Goal: Task Accomplishment & Management: Manage account settings

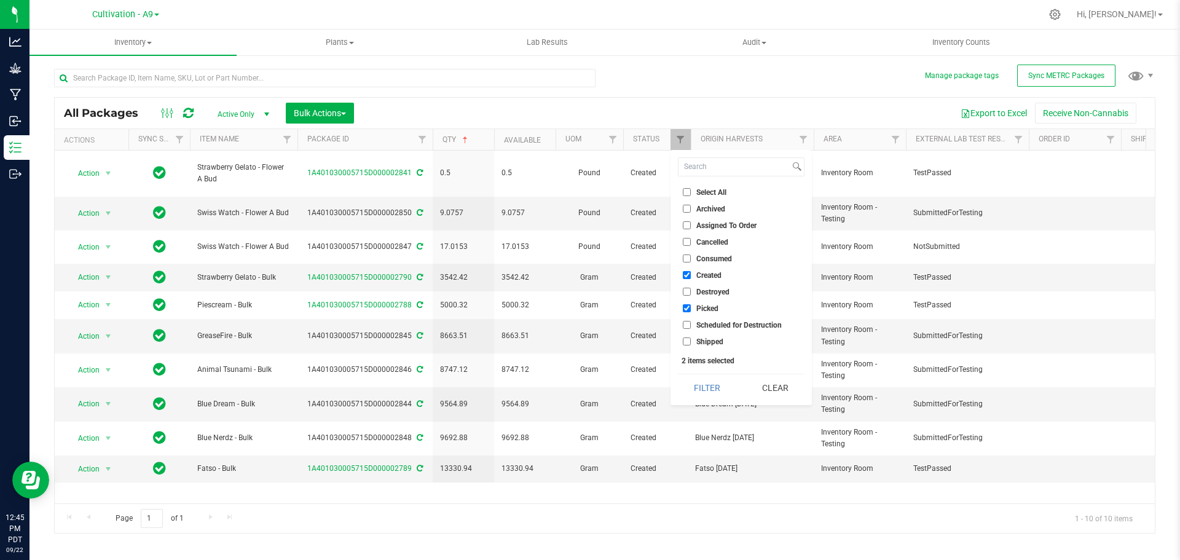
click at [728, 93] on div "All Packages Active Only Active Only Lab Samples Locked All External Internal B…" at bounding box center [604, 295] width 1101 height 476
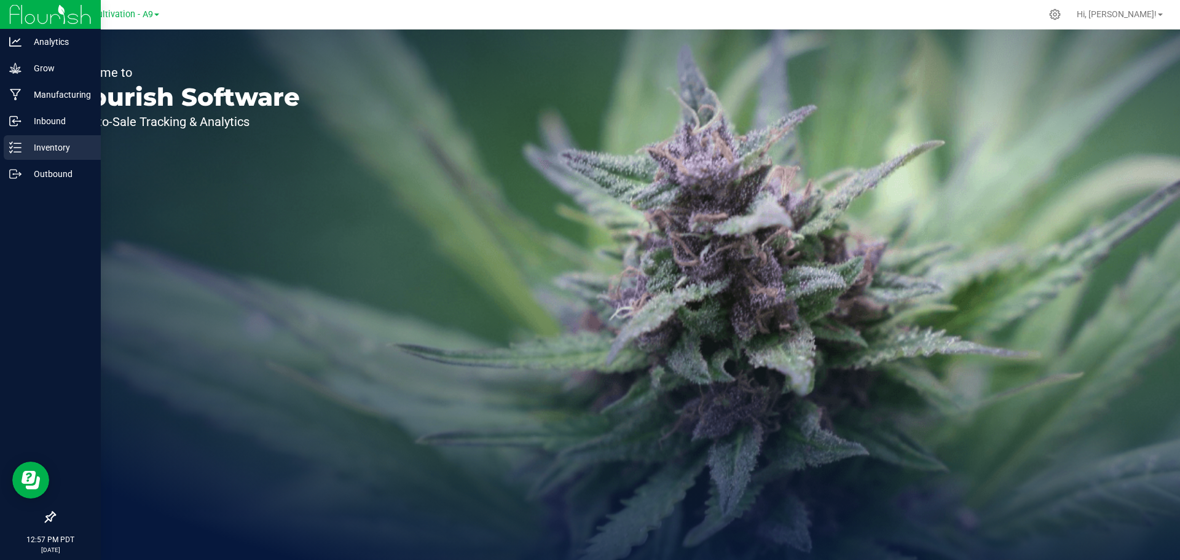
click at [50, 154] on p "Inventory" at bounding box center [59, 147] width 74 height 15
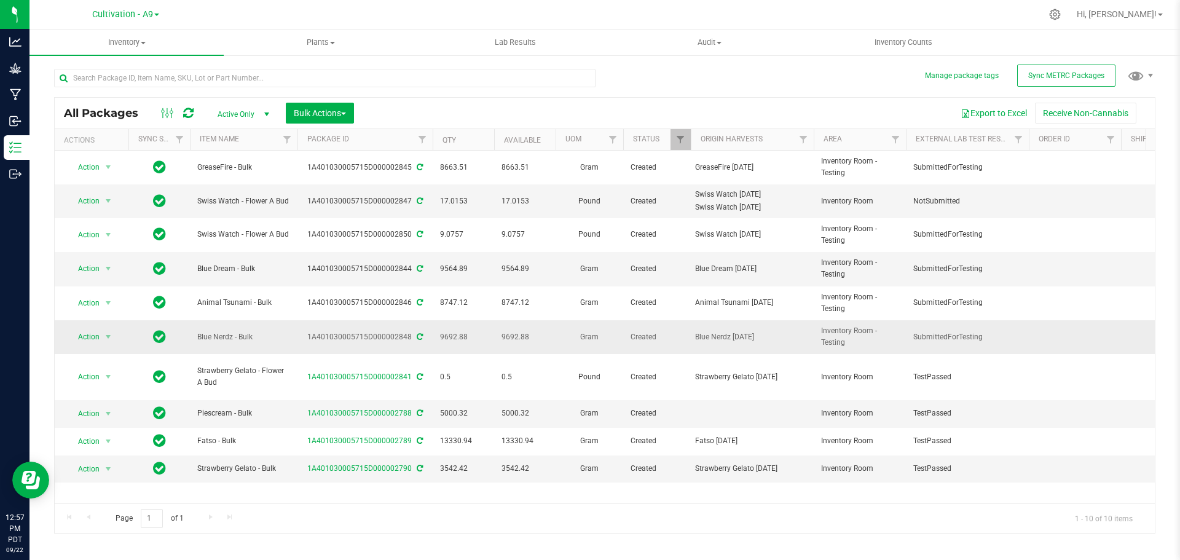
click at [376, 336] on div "1A401030005715D000002848" at bounding box center [365, 337] width 139 height 12
click at [109, 336] on span "select" at bounding box center [108, 337] width 10 height 10
drag, startPoint x: 1107, startPoint y: 89, endPoint x: 1121, endPoint y: 138, distance: 51.8
click at [1125, 104] on all-packages "Manage package tags Sync METRC Packages All Packages Active Only Active Only La…" at bounding box center [604, 295] width 1101 height 476
click at [586, 100] on div "All Packages Active Only Active Only Lab Samples Locked All External Internal B…" at bounding box center [605, 113] width 1100 height 31
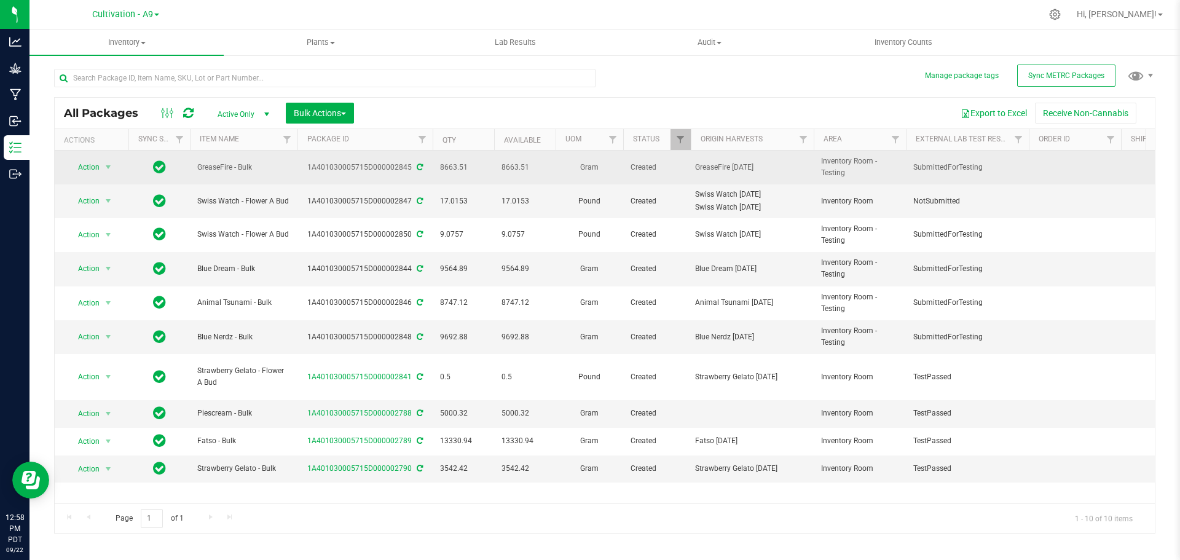
click at [224, 168] on span "GreaseFire - Bulk" at bounding box center [243, 168] width 93 height 12
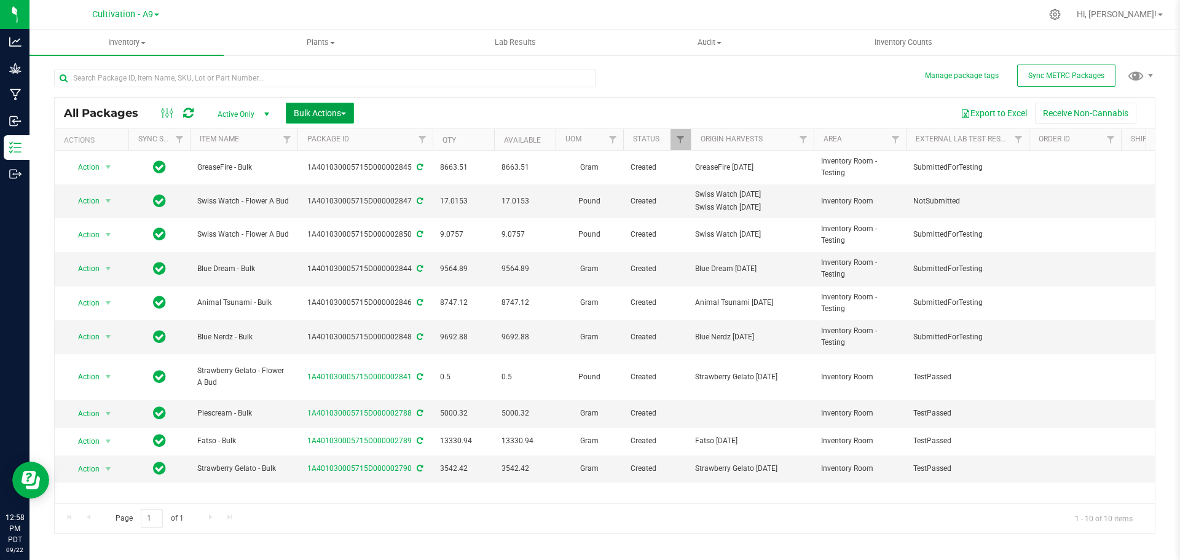
click at [349, 109] on button "Bulk Actions" at bounding box center [320, 113] width 68 height 21
click at [451, 101] on div "All Packages Active Only Active Only Lab Samples Locked All External Internal B…" at bounding box center [605, 113] width 1100 height 31
click at [448, 109] on div "Export to Excel Receive Non-Cannabis" at bounding box center [754, 113] width 782 height 21
click at [346, 115] on span "Bulk Actions" at bounding box center [320, 113] width 52 height 10
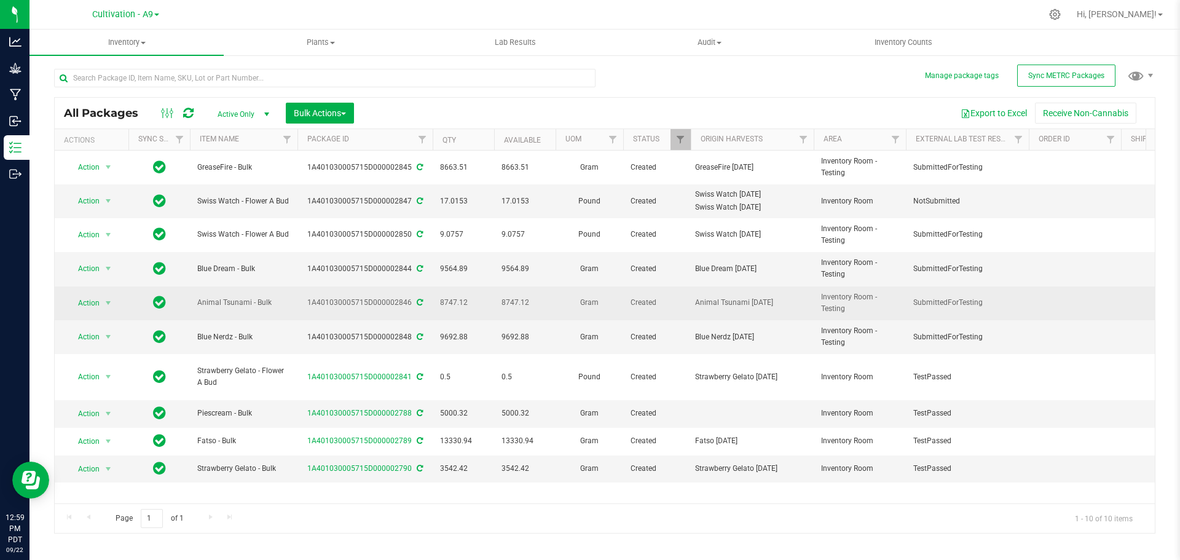
click at [234, 305] on span "Animal Tsunami - Bulk" at bounding box center [243, 303] width 93 height 12
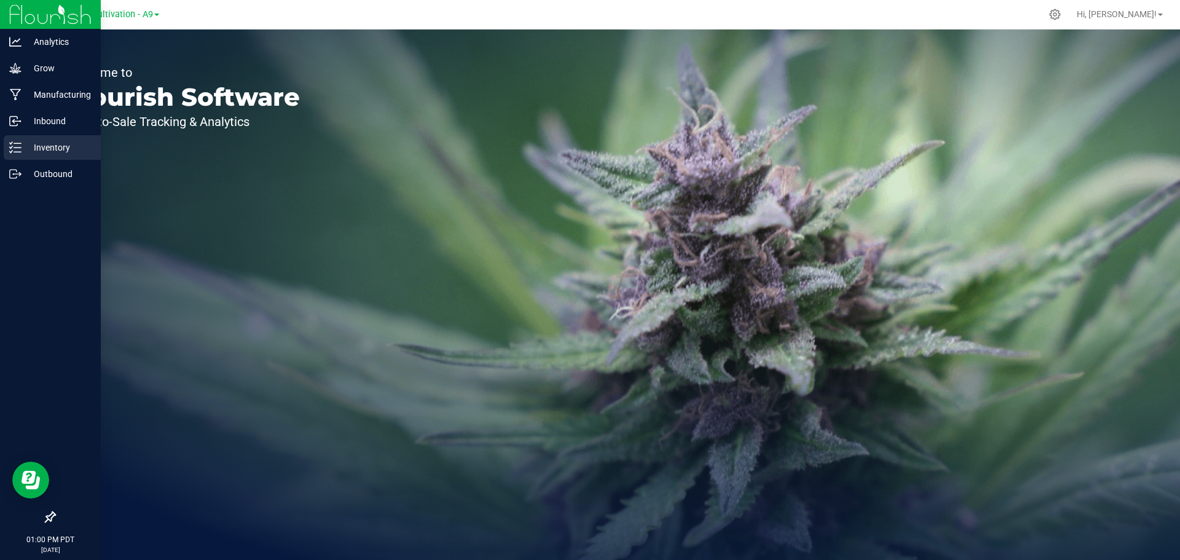
click at [58, 148] on p "Inventory" at bounding box center [59, 147] width 74 height 15
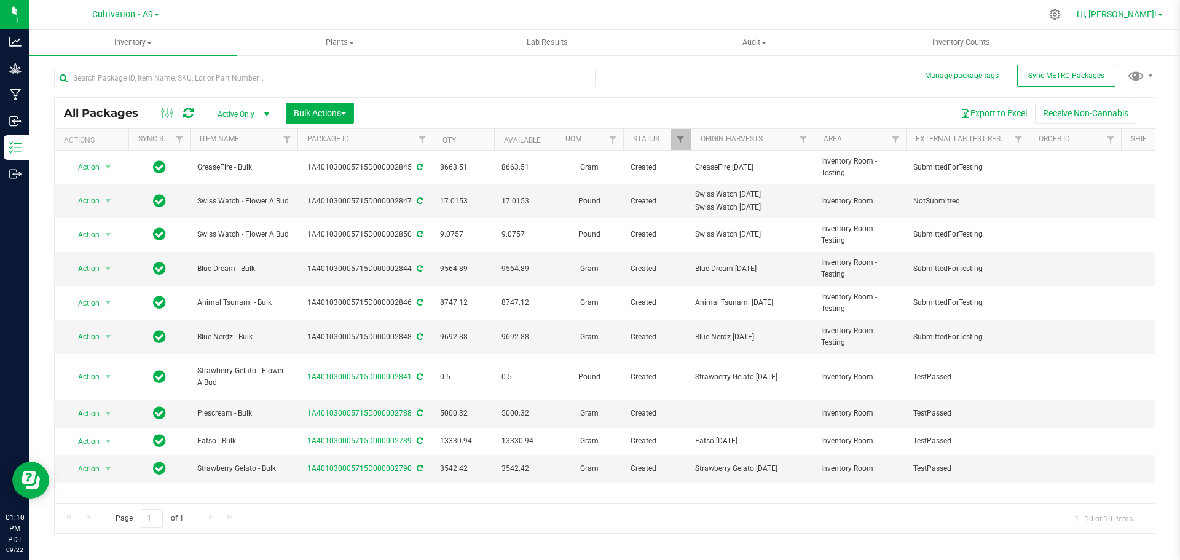
click at [1160, 15] on span at bounding box center [1160, 15] width 5 height 2
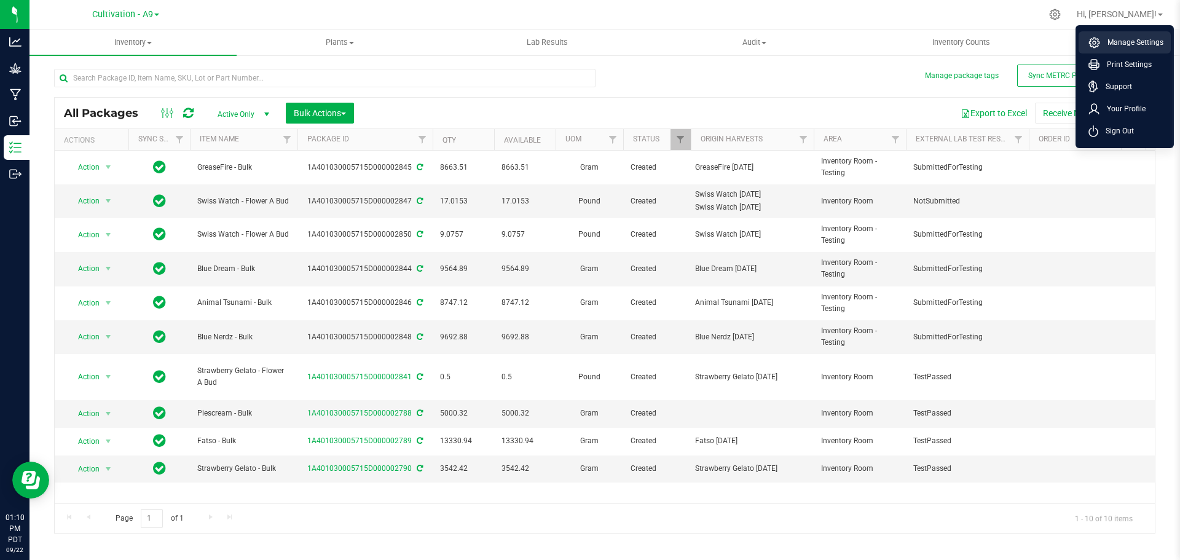
click at [1131, 39] on span "Manage Settings" at bounding box center [1131, 42] width 63 height 12
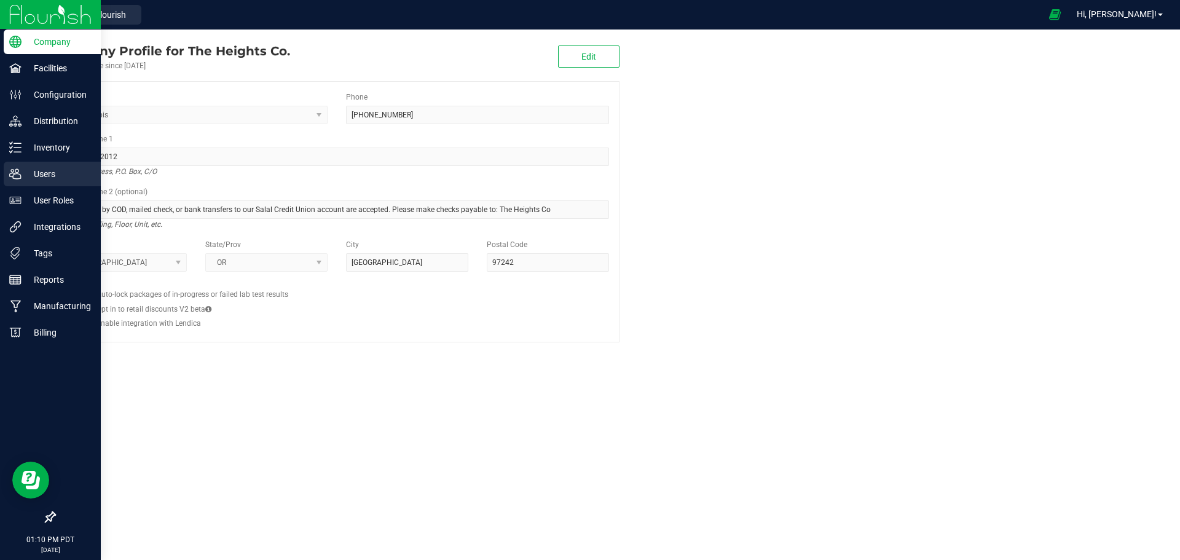
click at [49, 180] on p "Users" at bounding box center [59, 174] width 74 height 15
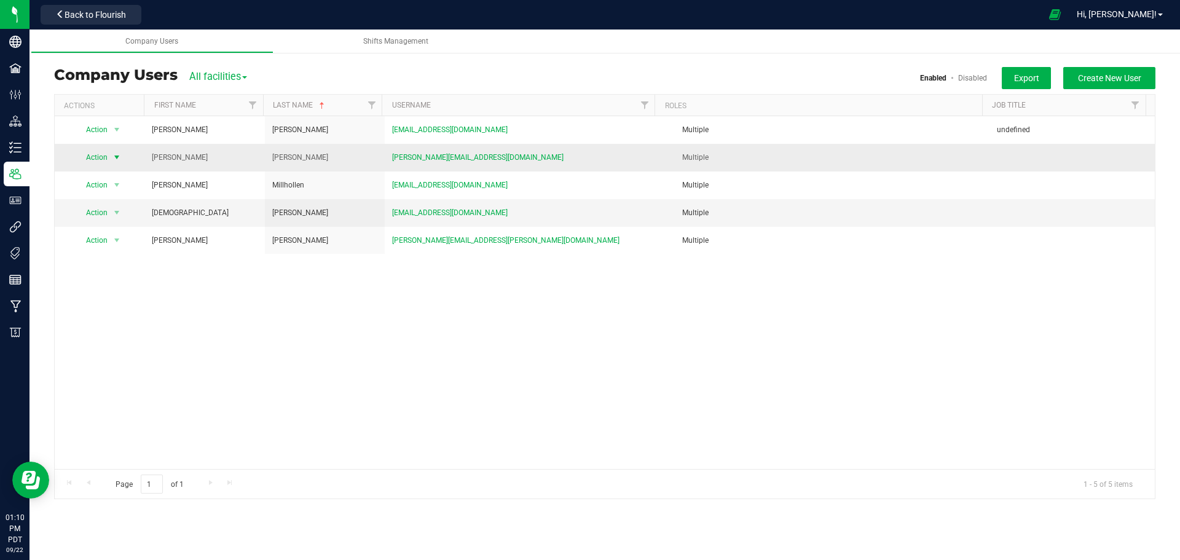
click at [116, 157] on span "select" at bounding box center [117, 157] width 10 height 10
click at [109, 180] on li "Delete user" at bounding box center [109, 178] width 67 height 18
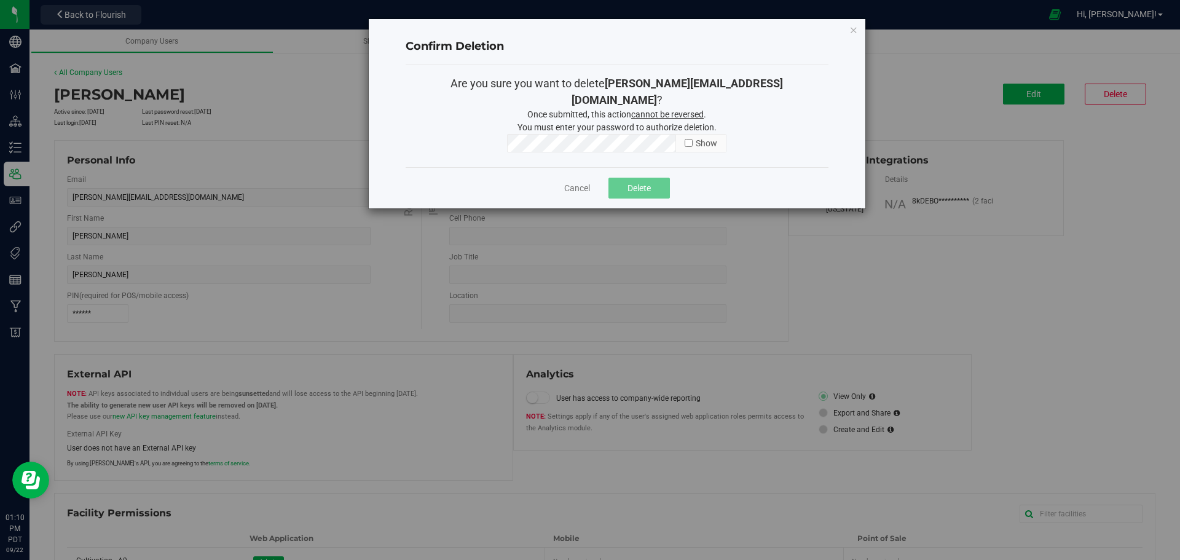
click at [688, 139] on input "checkbox" at bounding box center [689, 143] width 8 height 8
checkbox input "true"
click at [636, 183] on span "Delete" at bounding box center [639, 188] width 23 height 10
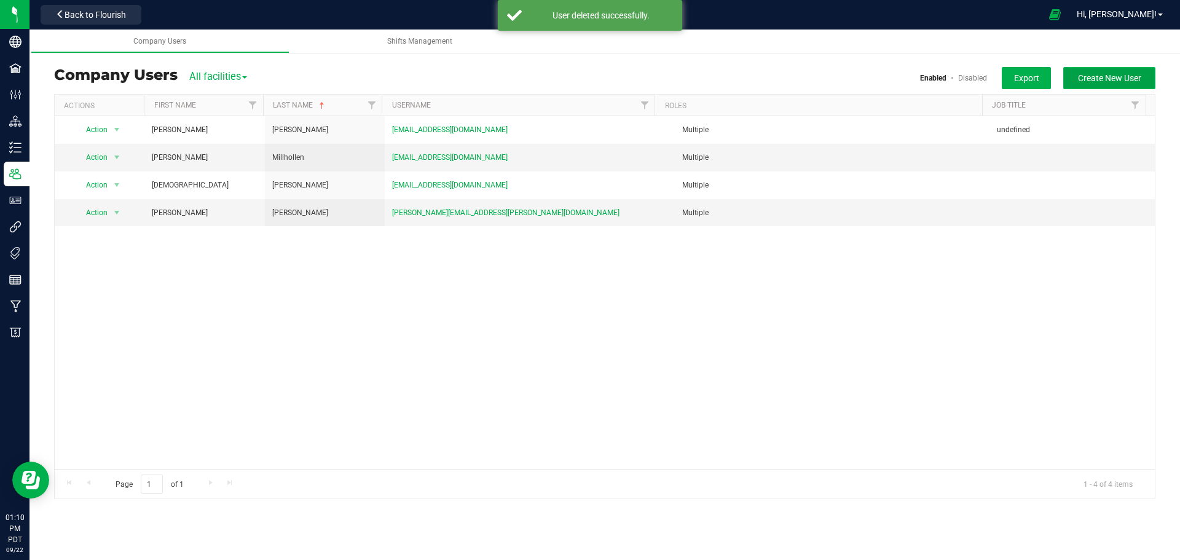
click at [1096, 74] on span "Create New User" at bounding box center [1109, 78] width 63 height 10
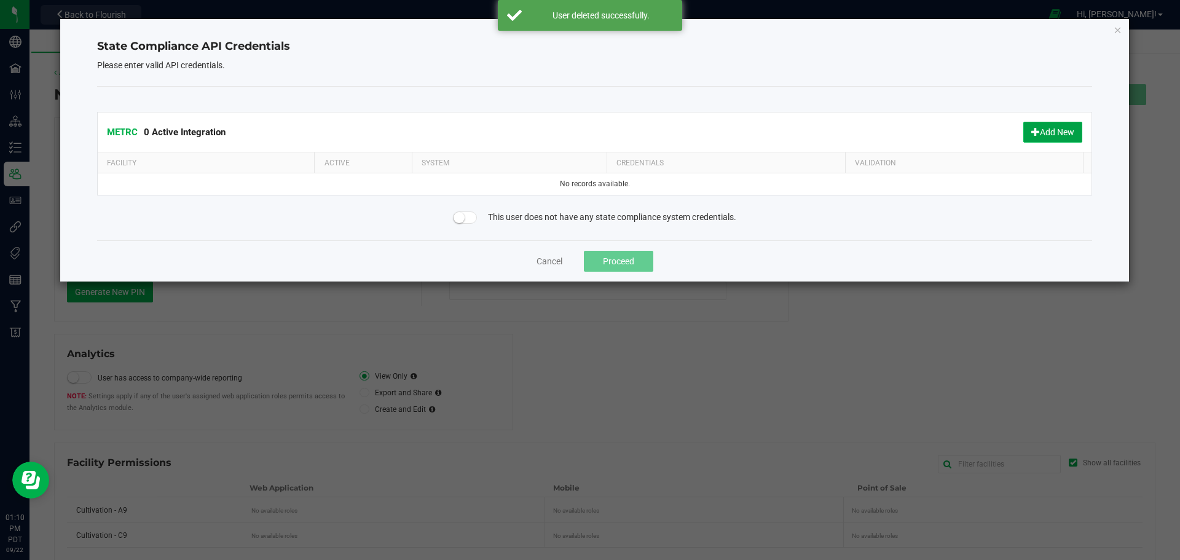
click at [1045, 130] on button "Add New" at bounding box center [1052, 132] width 59 height 21
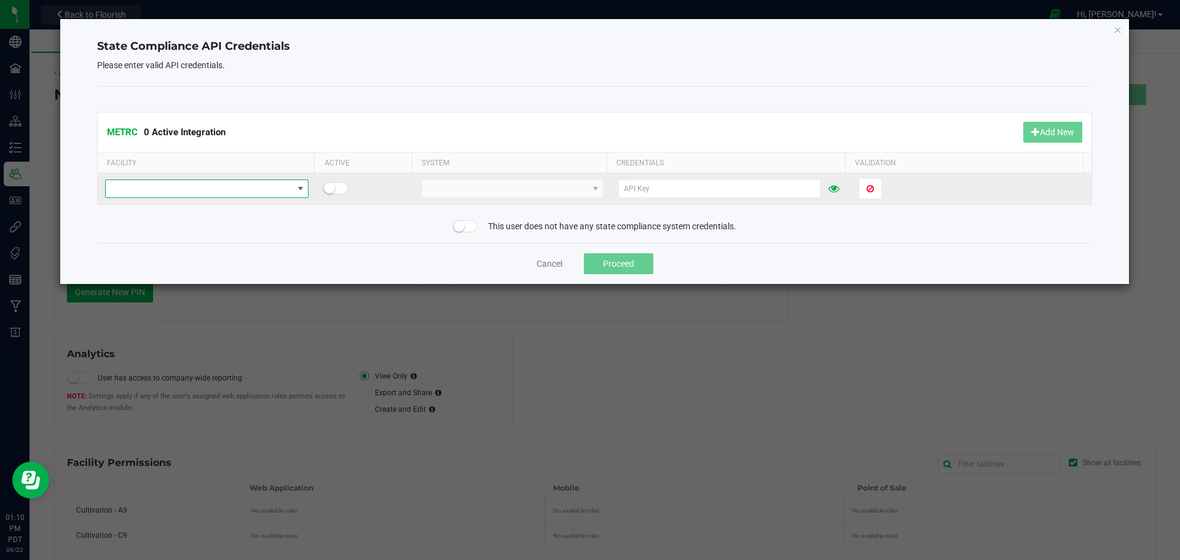
click at [199, 190] on span at bounding box center [199, 188] width 187 height 17
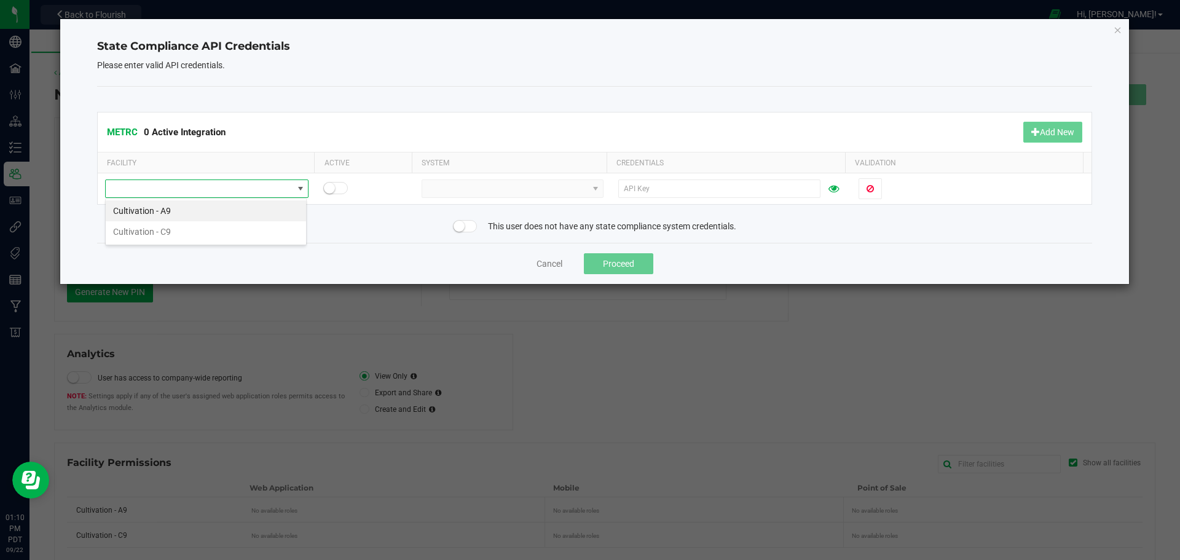
scroll to position [18, 202]
click at [1118, 31] on icon "Close" at bounding box center [1118, 29] width 9 height 15
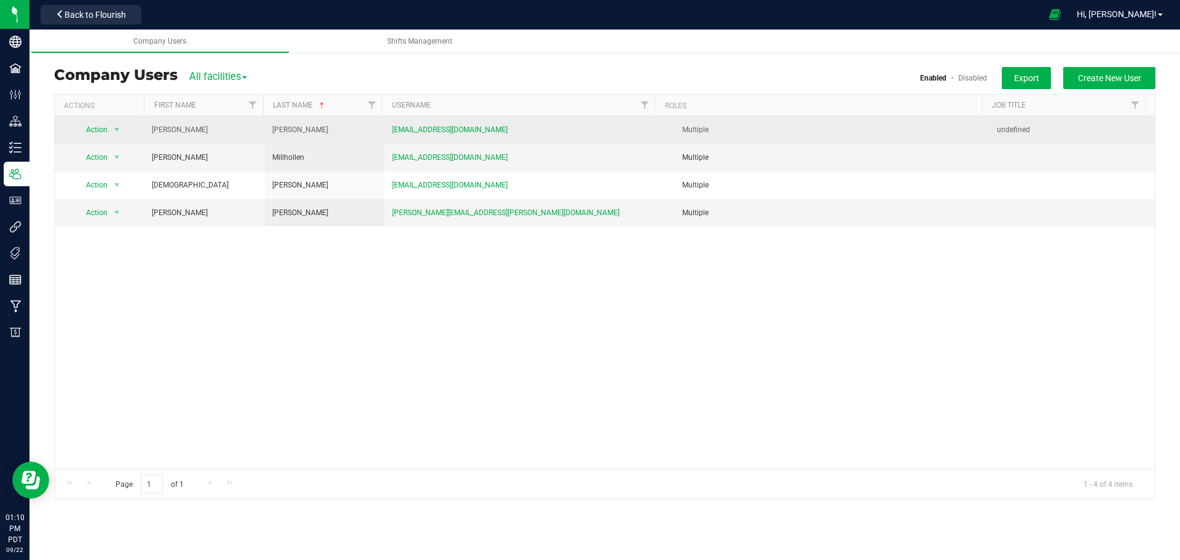
click at [291, 130] on span "Barbee" at bounding box center [300, 130] width 56 height 12
click at [116, 130] on span "select" at bounding box center [117, 130] width 10 height 10
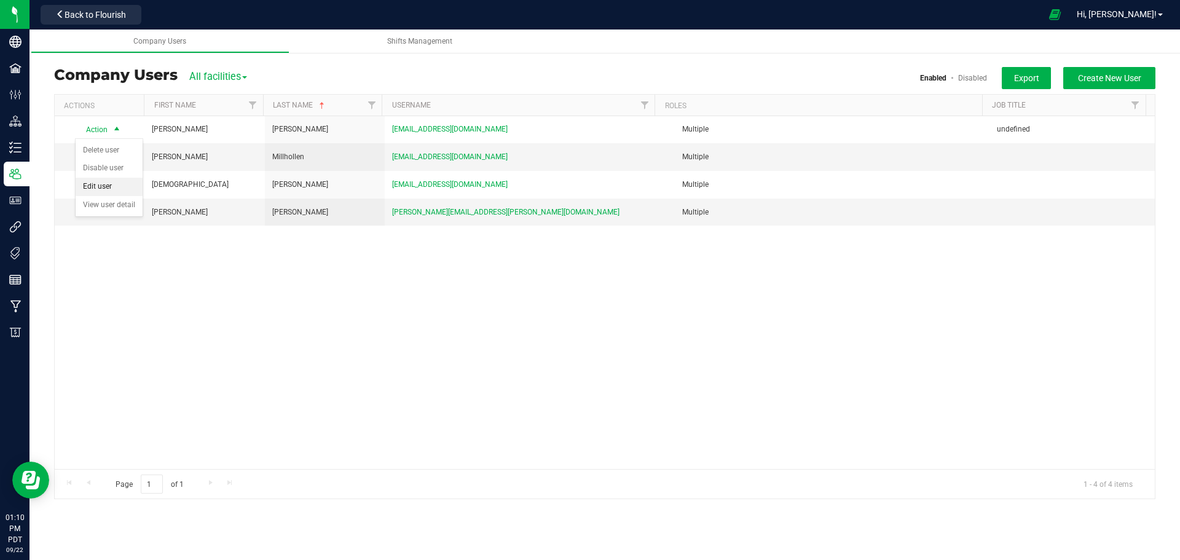
click at [99, 191] on li "Edit user" at bounding box center [109, 187] width 67 height 18
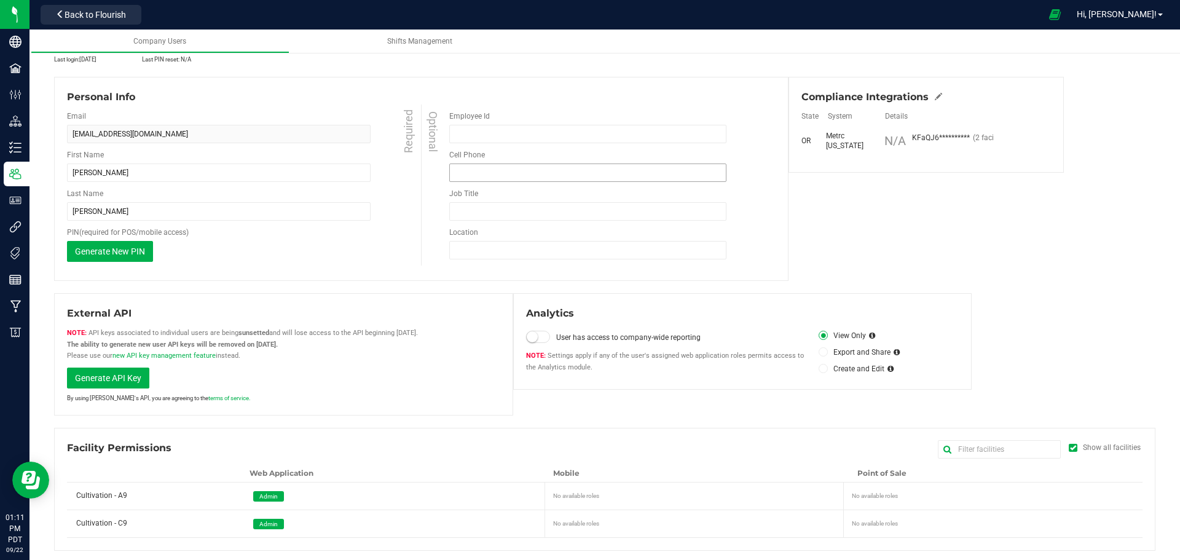
scroll to position [66, 0]
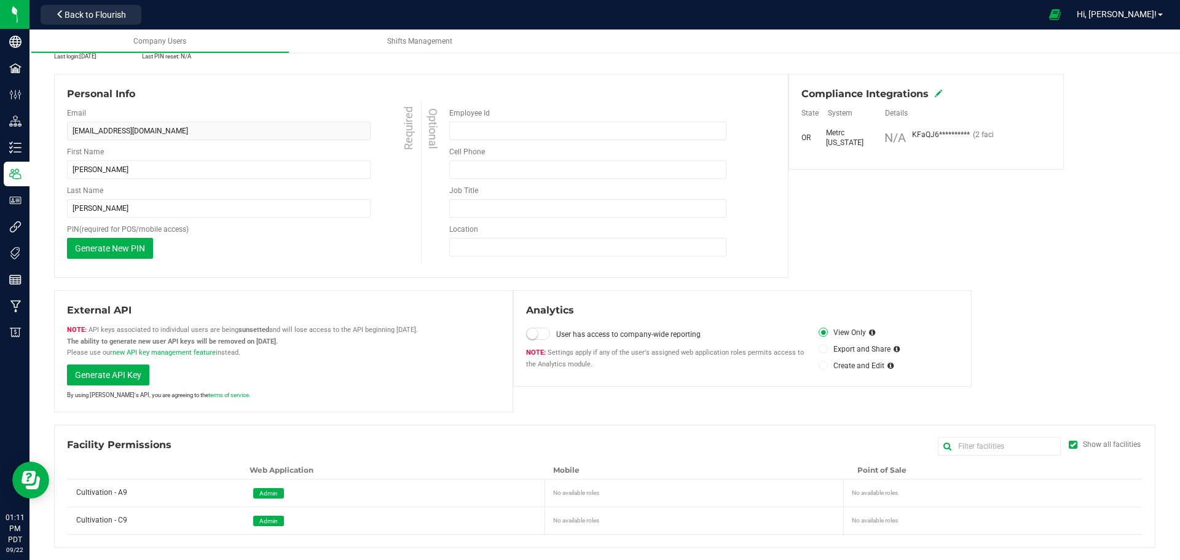
click at [935, 92] on icon at bounding box center [938, 93] width 7 height 7
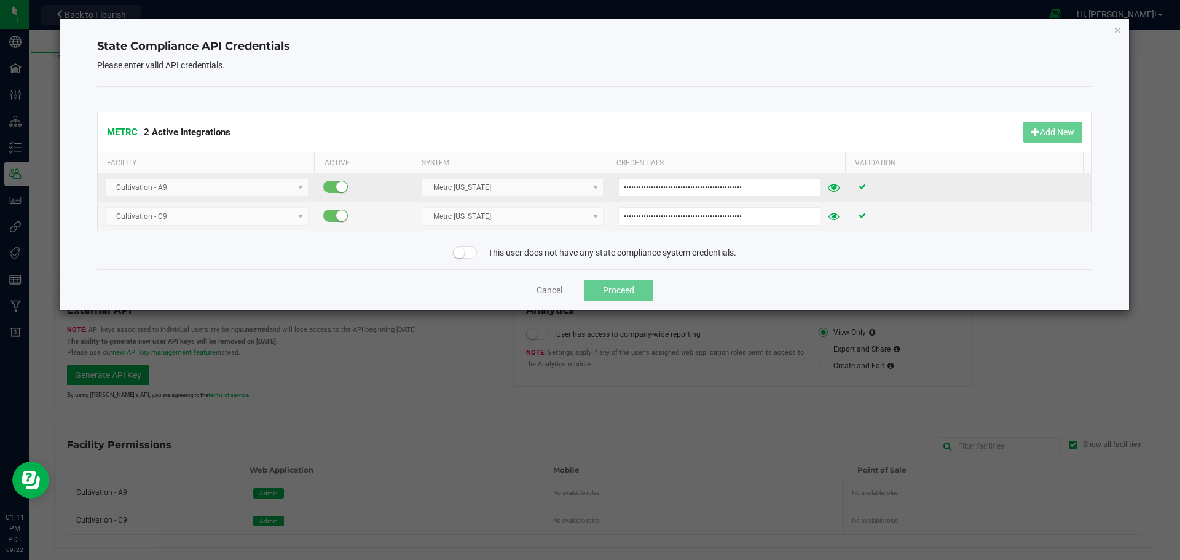
click at [828, 191] on icon at bounding box center [834, 187] width 12 height 9
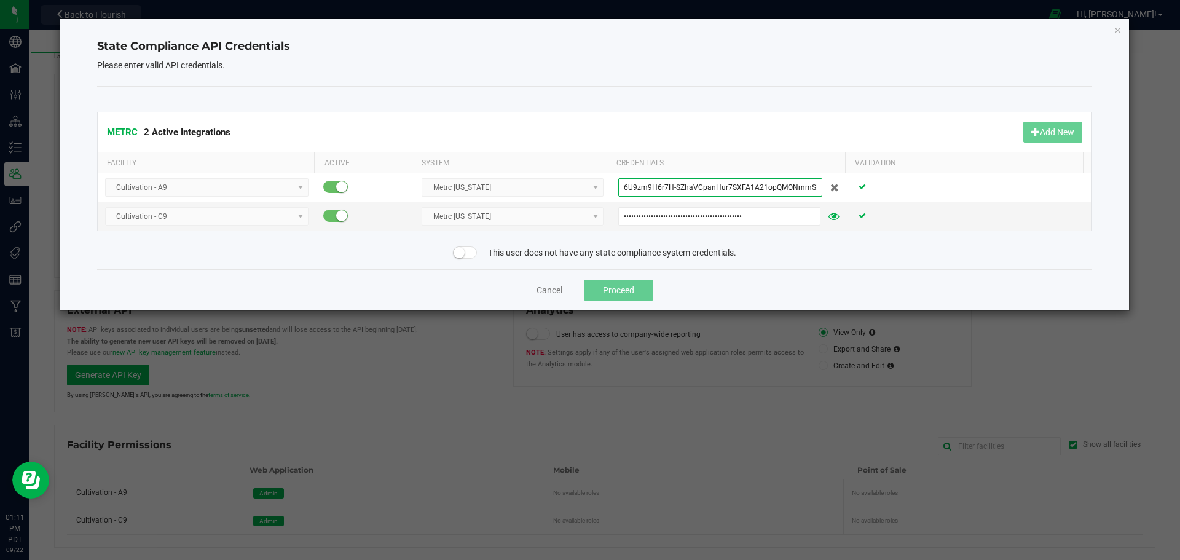
drag, startPoint x: 618, startPoint y: 187, endPoint x: 1092, endPoint y: 193, distance: 473.3
click at [1092, 193] on div "Cultivation - A9 Metrc Oregon KFaQJ6U9zm9H6r7H-SZhaVCpanHur7SXFA1A21opQMONmmSK …" at bounding box center [595, 201] width 994 height 57
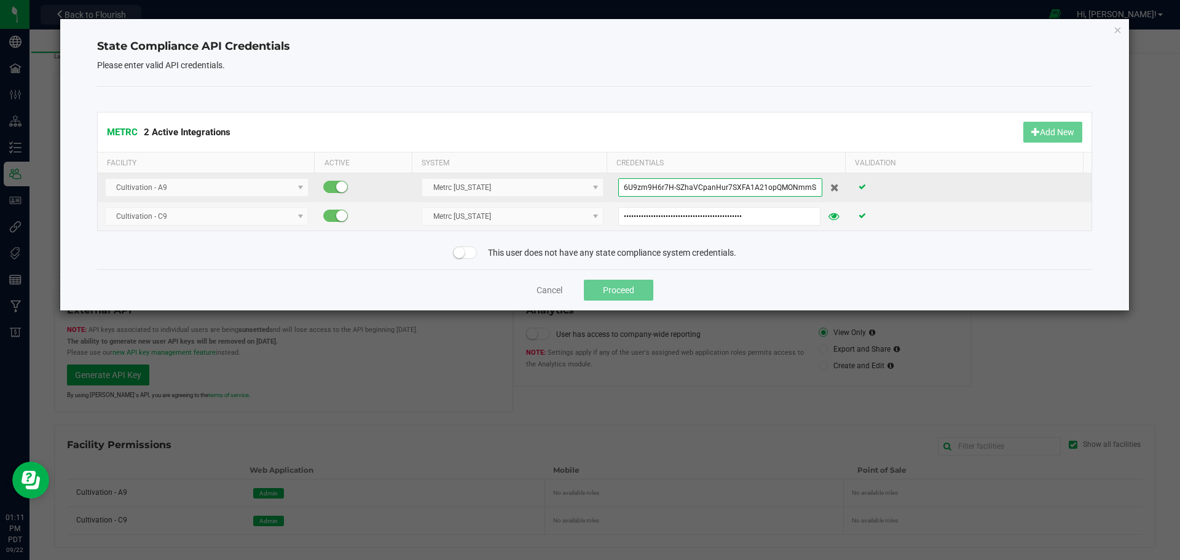
click at [809, 187] on input "KFaQJ6U9zm9H6r7H-SZhaVCpanHur7SXFA1A21opQMONmmSK" at bounding box center [720, 187] width 204 height 18
drag, startPoint x: 809, startPoint y: 187, endPoint x: 492, endPoint y: 184, distance: 317.8
click at [492, 184] on tr "Cultivation - A9 Metrc Oregon KFaQJ6U9zm9H6r7H-SZhaVCpanHur7SXFA1A21opQMONmmSK" at bounding box center [595, 187] width 994 height 29
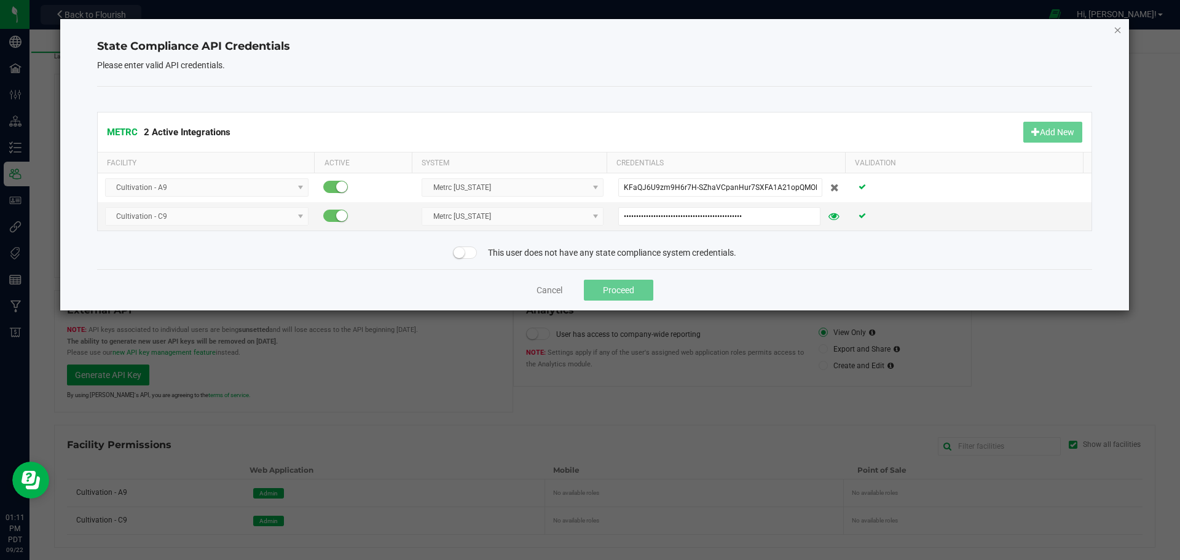
click at [1114, 32] on icon "Close" at bounding box center [1118, 29] width 9 height 15
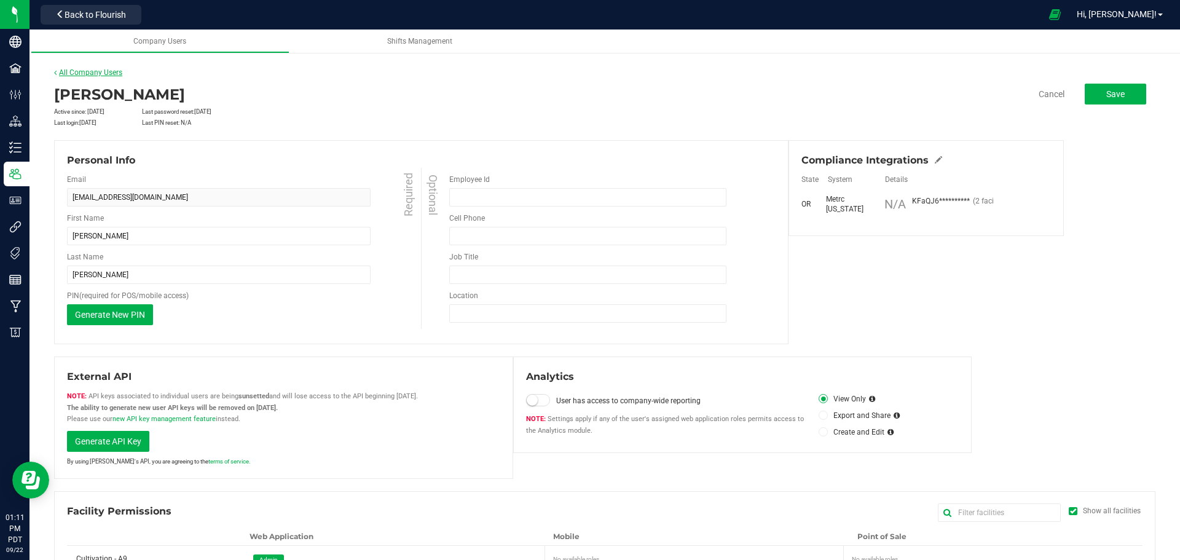
click at [66, 68] on link "All Company Users" at bounding box center [88, 72] width 68 height 9
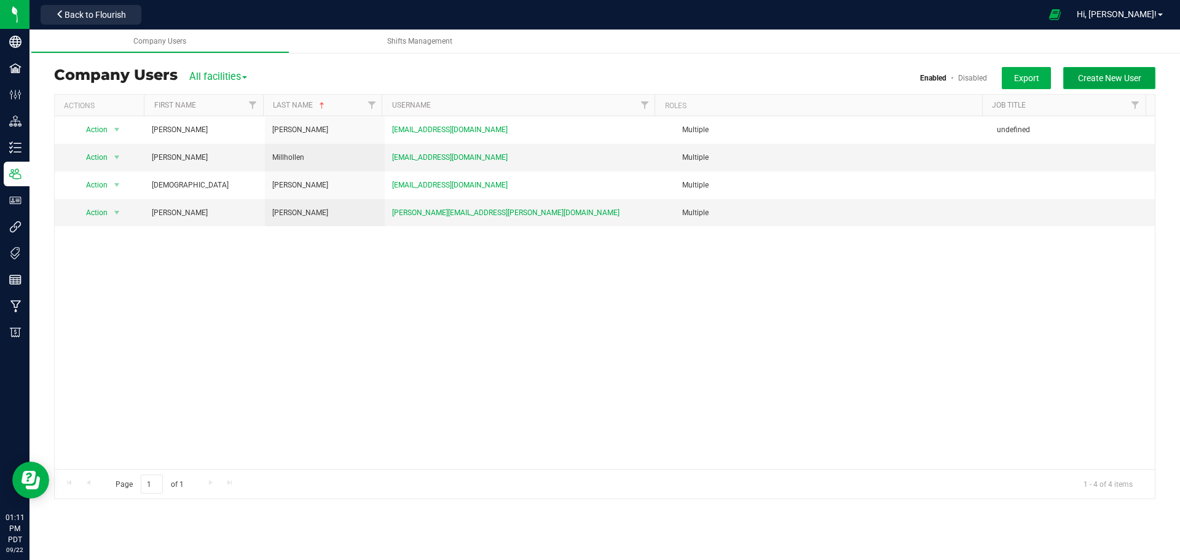
click at [1102, 77] on span "Create New User" at bounding box center [1109, 78] width 63 height 10
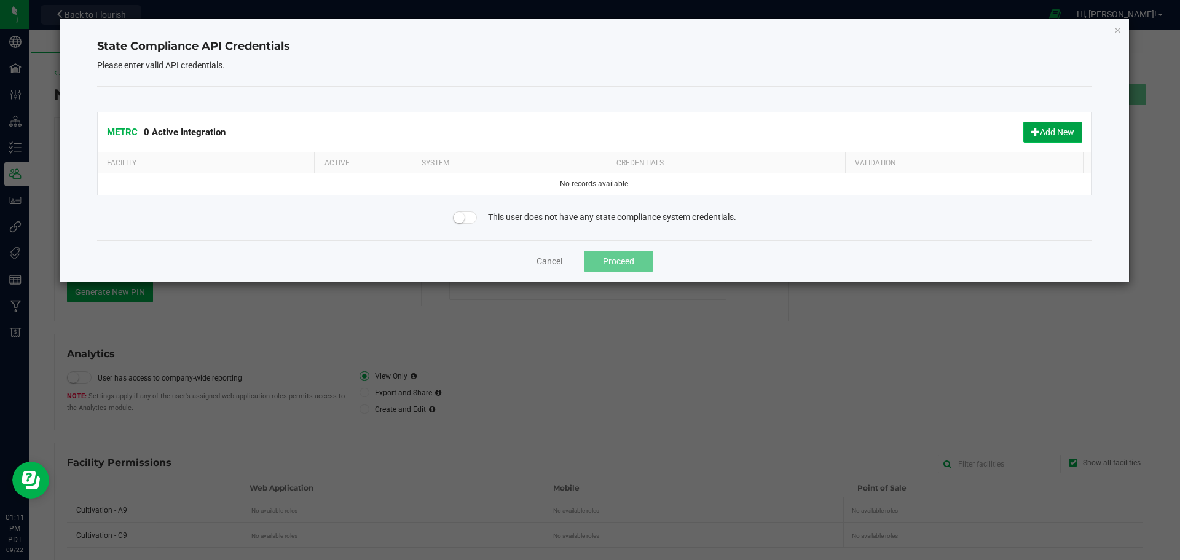
click at [1063, 128] on button "Add New" at bounding box center [1052, 132] width 59 height 21
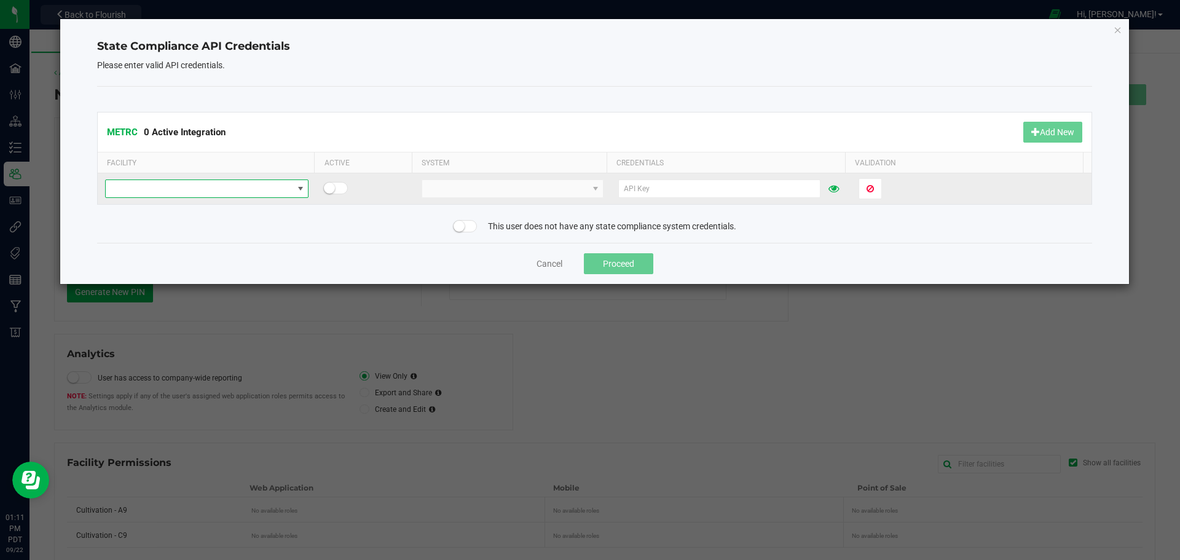
click at [148, 186] on span at bounding box center [199, 188] width 187 height 17
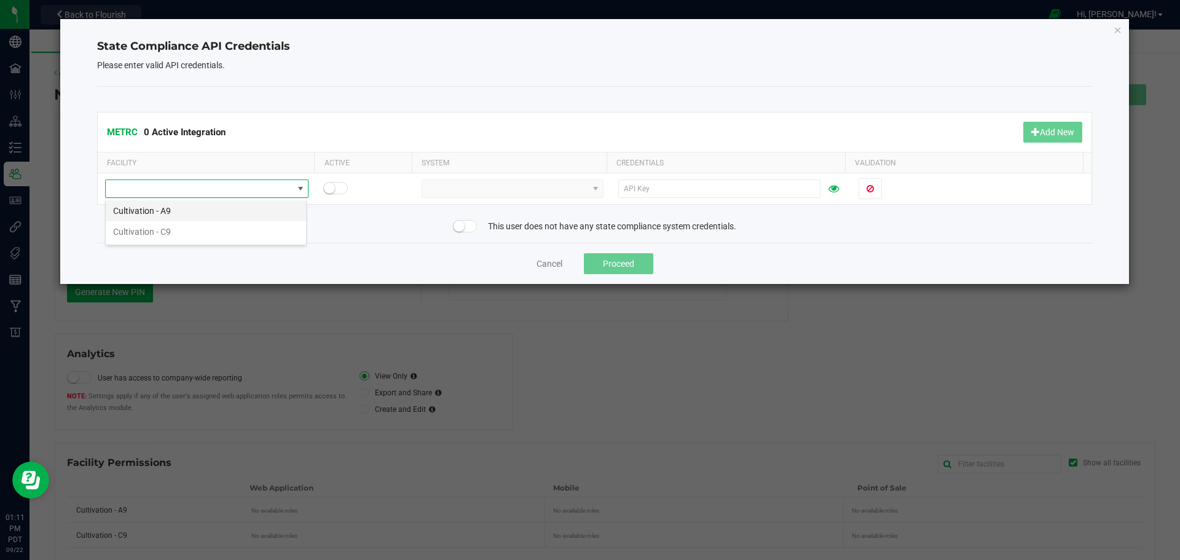
click at [148, 208] on li "Cultivation - A9" at bounding box center [206, 210] width 200 height 21
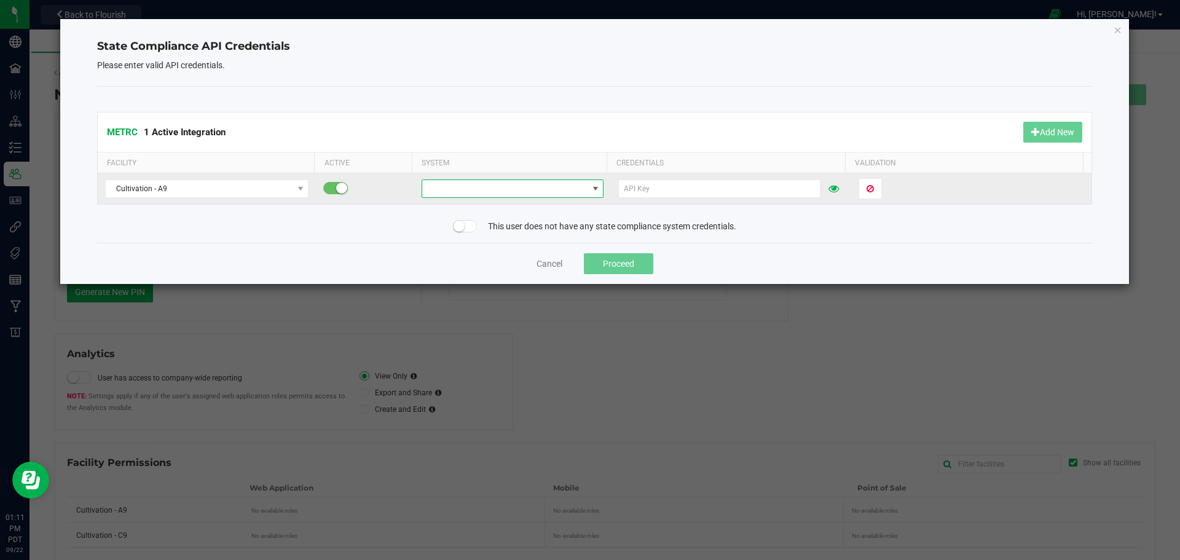
click at [468, 191] on span at bounding box center [504, 188] width 165 height 17
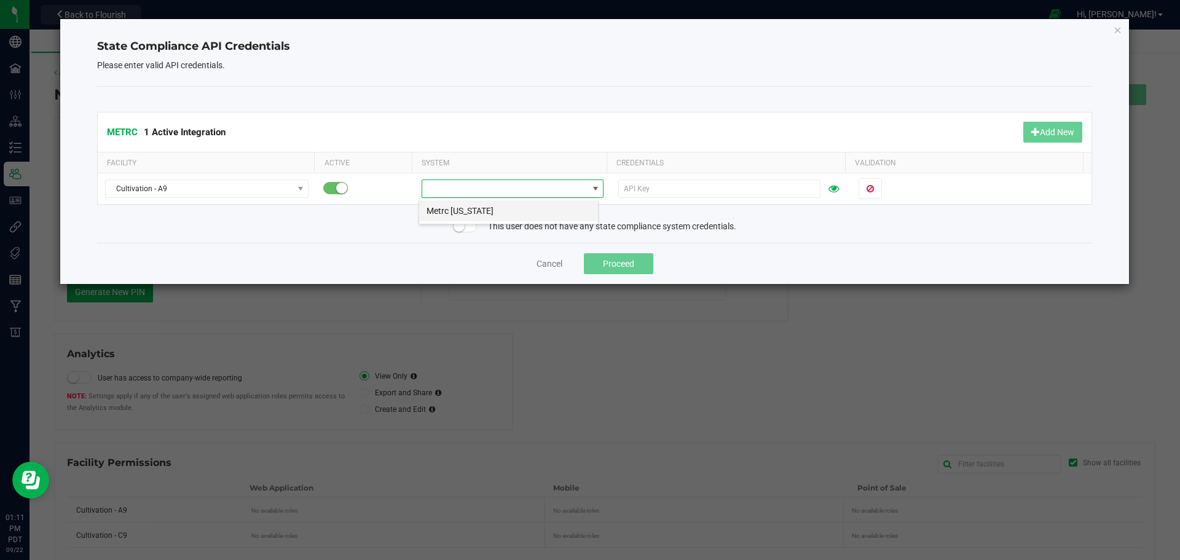
click at [465, 211] on li "Metrc Oregon" at bounding box center [508, 210] width 179 height 21
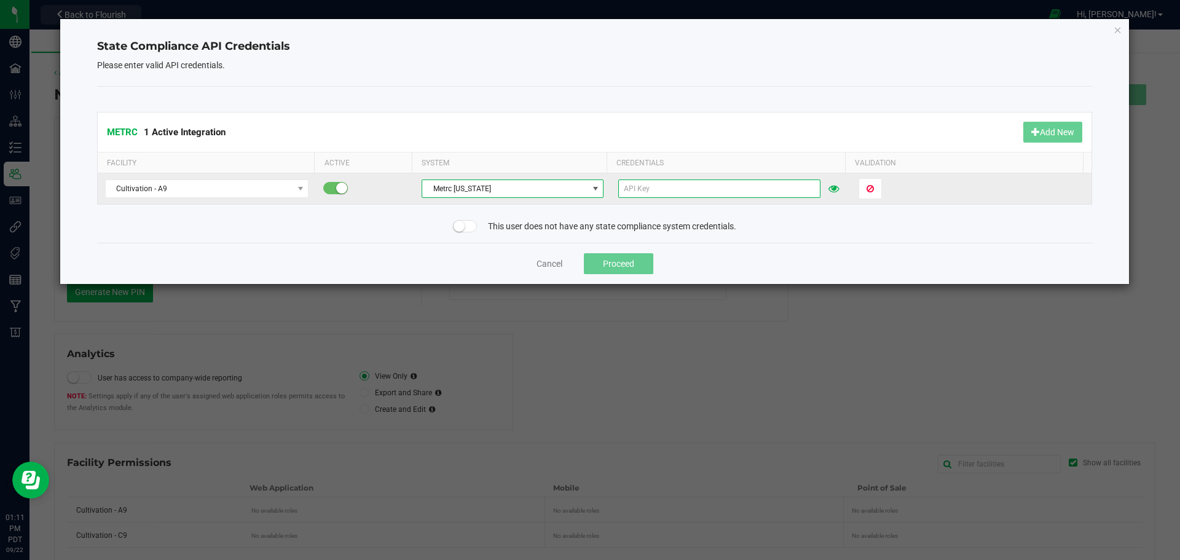
click at [636, 186] on input "text" at bounding box center [719, 188] width 202 height 18
paste input "KFaQJ6U9zm9H6r7H-SZhaVCpanHur7SXFA1A21opQMONmmSK"
type input "KFaQJ6U9zm9H6r7H-SZhaVCpanHur7SXFA1A21opQMONmmSK"
click at [881, 189] on span "Validate" at bounding box center [882, 189] width 31 height 10
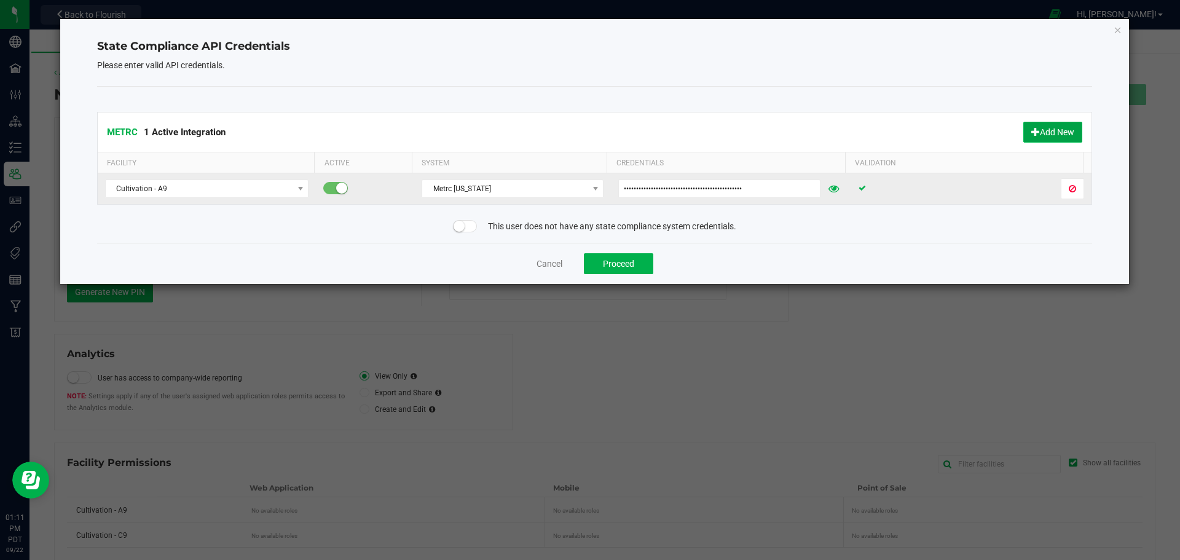
click at [1054, 129] on button "Add New" at bounding box center [1052, 132] width 59 height 21
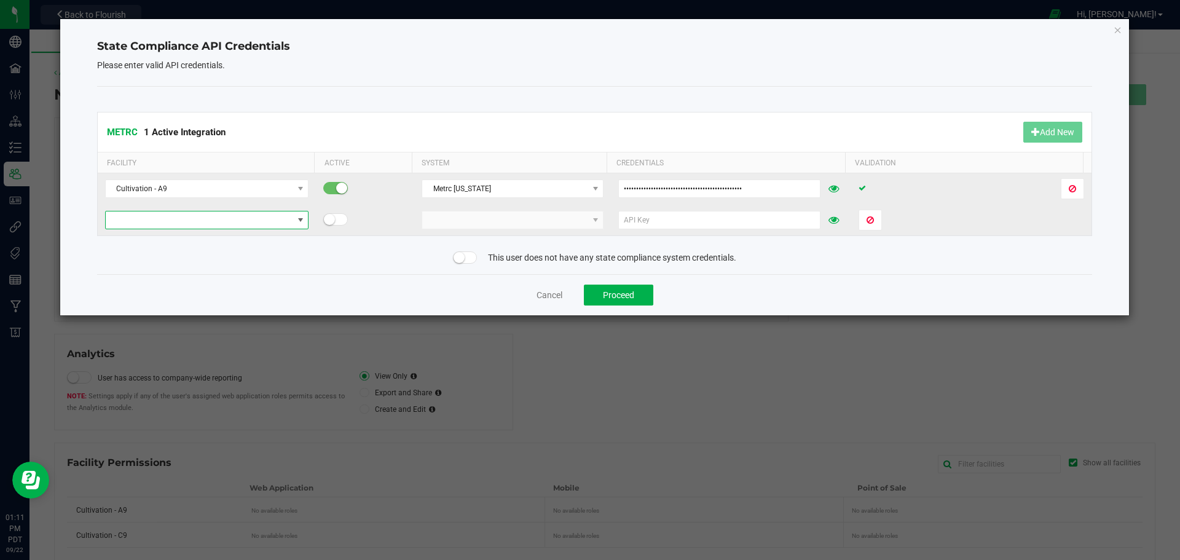
click at [159, 218] on span at bounding box center [199, 219] width 187 height 17
click at [157, 240] on li "Cultivation - C9" at bounding box center [206, 242] width 200 height 21
click at [459, 221] on span at bounding box center [504, 219] width 165 height 17
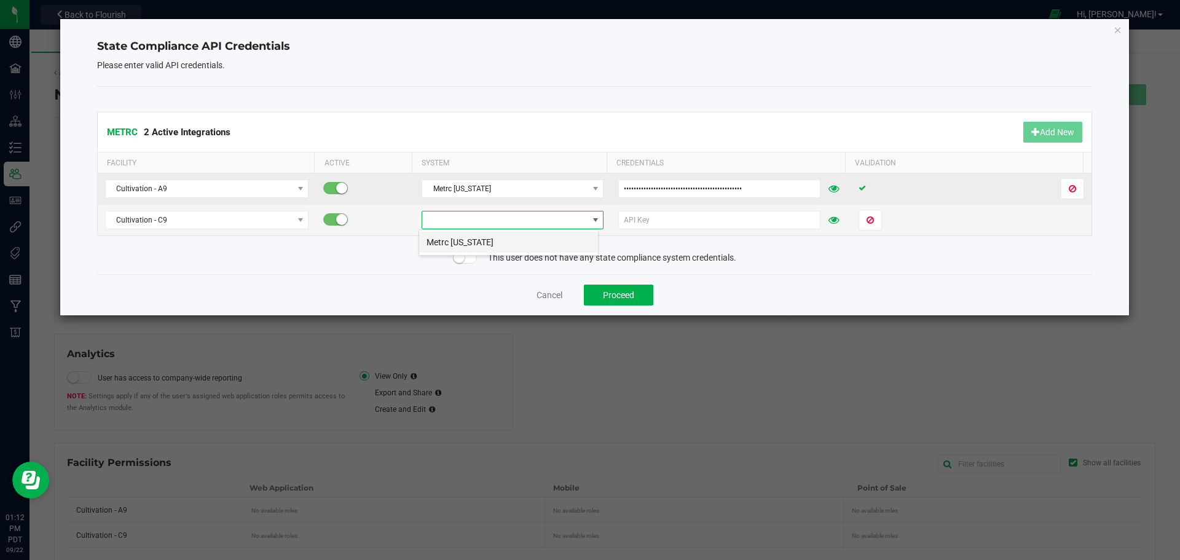
click at [463, 240] on li "Metrc Oregon" at bounding box center [508, 242] width 179 height 21
click at [667, 219] on input "text" at bounding box center [719, 220] width 202 height 18
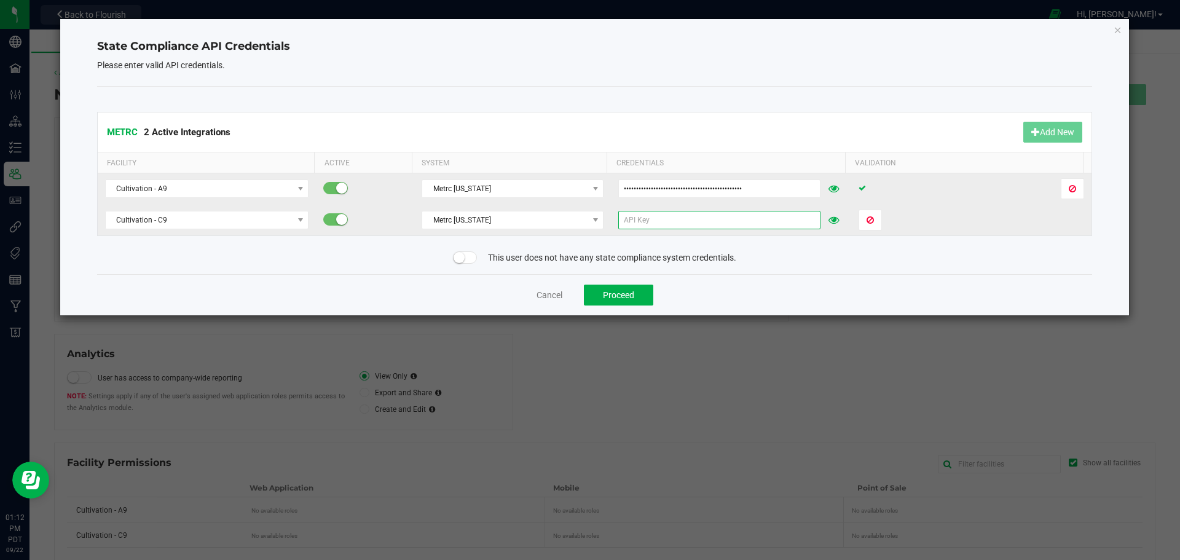
paste input "KFaQJ6U9zm9H6r7H-SZhaVCpanHur7SXFA1A21opQMONmmSK"
type input "KFaQJ6U9zm9H6r7H-SZhaVCpanHur7SXFA1A21opQMONmmSK"
click at [879, 222] on span "Validate" at bounding box center [882, 220] width 31 height 10
click at [618, 299] on button "Proceed" at bounding box center [618, 295] width 69 height 21
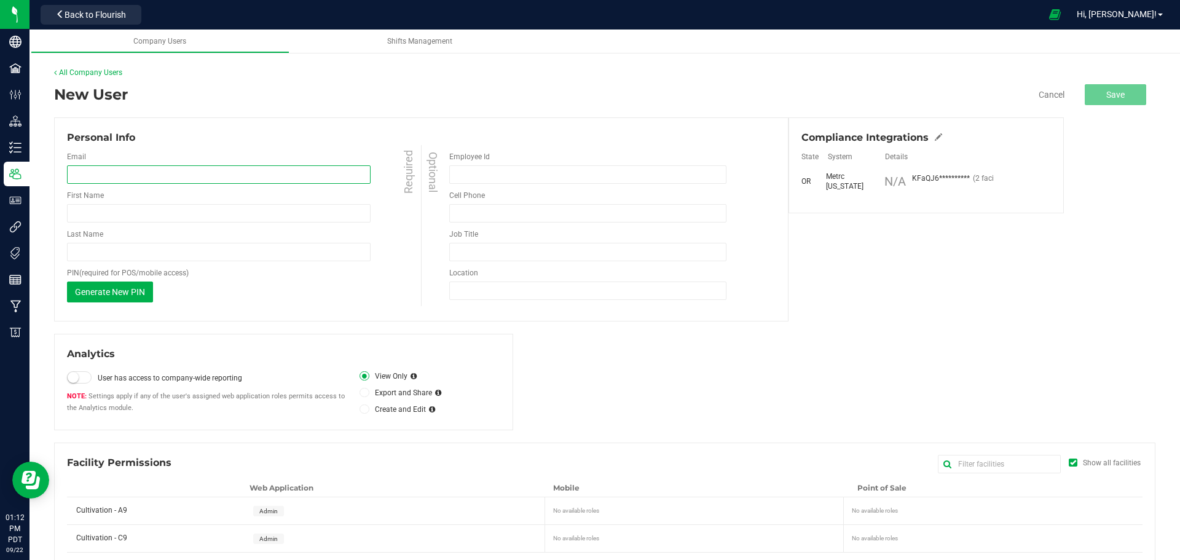
click at [108, 173] on input "email" at bounding box center [219, 174] width 304 height 18
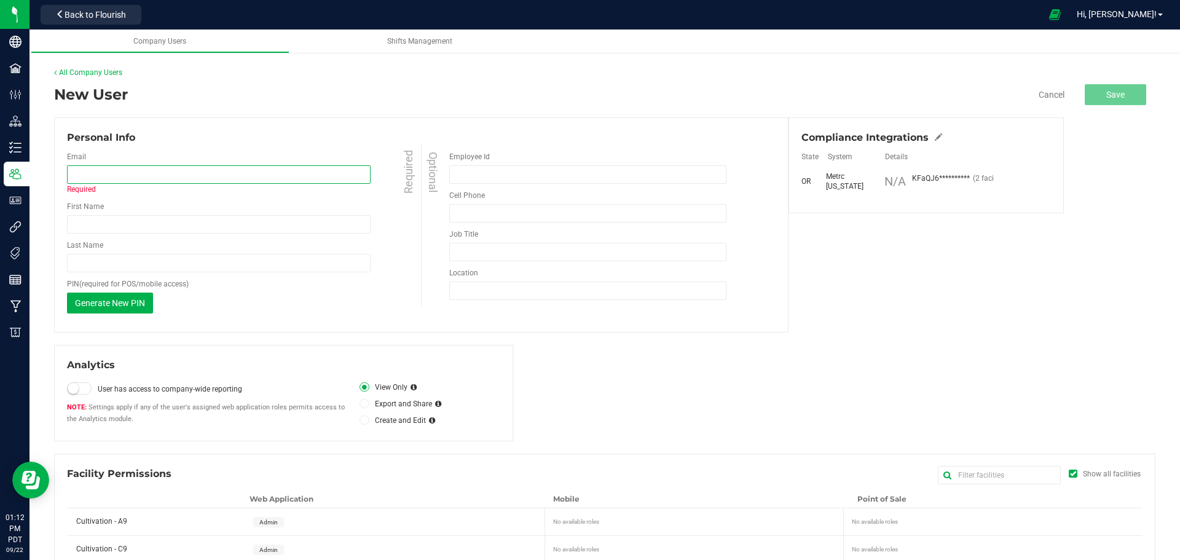
click at [77, 171] on input "email" at bounding box center [219, 174] width 304 height 18
paste input "jsaenz.canna@gmail.com"
type input "jsaenz.canna@gmail.com"
click at [265, 100] on div "New User Cancel Save" at bounding box center [604, 95] width 1101 height 22
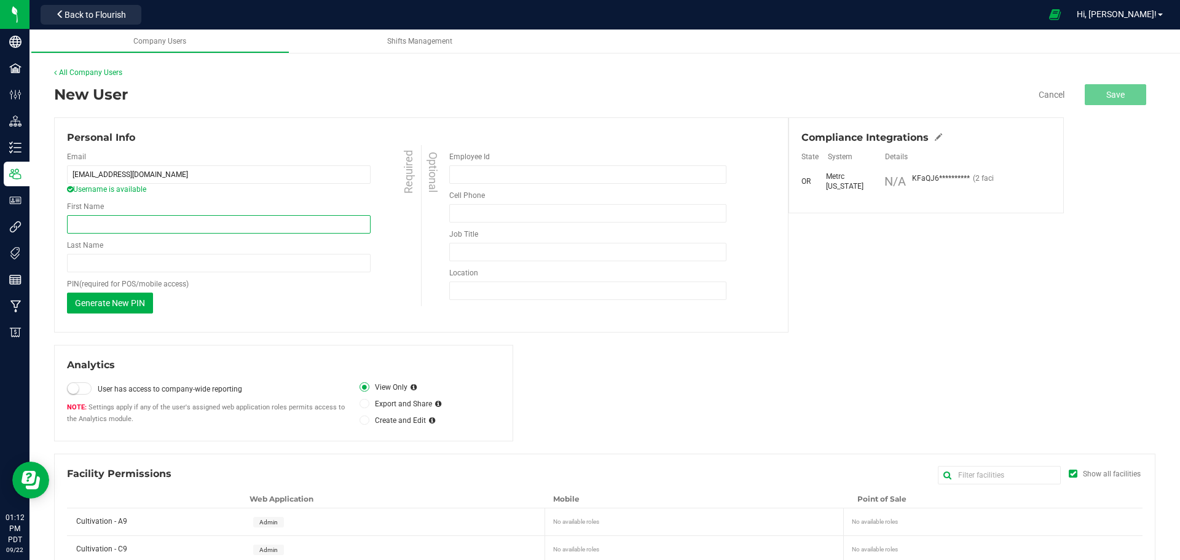
click at [95, 223] on input "First Name" at bounding box center [219, 224] width 304 height 18
type input "Jared"
click at [351, 302] on div "Generate New PIN This PIN will only be shown once. When you save your changes, …" at bounding box center [245, 303] width 357 height 21
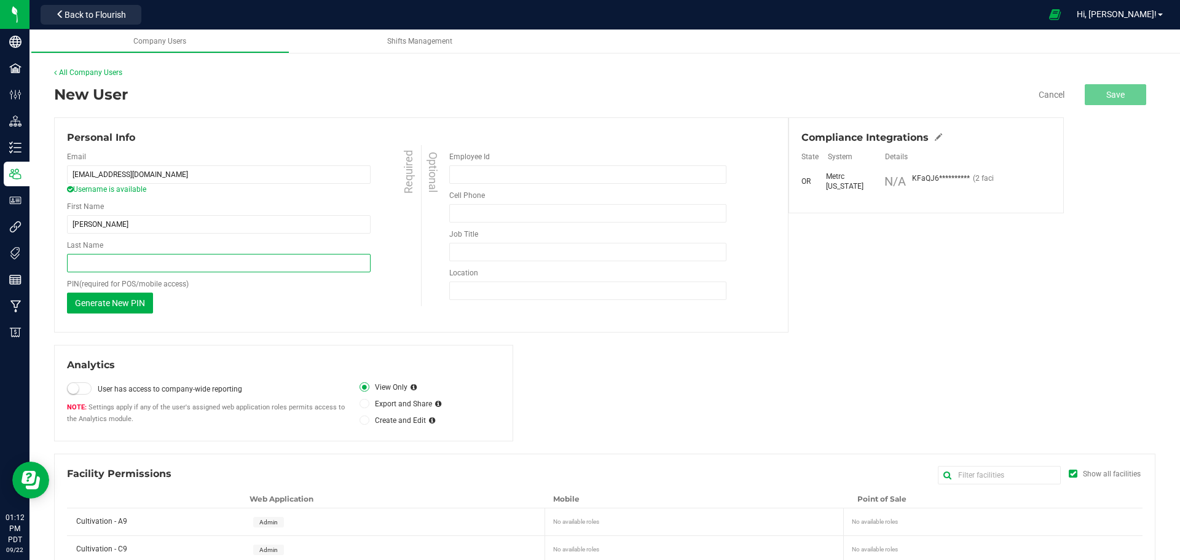
click at [121, 263] on input "Last Name" at bounding box center [219, 263] width 304 height 18
type input "Saenz"
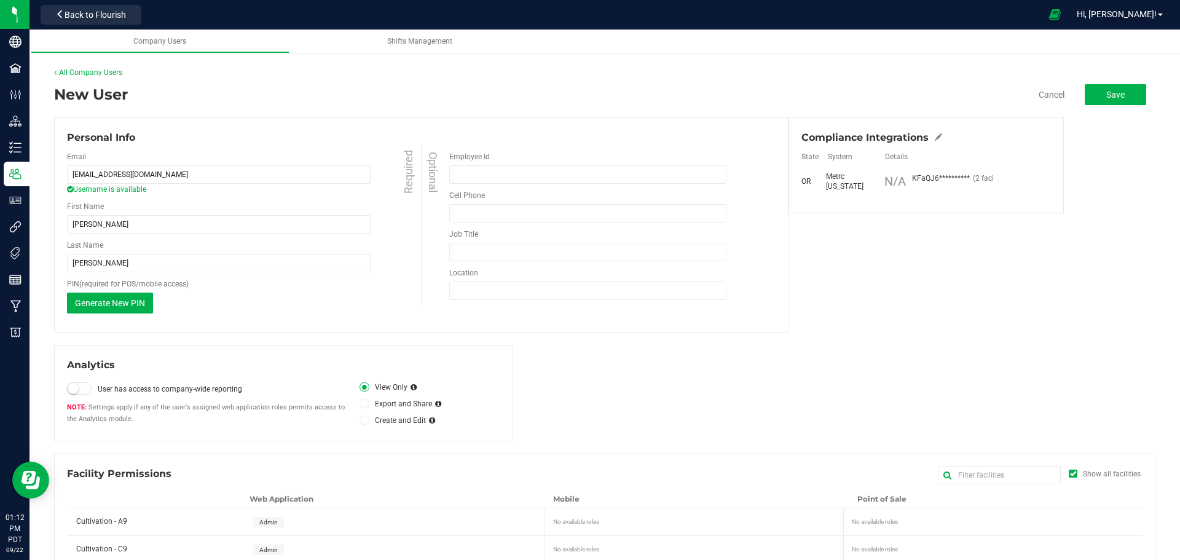
click at [934, 366] on div "Analytics User has access to company-wide reporting Settings apply if any of th…" at bounding box center [604, 393] width 1101 height 96
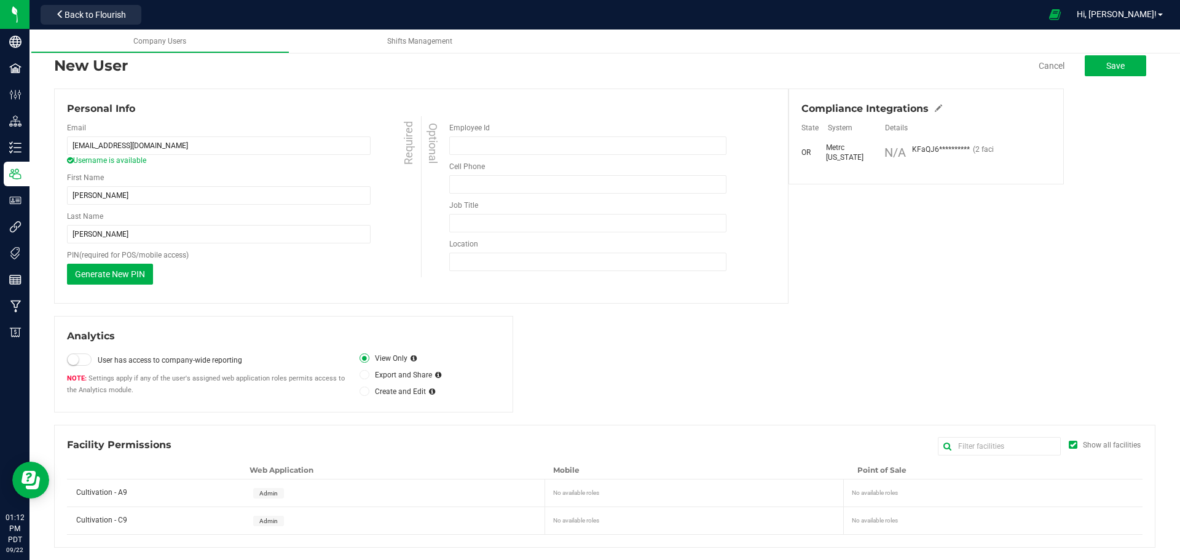
scroll to position [0, 0]
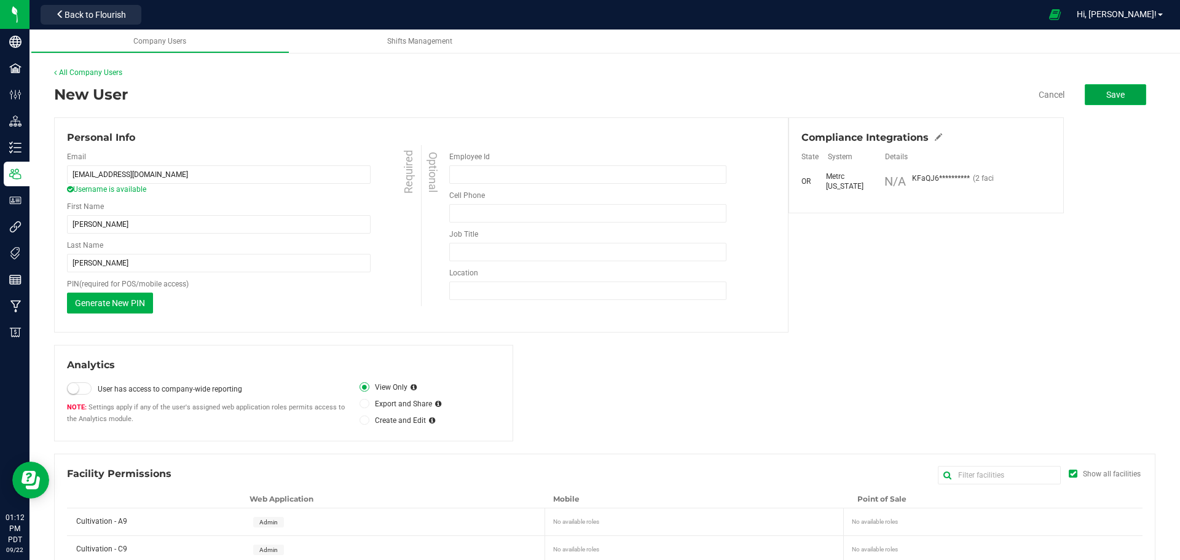
click at [1106, 93] on span "Save" at bounding box center [1115, 95] width 18 height 10
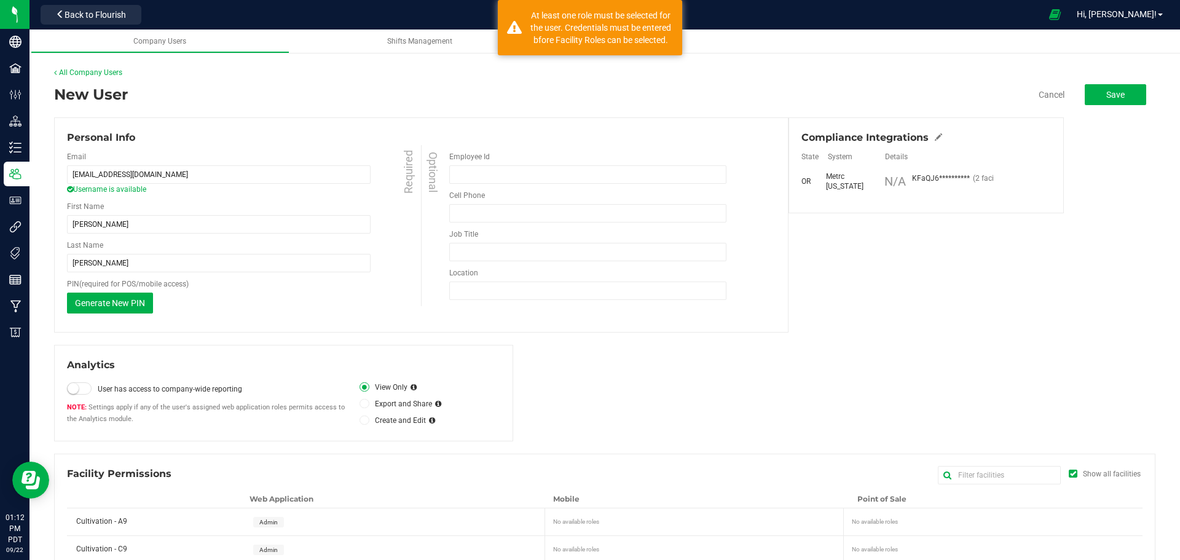
click at [755, 341] on div "New User Cancel Save Personal Info Email jsaenz.canna@gmail.com Username is ava…" at bounding box center [604, 330] width 1101 height 493
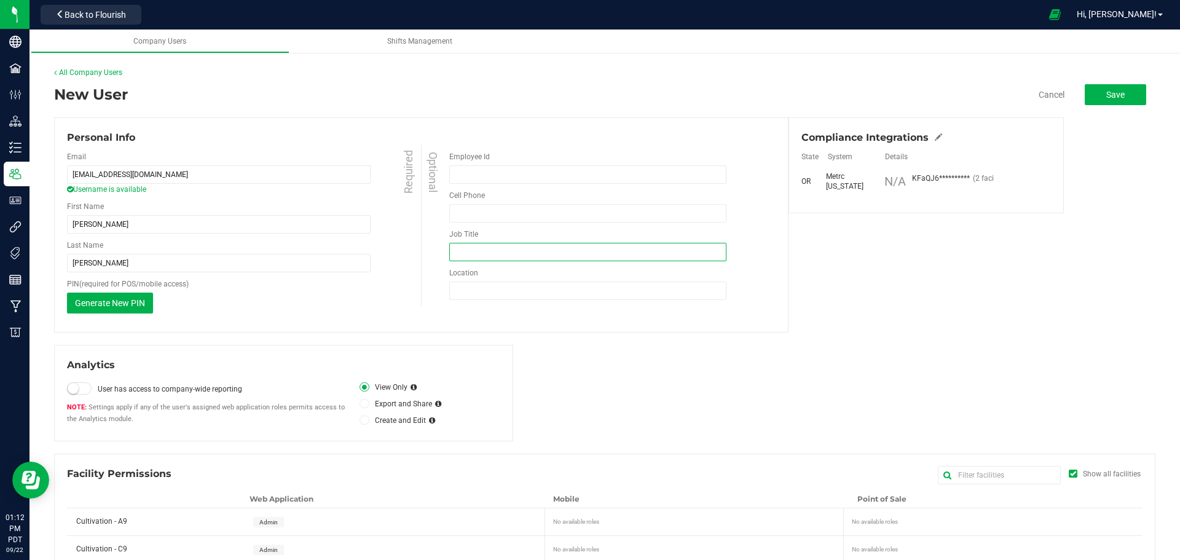
click at [502, 245] on input "Job Title" at bounding box center [587, 252] width 277 height 18
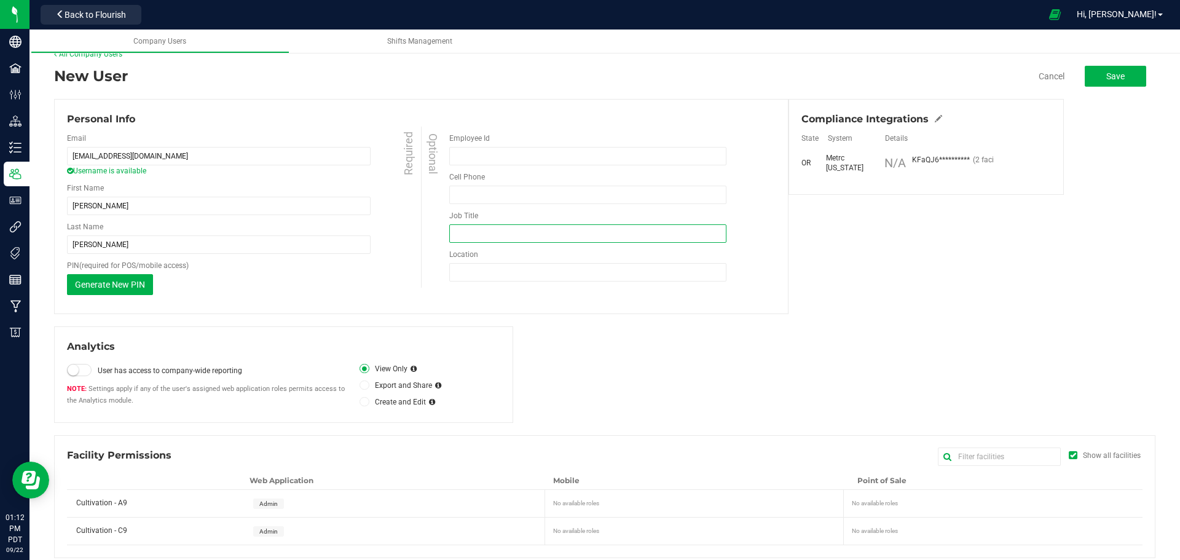
scroll to position [29, 0]
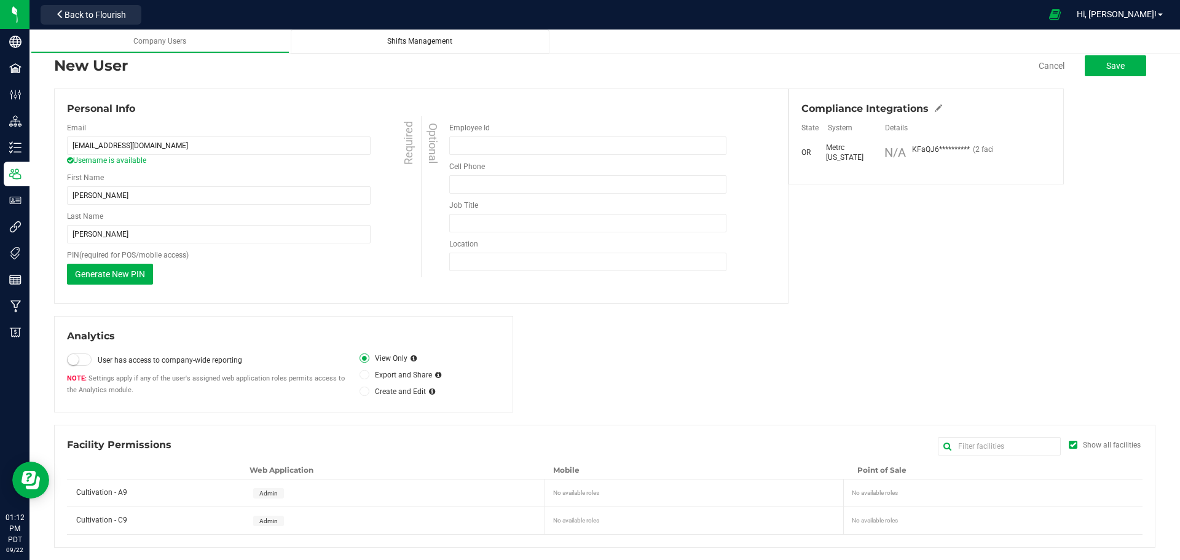
click at [404, 45] on span "Shifts Management" at bounding box center [419, 41] width 65 height 9
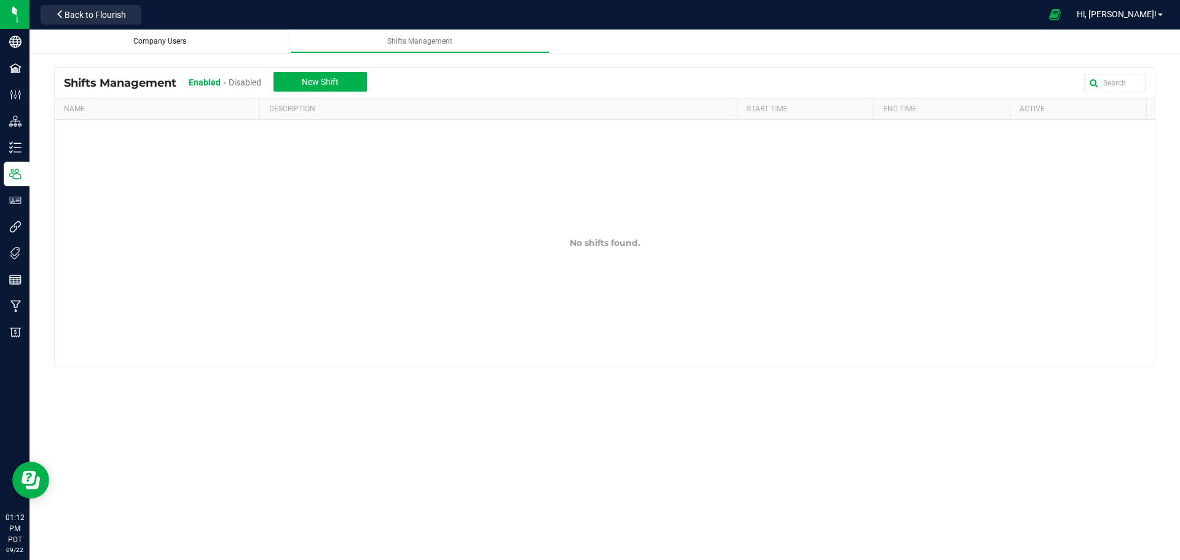
click at [160, 41] on span "Company Users" at bounding box center [159, 41] width 53 height 9
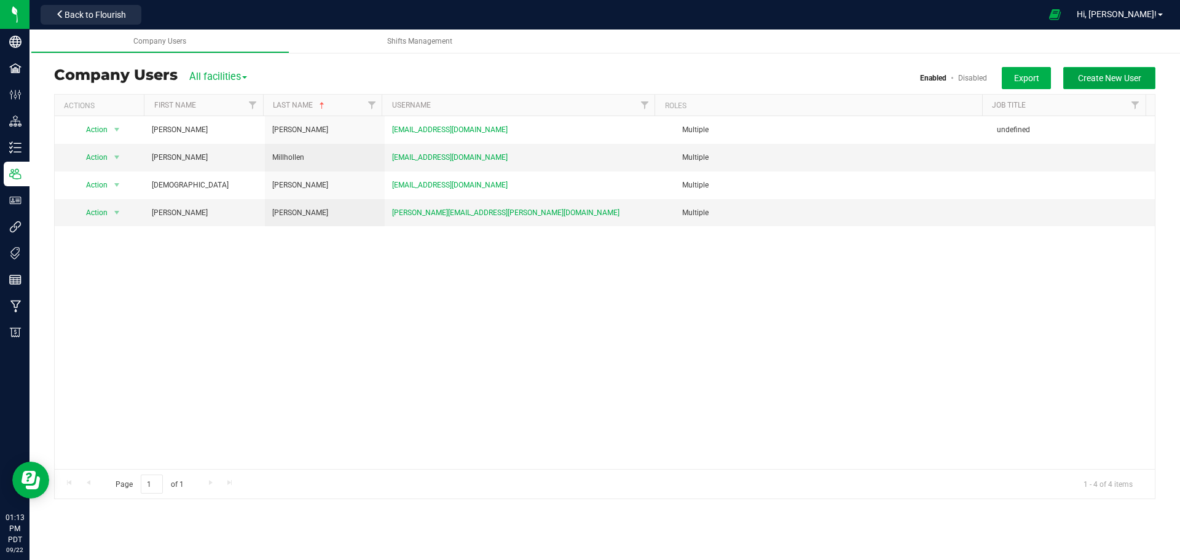
click at [1098, 76] on span "Create New User" at bounding box center [1109, 78] width 63 height 10
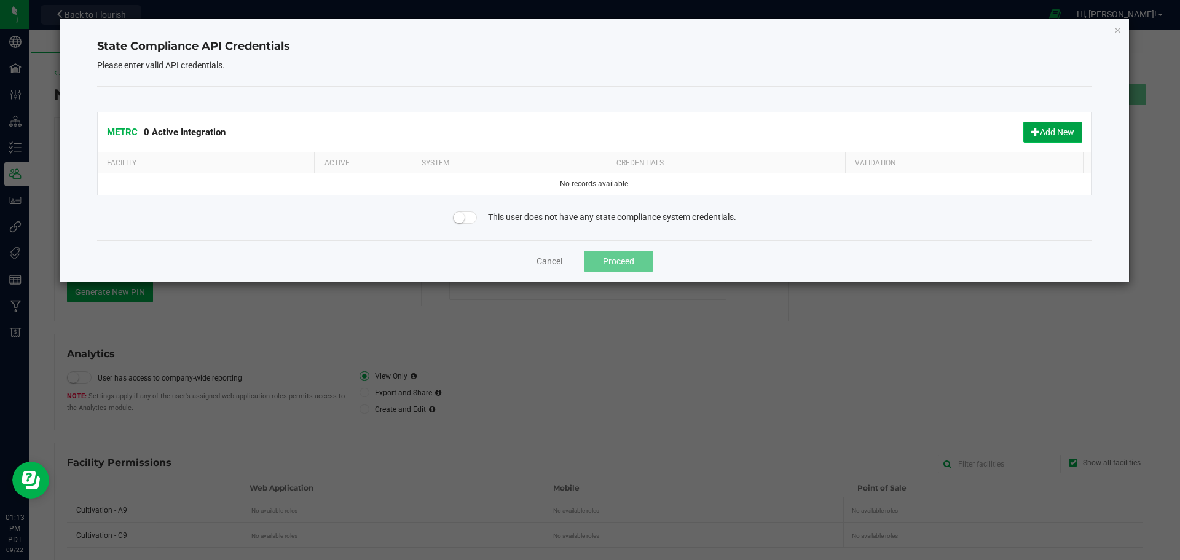
click at [1025, 133] on button "Add New" at bounding box center [1052, 132] width 59 height 21
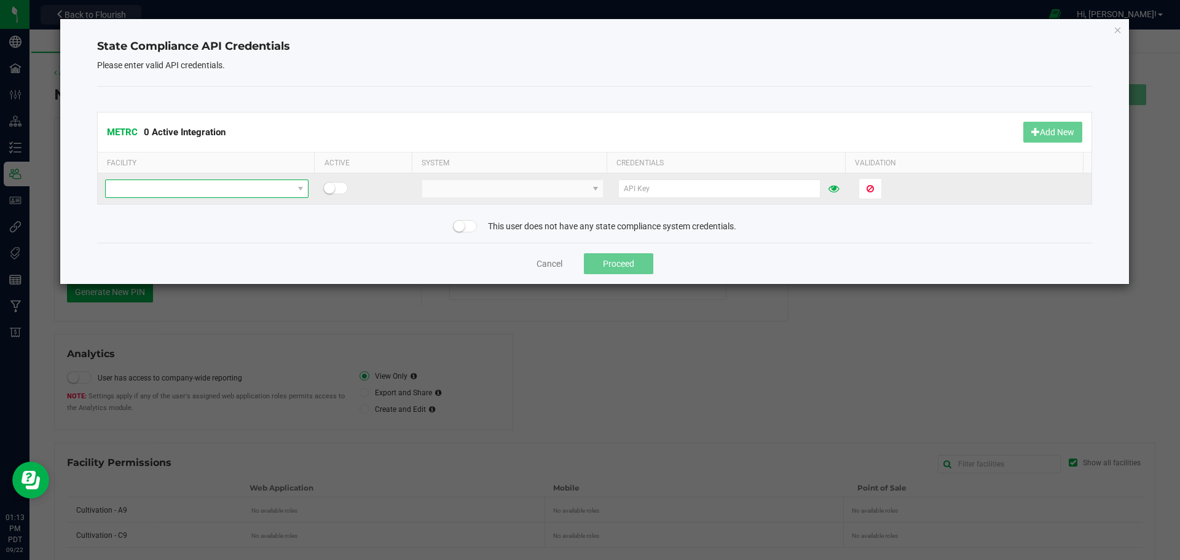
click at [154, 192] on span at bounding box center [199, 188] width 187 height 17
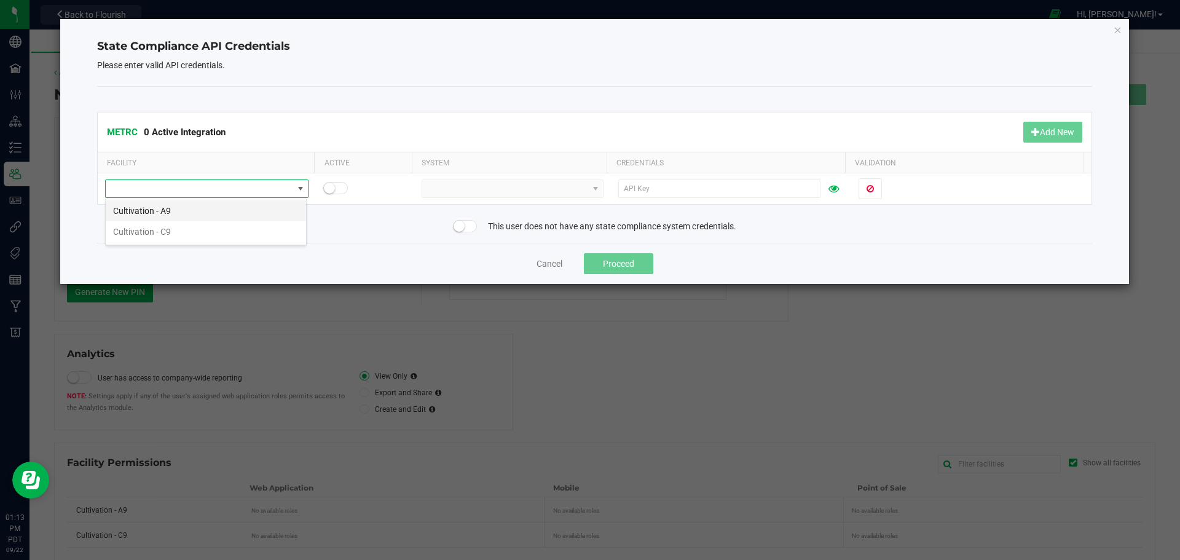
click at [149, 211] on li "Cultivation - A9" at bounding box center [206, 210] width 200 height 21
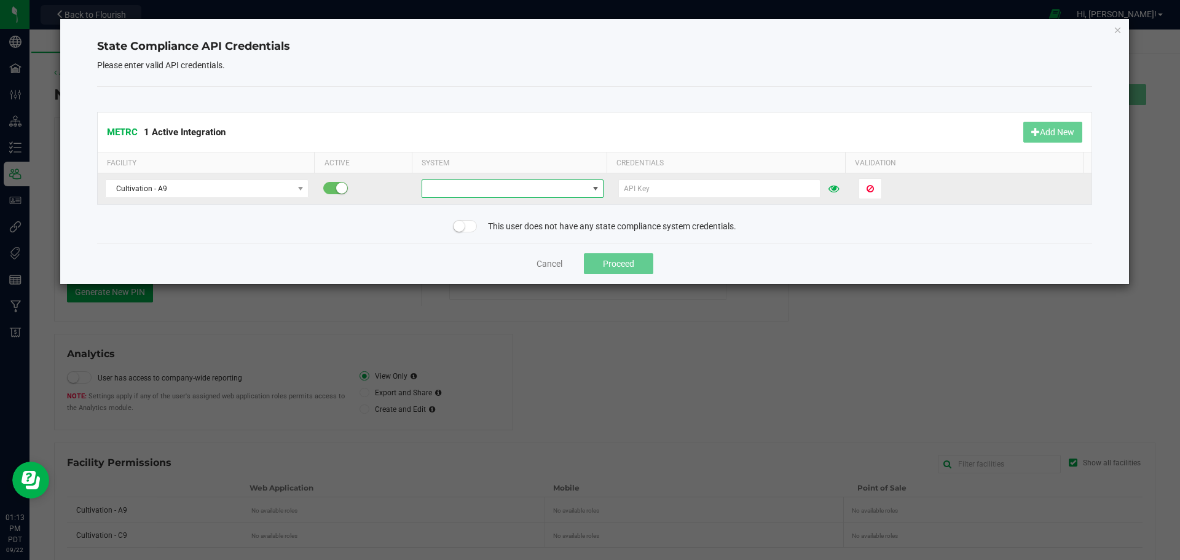
click at [500, 184] on span at bounding box center [504, 188] width 165 height 17
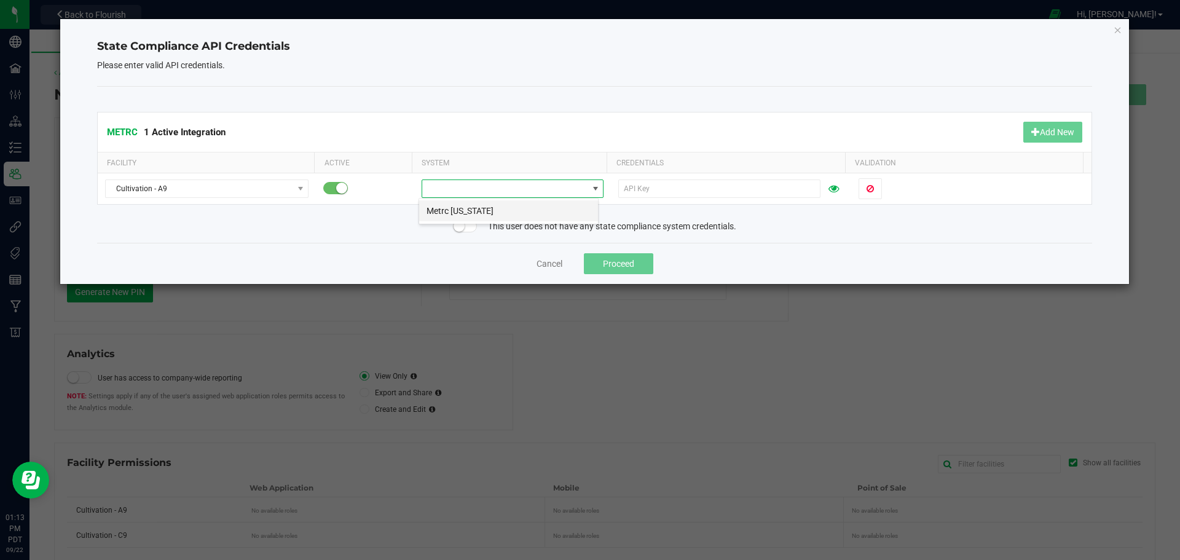
click at [465, 211] on li "Metrc Oregon" at bounding box center [508, 210] width 179 height 21
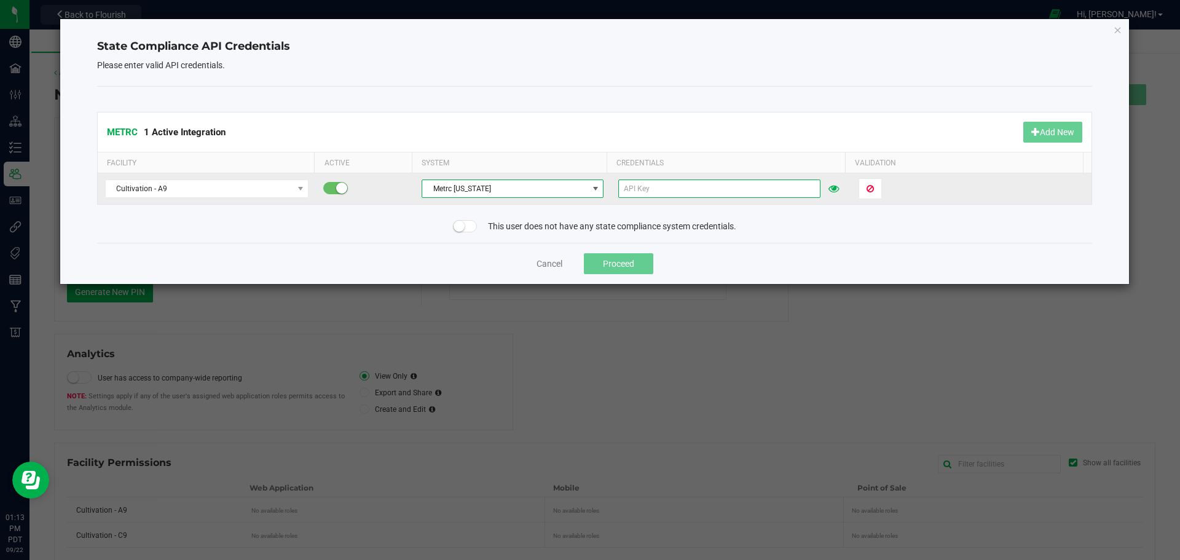
click at [640, 187] on input "text" at bounding box center [719, 188] width 202 height 18
paste input "KFaQJ6U9zm9H6r7H-SZhaVCpanHur7SXFA1A21opQMONmmSK"
type input "KFaQJ6U9zm9H6r7H-SZhaVCpanHur7SXFA1A21opQMONmmSK"
click at [881, 184] on span "Validate" at bounding box center [882, 189] width 31 height 10
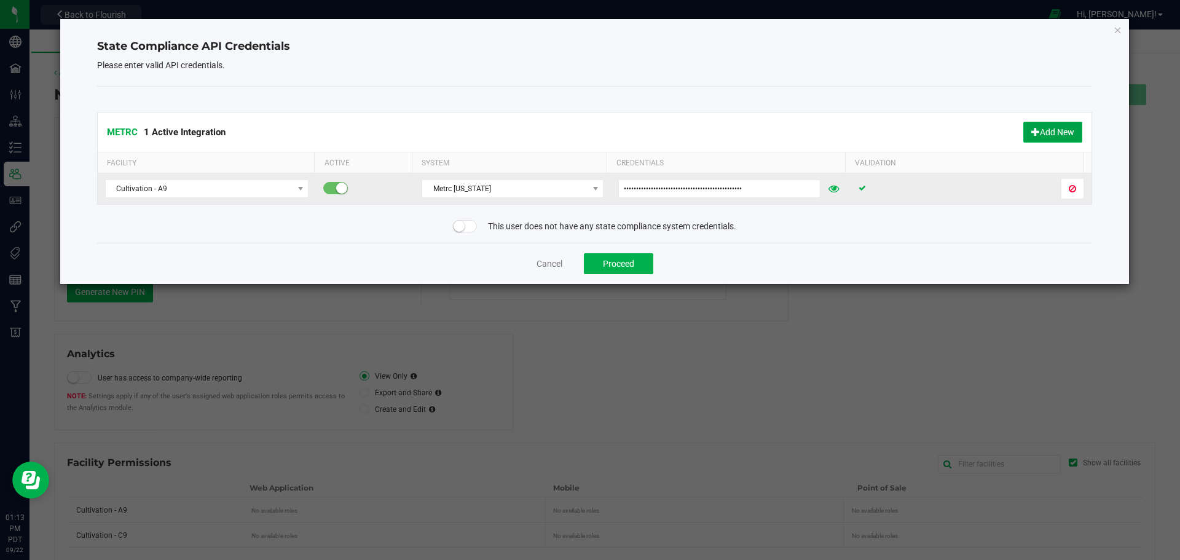
click at [1041, 130] on button "Add New" at bounding box center [1052, 132] width 59 height 21
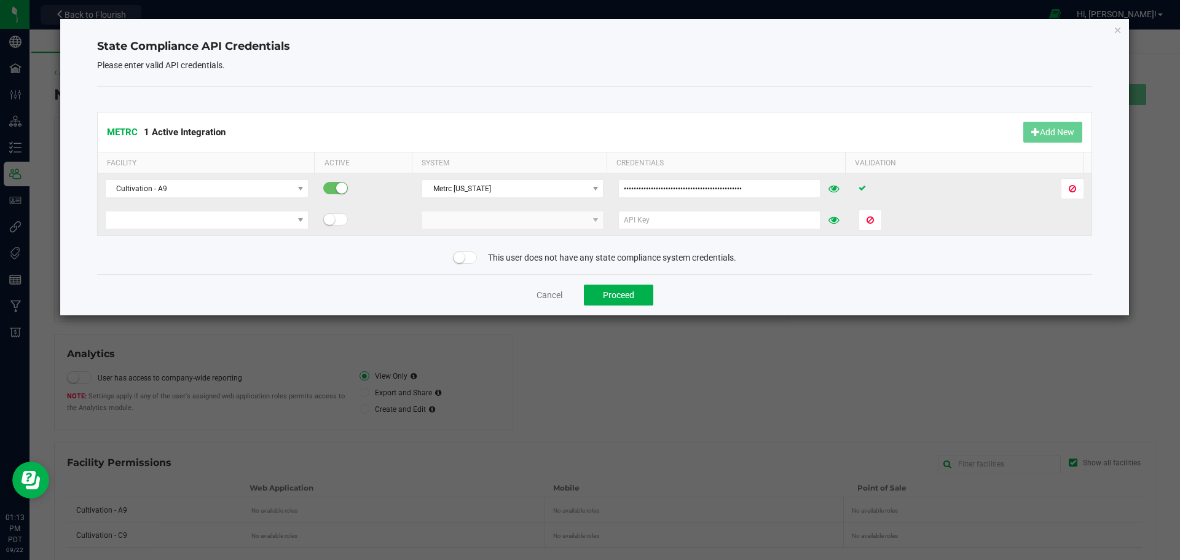
click at [307, 224] on td at bounding box center [207, 220] width 218 height 31
click at [299, 221] on span at bounding box center [301, 220] width 10 height 10
click at [198, 240] on li "Cultivation - C9" at bounding box center [206, 242] width 200 height 21
click at [591, 221] on span at bounding box center [596, 220] width 10 height 10
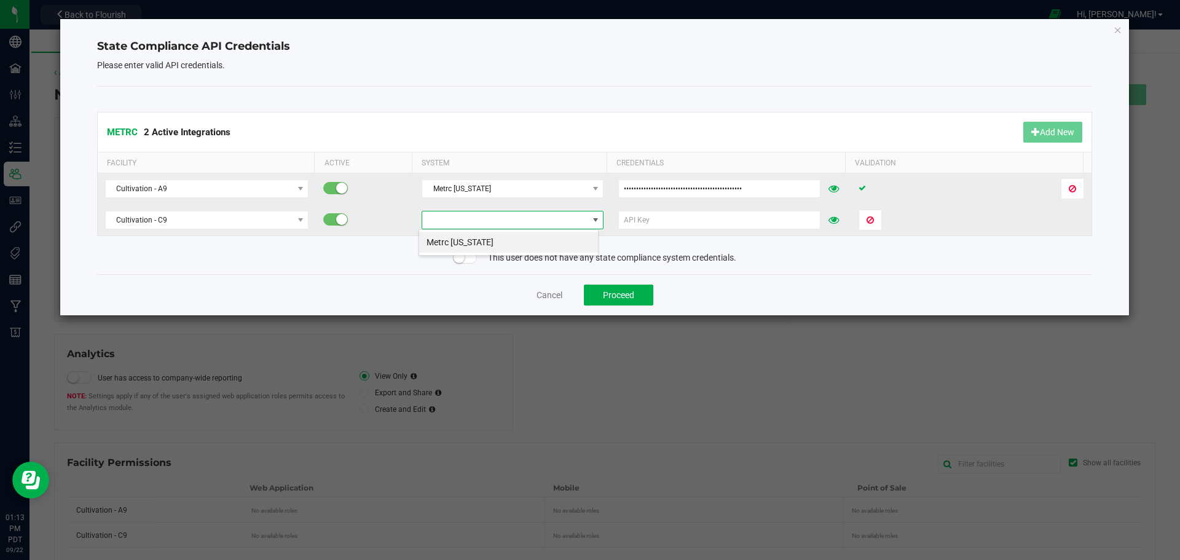
scroll to position [18, 180]
click at [484, 245] on li "Metrc Oregon" at bounding box center [508, 242] width 179 height 21
click at [648, 222] on input "text" at bounding box center [719, 220] width 202 height 18
paste input "KFaQJ6U9zm9H6r7H-SZhaVCpanHur7SXFA1A21opQMONmmSK"
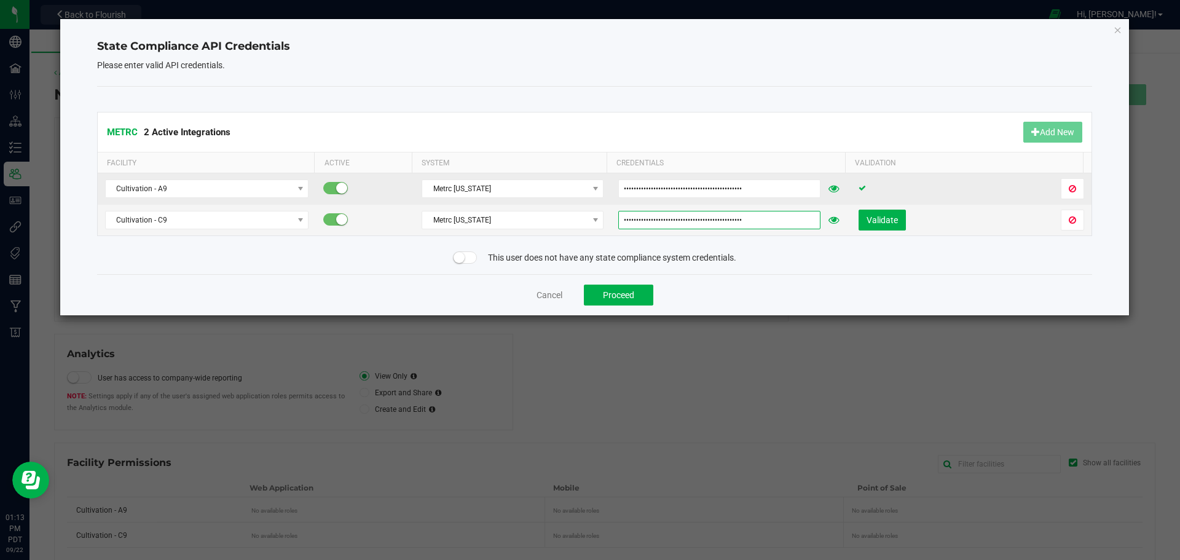
type input "KFaQJ6U9zm9H6r7H-SZhaVCpanHur7SXFA1A21opQMONmmSK"
click at [760, 277] on div "Cancel Proceed" at bounding box center [595, 294] width 996 height 41
click at [872, 211] on button "Validate" at bounding box center [882, 220] width 47 height 21
click at [609, 298] on button "Proceed" at bounding box center [618, 295] width 69 height 21
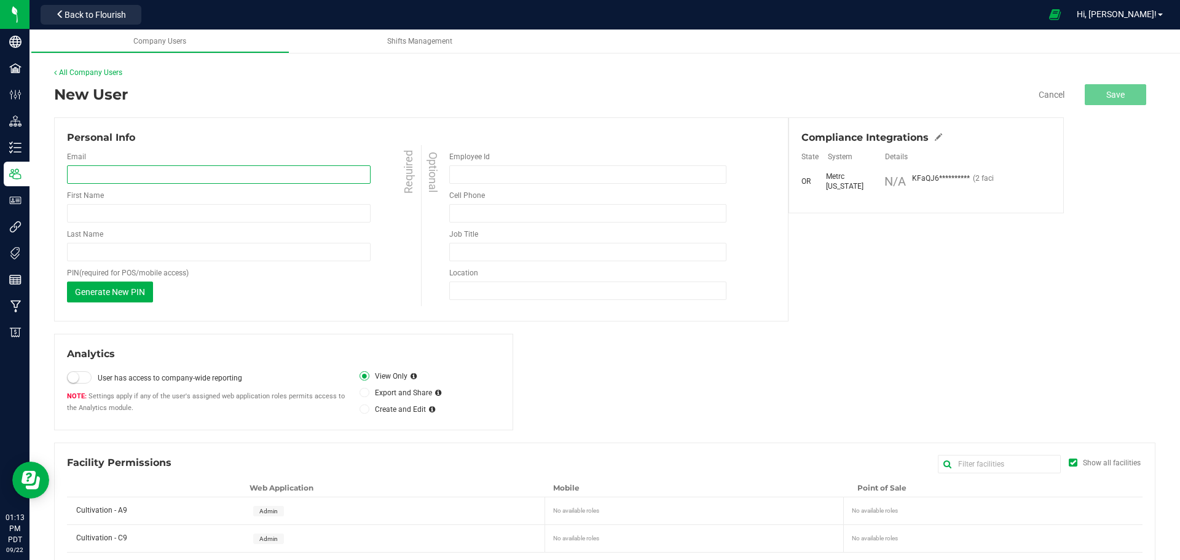
click at [101, 178] on input "email" at bounding box center [219, 174] width 304 height 18
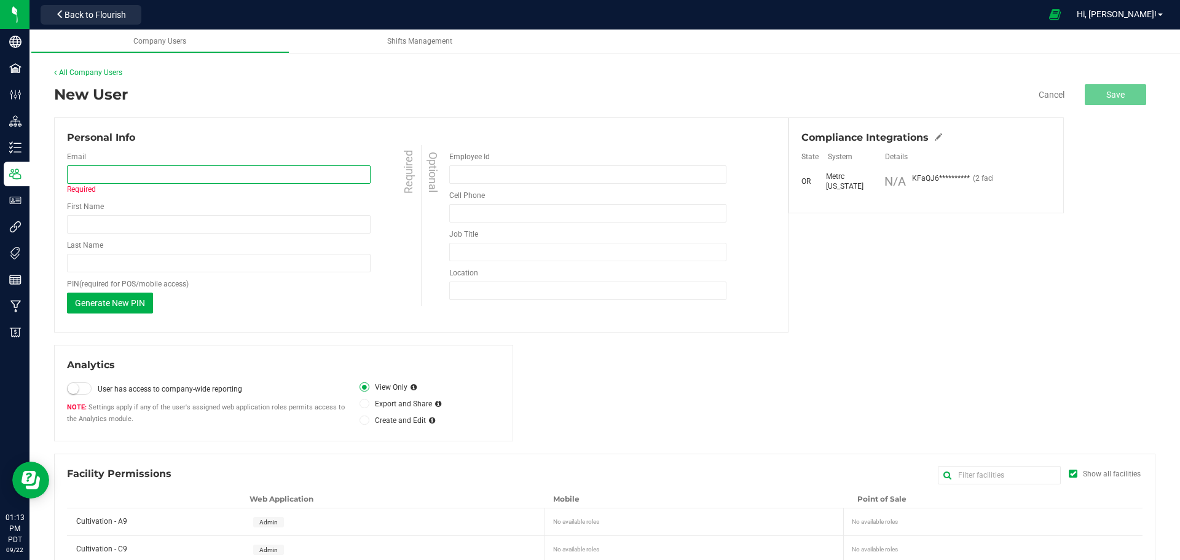
click at [86, 170] on input "email" at bounding box center [219, 174] width 304 height 18
paste input "jsaenz.canna@gmail.com"
type input "jsaenz.canna@gmail.com"
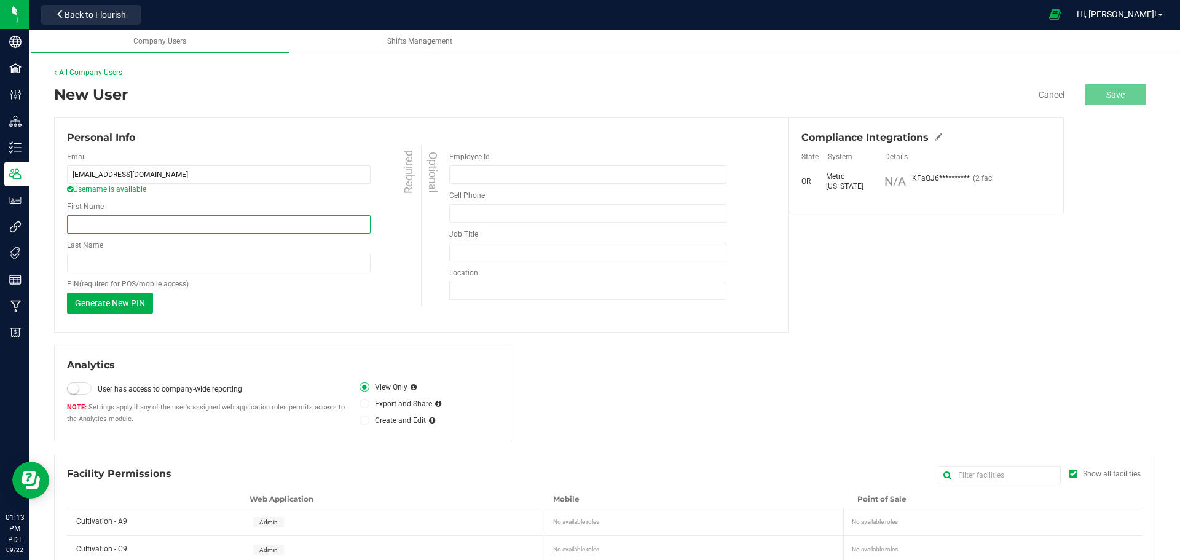
click at [299, 220] on input "First Name" at bounding box center [219, 224] width 304 height 18
type input "Jared"
click at [326, 309] on div "Generate New PIN This PIN will only be shown once. When you save your changes, …" at bounding box center [245, 303] width 357 height 21
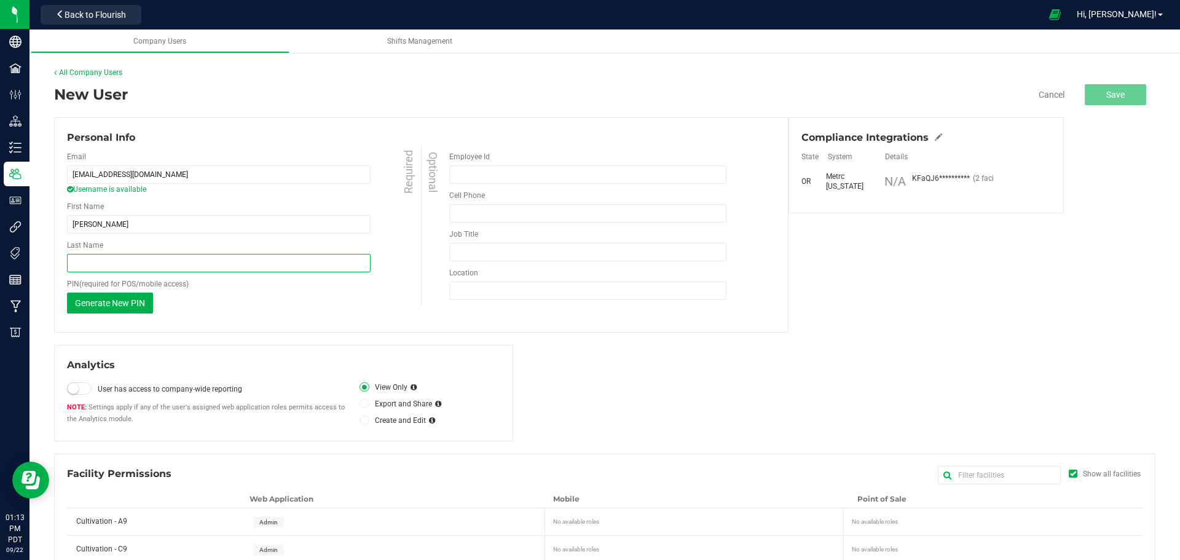
click at [86, 263] on input "Last Name" at bounding box center [219, 263] width 304 height 18
type input "Saenz"
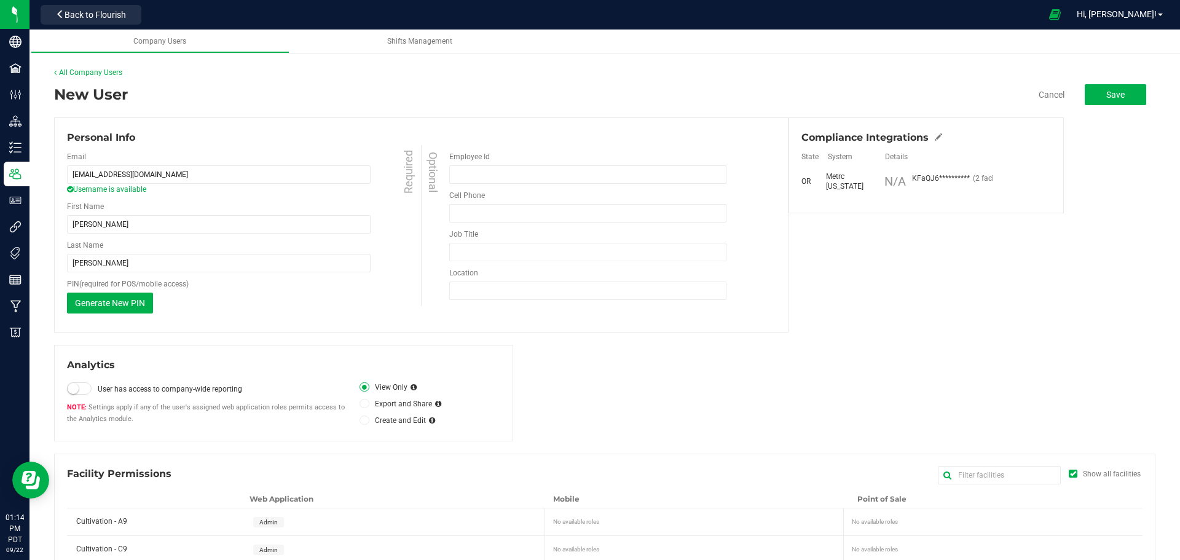
click at [667, 404] on div "Analytics User has access to company-wide reporting Settings apply if any of th…" at bounding box center [604, 393] width 1101 height 96
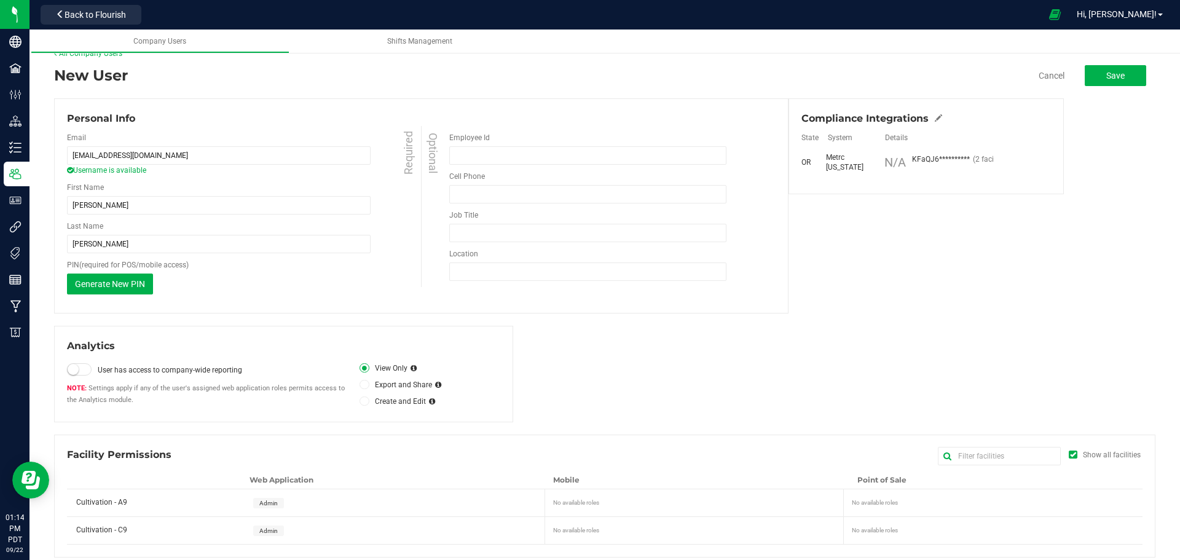
scroll to position [29, 0]
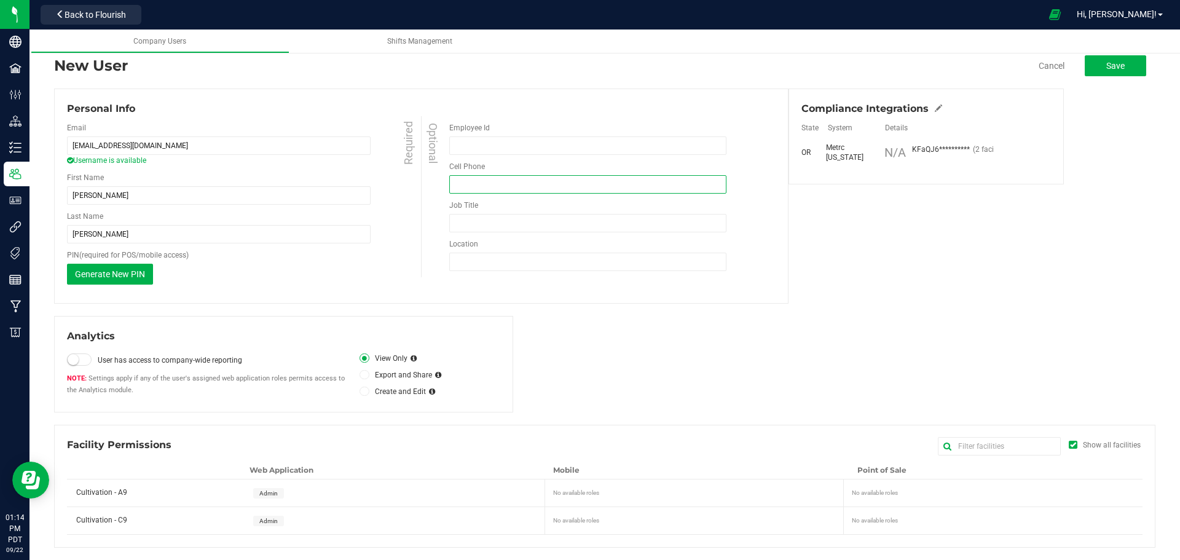
click at [481, 187] on input "tel" at bounding box center [587, 184] width 277 height 18
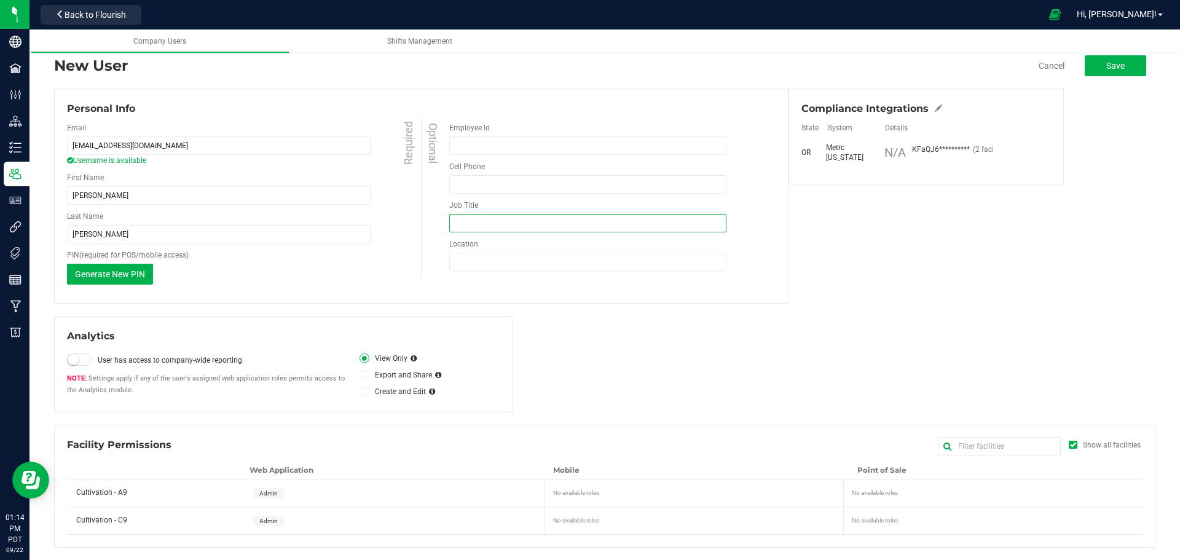
click at [474, 221] on input "Job Title" at bounding box center [587, 223] width 277 height 18
type input "Sales"
click at [309, 491] on div "Admin" at bounding box center [396, 492] width 301 height 27
click at [595, 488] on div "No available roles" at bounding box center [697, 490] width 288 height 13
click at [586, 492] on div "No available roles" at bounding box center [697, 490] width 288 height 13
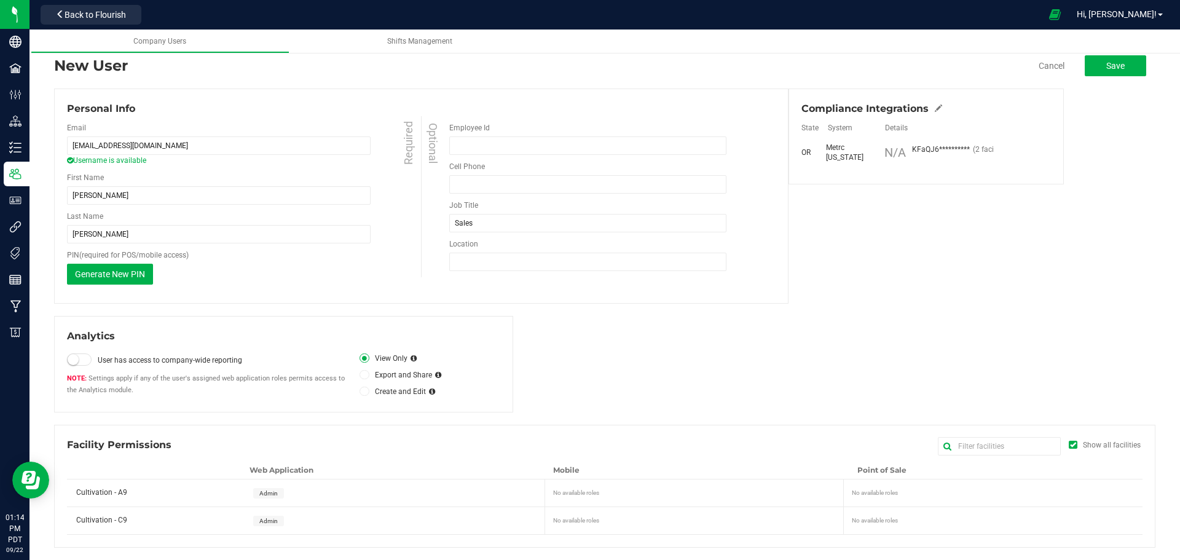
scroll to position [0, 0]
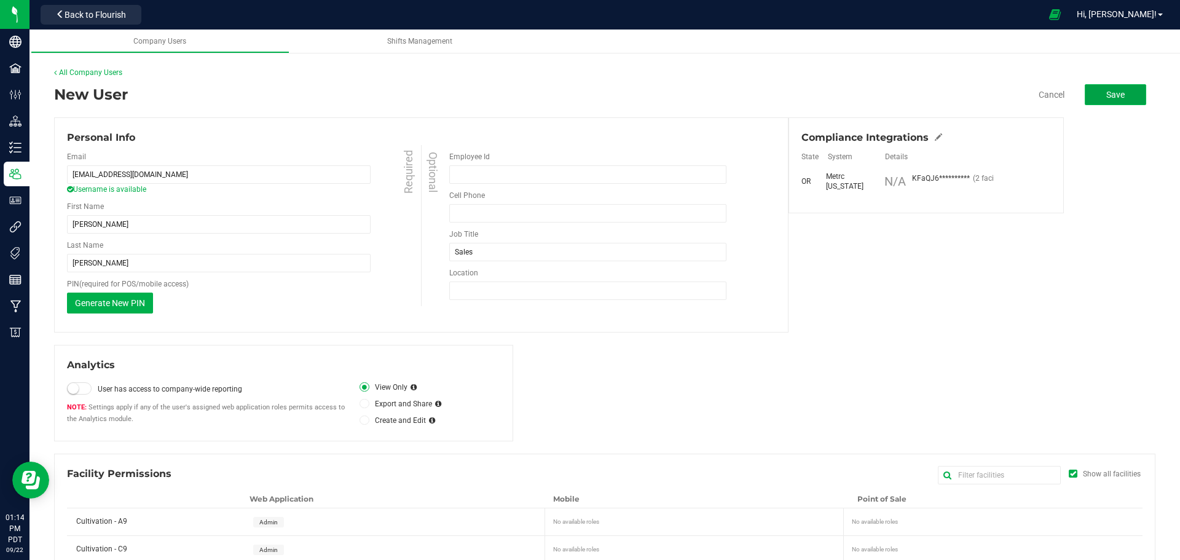
click at [1106, 93] on span "Save" at bounding box center [1115, 95] width 18 height 10
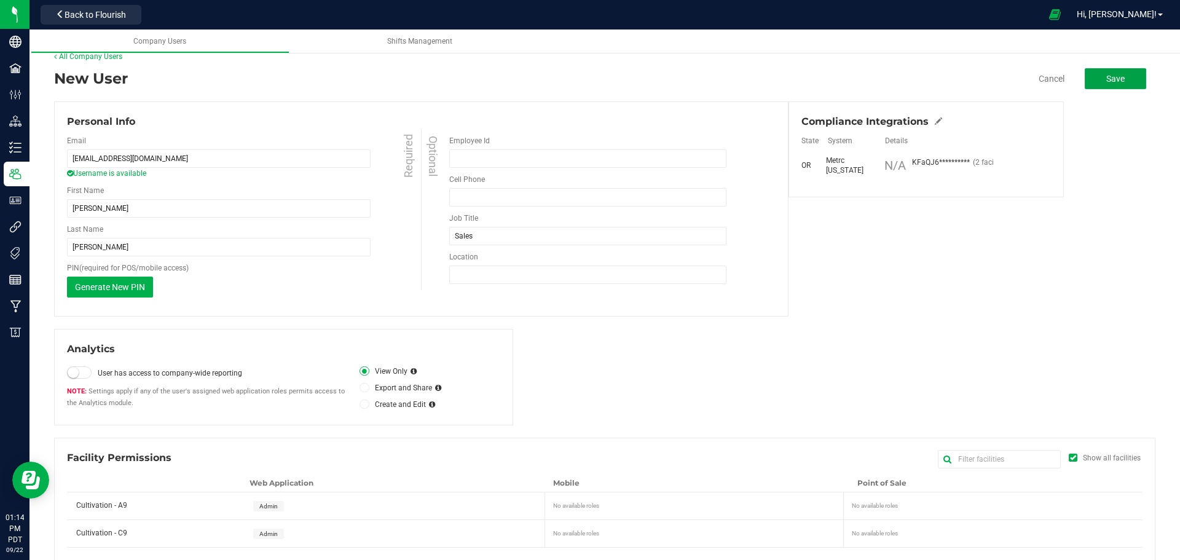
scroll to position [29, 0]
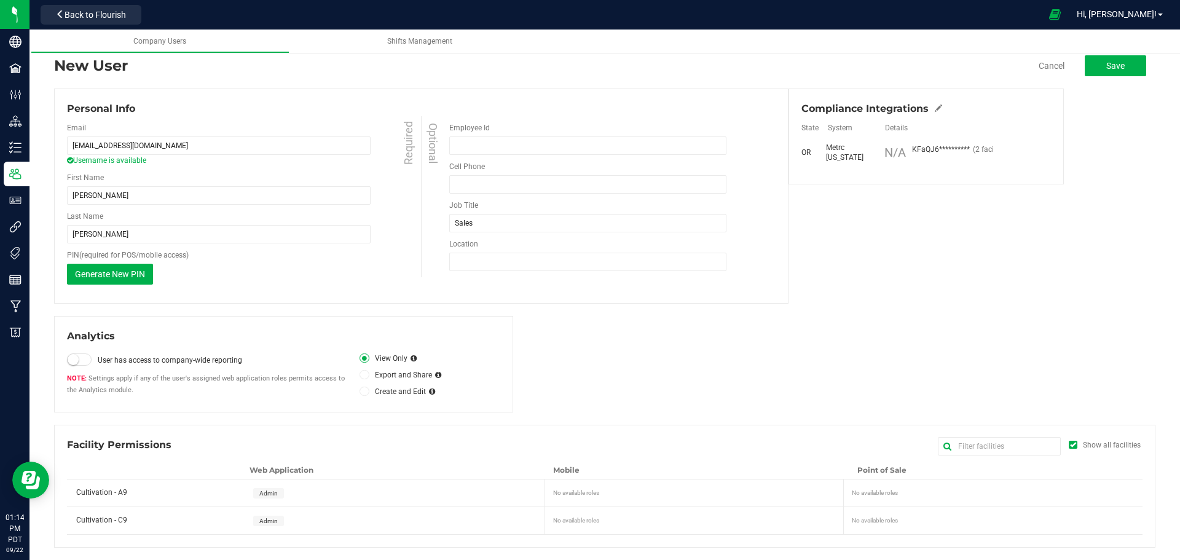
click at [143, 492] on div "Cultivation - A9" at bounding box center [156, 488] width 179 height 18
click at [106, 492] on span "Cultivation - A9" at bounding box center [101, 492] width 51 height 9
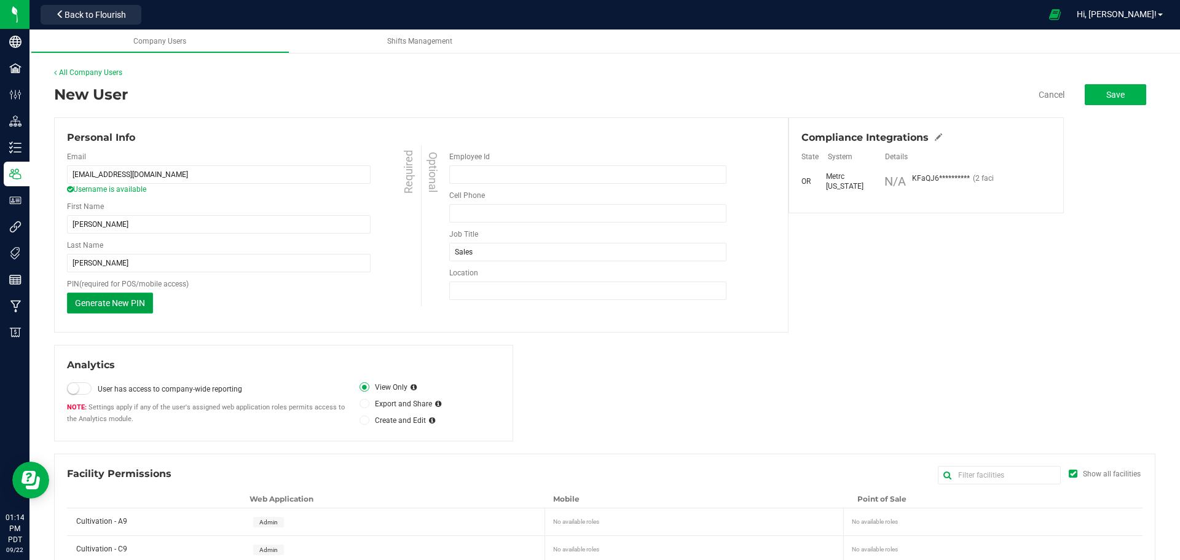
click at [129, 304] on span "Generate New PIN" at bounding box center [110, 303] width 70 height 10
click at [116, 139] on div "Personal Info" at bounding box center [421, 137] width 709 height 15
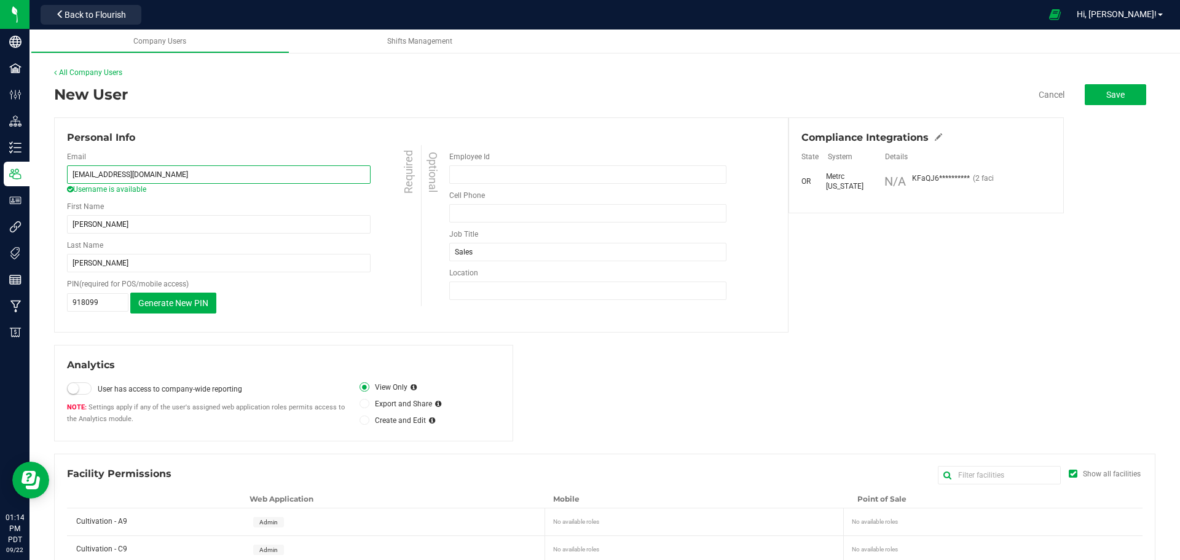
click at [118, 173] on input "jsaenz.canna@gmail.com" at bounding box center [219, 174] width 304 height 18
click at [352, 197] on div "Email jsaenz.canna@gmail.com Username is available Required First Name Jared Re…" at bounding box center [244, 232] width 354 height 175
click at [935, 141] on icon at bounding box center [938, 136] width 7 height 7
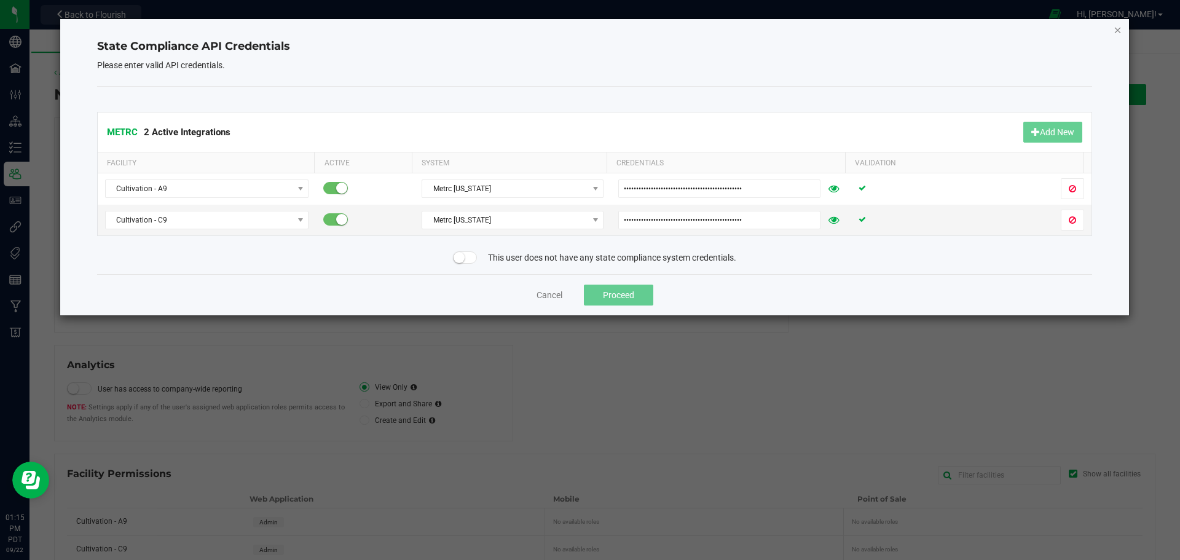
click at [1116, 34] on icon "Close" at bounding box center [1118, 29] width 9 height 15
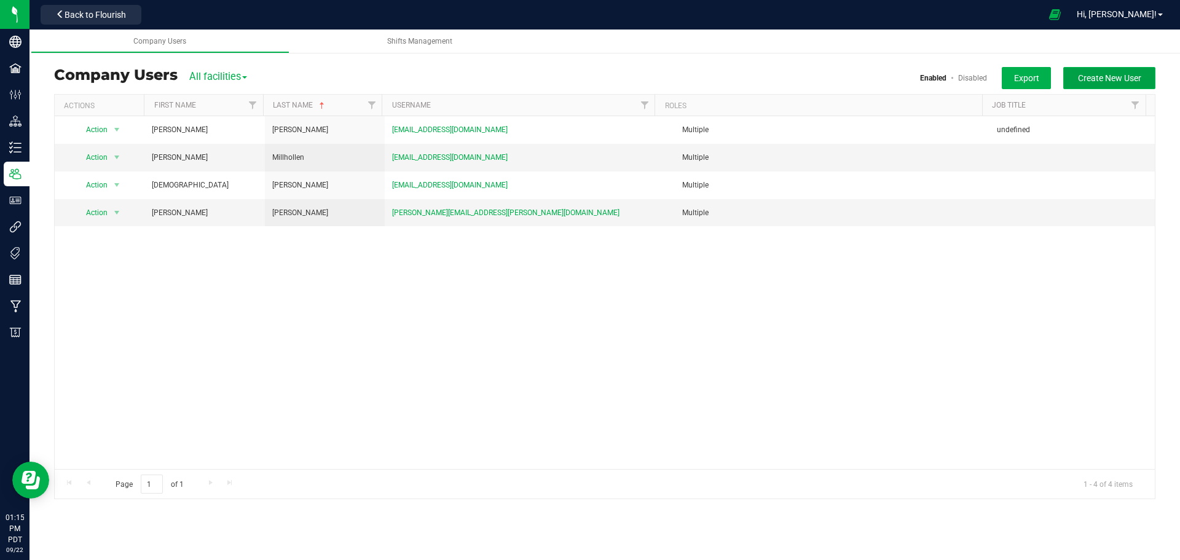
click at [1108, 75] on span "Create New User" at bounding box center [1109, 78] width 63 height 10
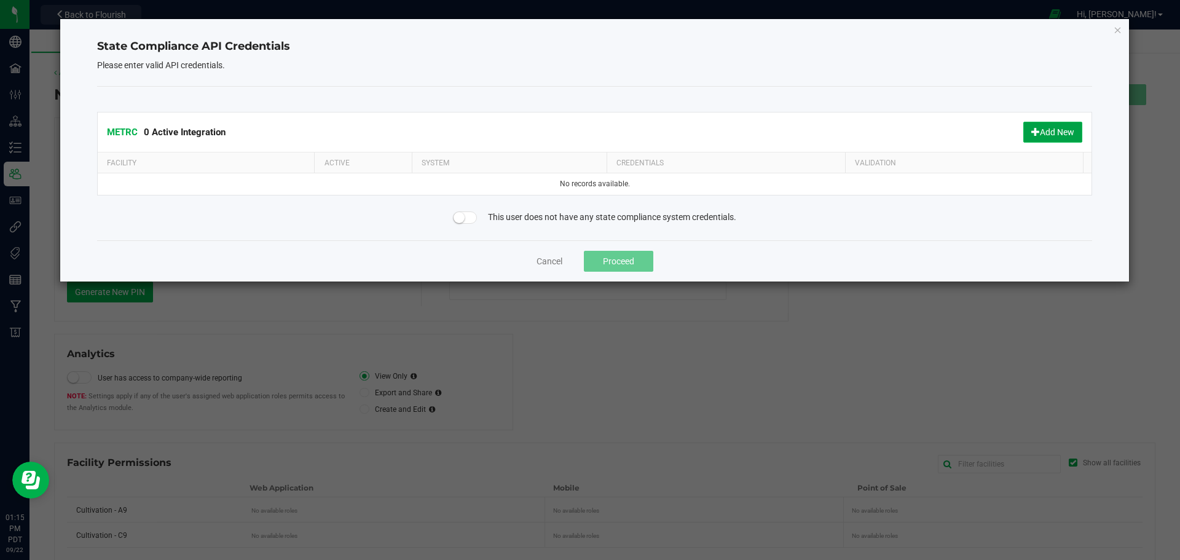
click at [1061, 133] on button "Add New" at bounding box center [1052, 132] width 59 height 21
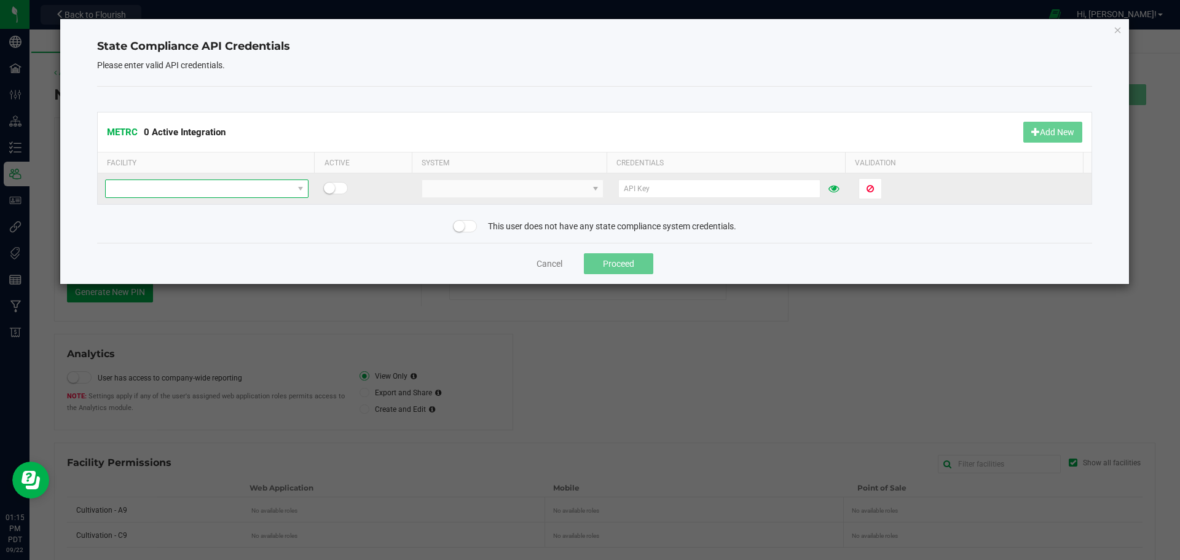
click at [297, 194] on span at bounding box center [300, 188] width 15 height 17
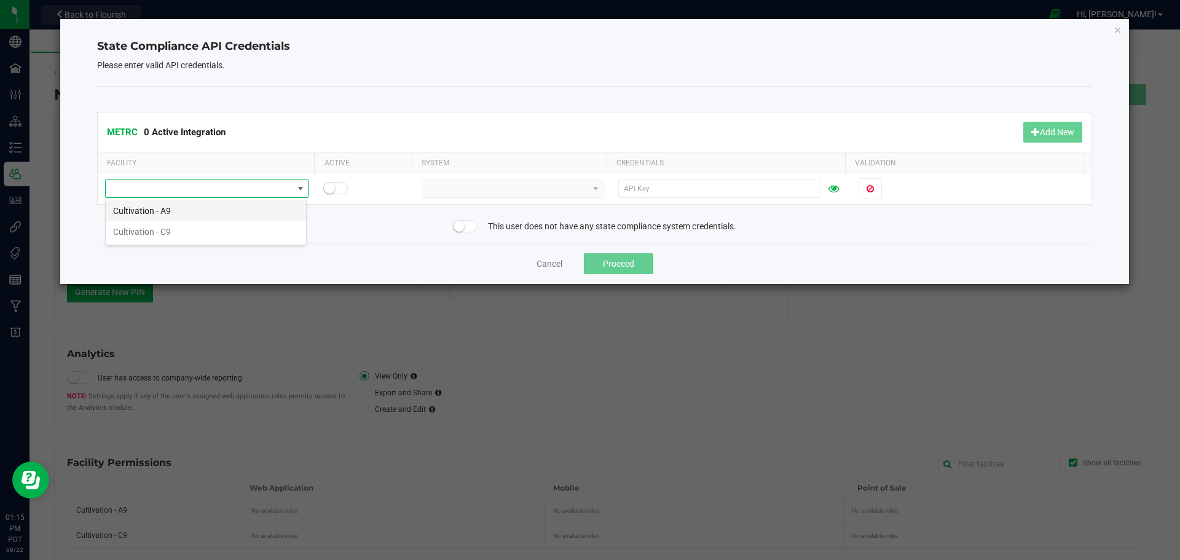
click at [204, 215] on li "Cultivation - A9" at bounding box center [206, 210] width 200 height 21
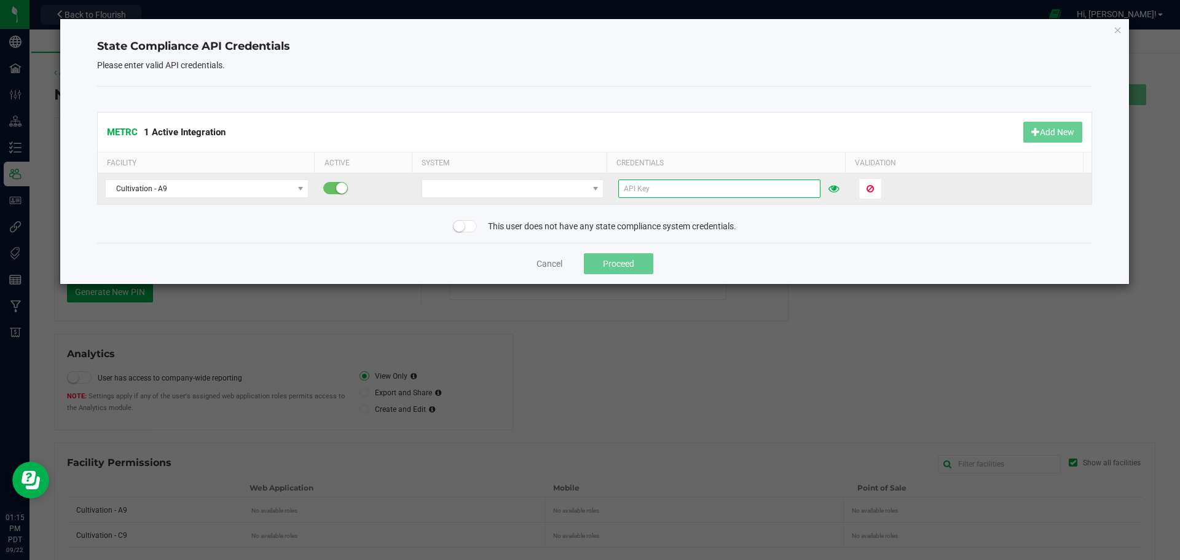
click at [695, 191] on input "text" at bounding box center [719, 188] width 202 height 18
paste input "KFaQJ6U9zm9H6r7H-SZhaVCpanHur7SXFA1A21opQMONmmSK"
type input "KFaQJ6U9zm9H6r7H-SZhaVCpanHur7SXFA1A21opQMONmmSK"
click at [593, 188] on span at bounding box center [596, 189] width 10 height 10
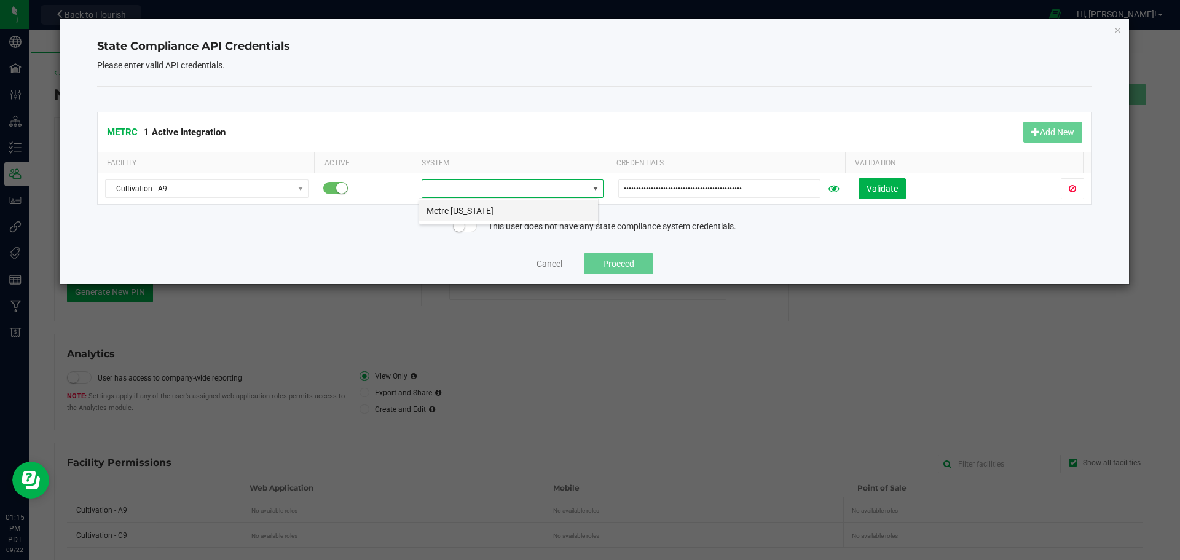
click at [487, 211] on li "Metrc Oregon" at bounding box center [508, 210] width 179 height 21
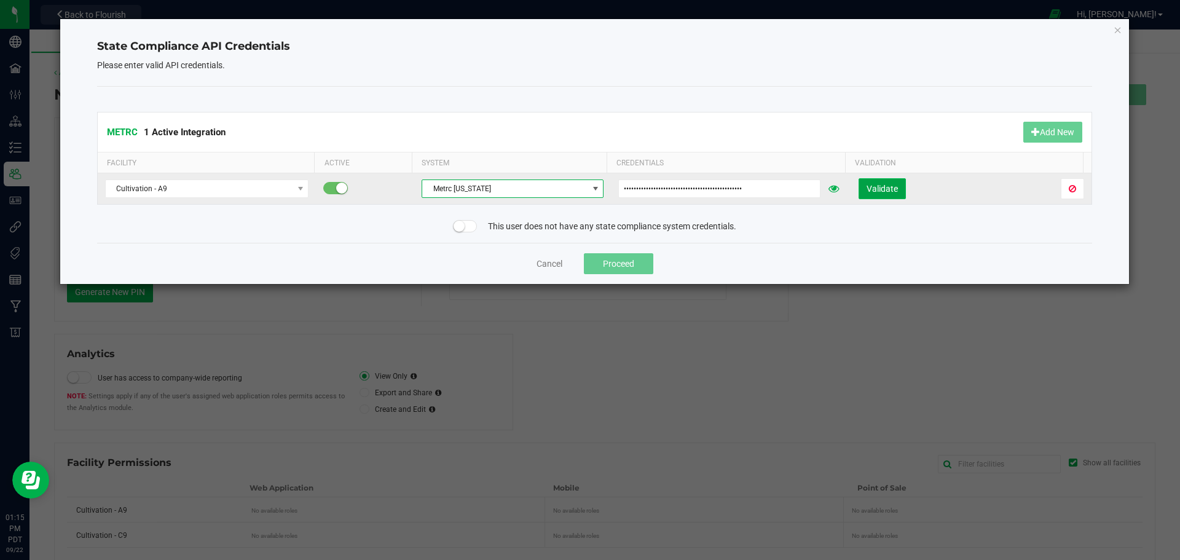
click at [868, 186] on span "Validate" at bounding box center [882, 189] width 31 height 10
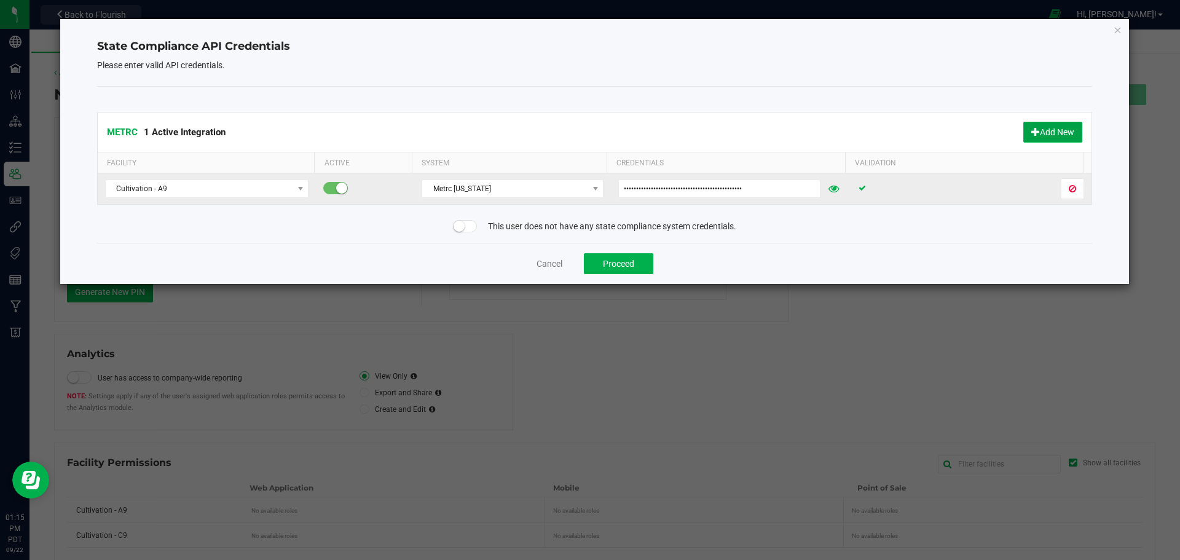
click at [1051, 126] on button "Add New" at bounding box center [1052, 132] width 59 height 21
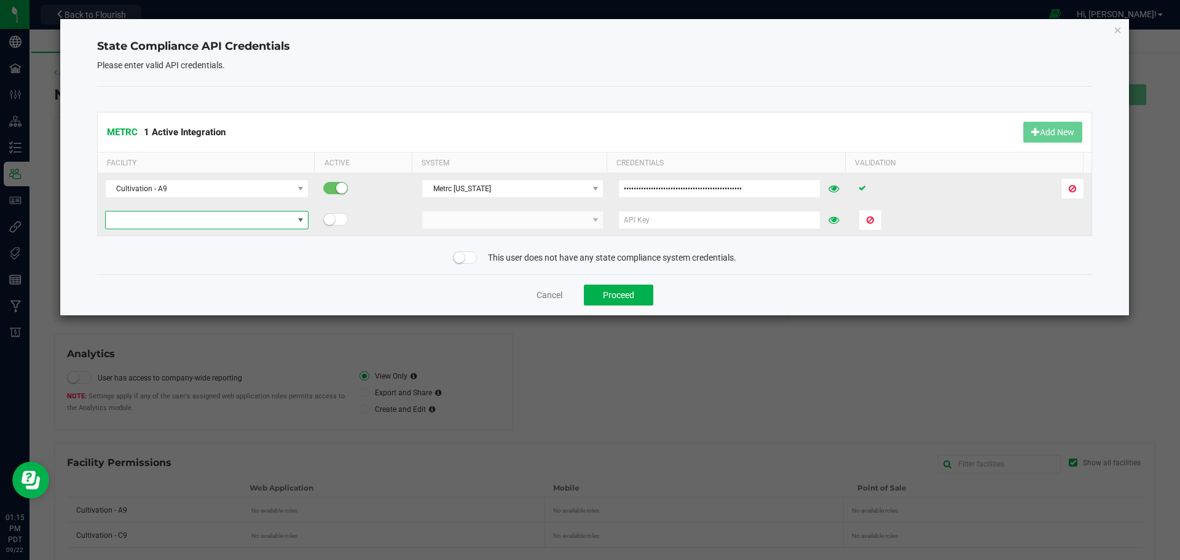
click at [296, 219] on span at bounding box center [301, 220] width 10 height 10
click at [154, 241] on li "Cultivation - C9" at bounding box center [206, 242] width 200 height 21
click at [505, 222] on span at bounding box center [504, 219] width 165 height 17
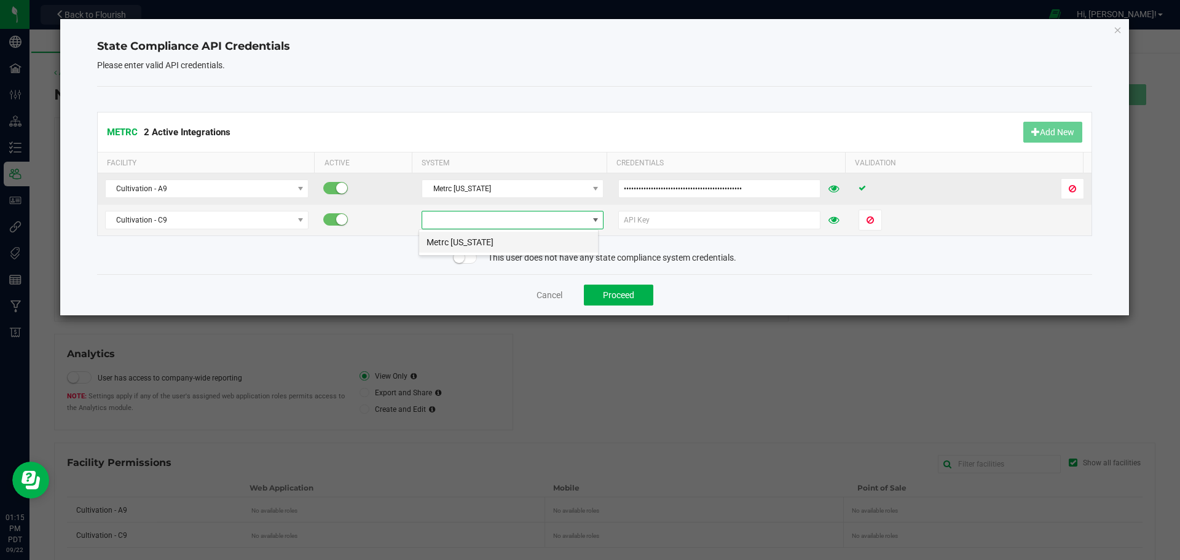
click at [486, 242] on li "Metrc Oregon" at bounding box center [508, 242] width 179 height 21
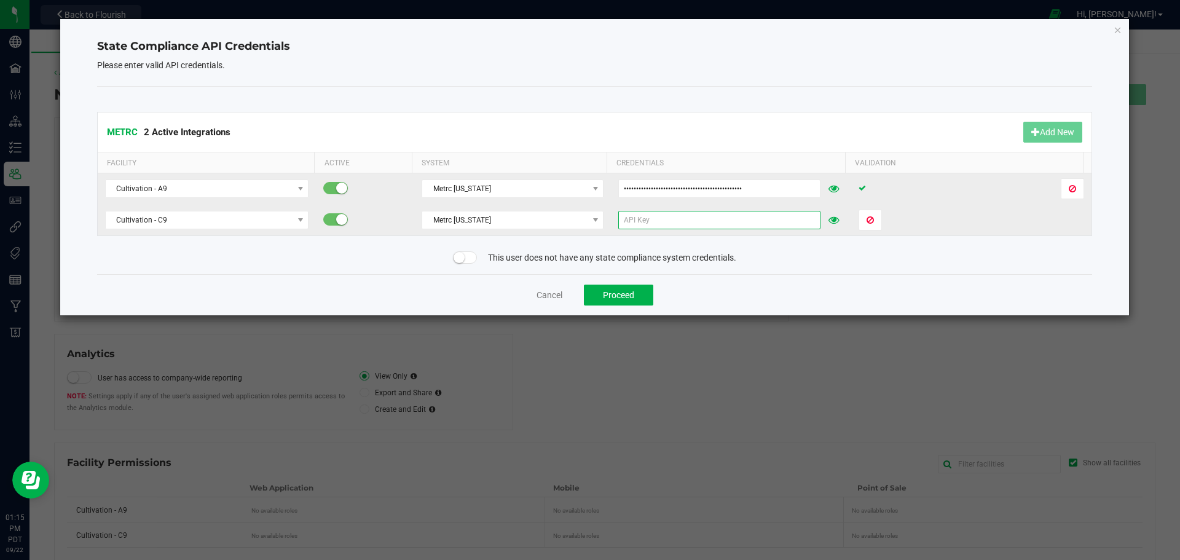
click at [636, 218] on input "text" at bounding box center [719, 220] width 202 height 18
paste input "KFaQJ6U9zm9H6r7H-SZhaVCpanHur7SXFA1A21opQMONmmSK"
type input "KFaQJ6U9zm9H6r7H-SZhaVCpanHur7SXFA1A21opQMONmmSK"
click at [852, 270] on div "METRC 2 Active Integrations Add New Facility Active System Credentials Validati…" at bounding box center [595, 180] width 996 height 187
click at [875, 220] on span "Validate" at bounding box center [882, 220] width 31 height 10
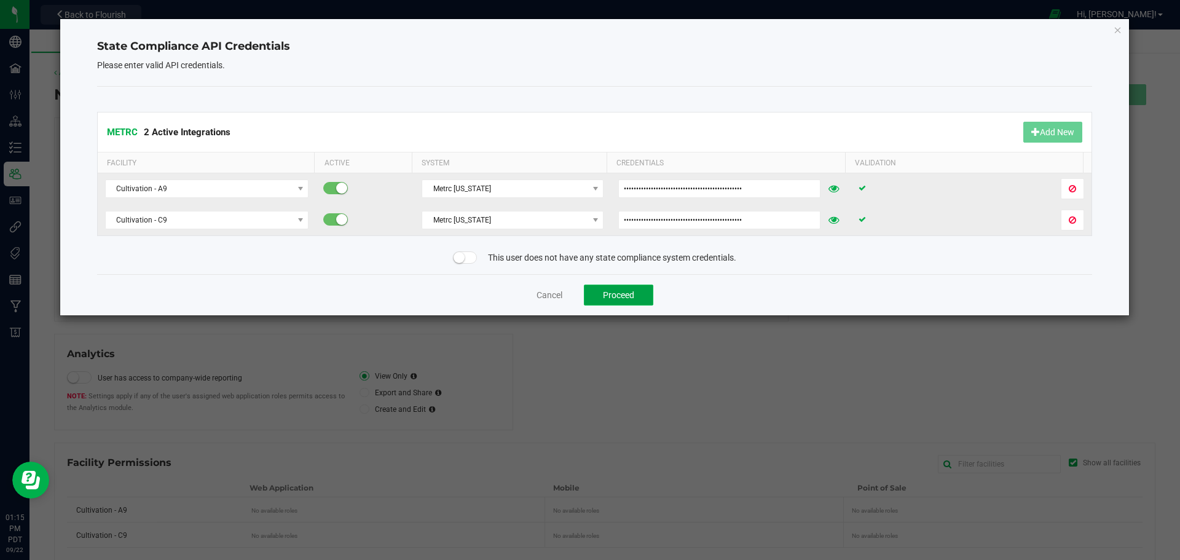
click at [624, 296] on button "Proceed" at bounding box center [618, 295] width 69 height 21
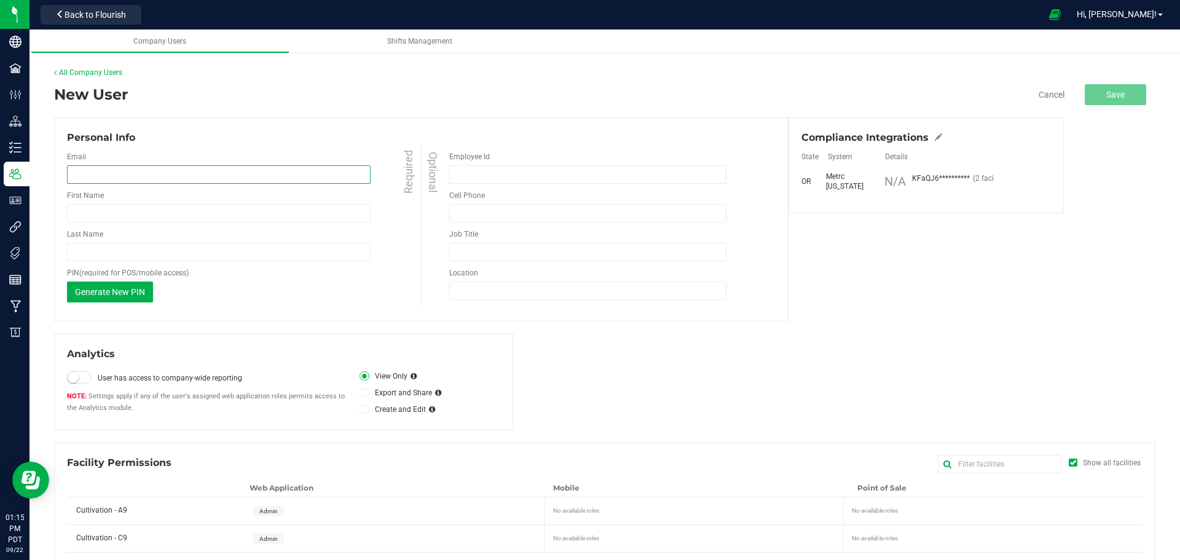
click at [106, 173] on input "email" at bounding box center [219, 174] width 304 height 18
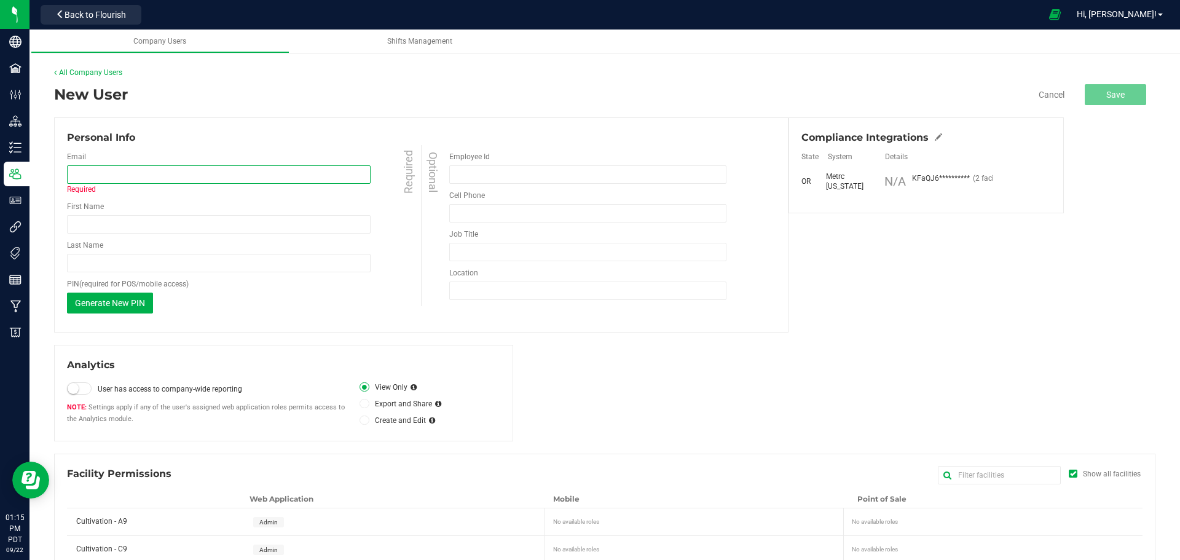
click at [89, 171] on input "email" at bounding box center [219, 174] width 304 height 18
paste input "jsaenz.canna@gmail.com"
type input "jsaenz.canna@gmail.com"
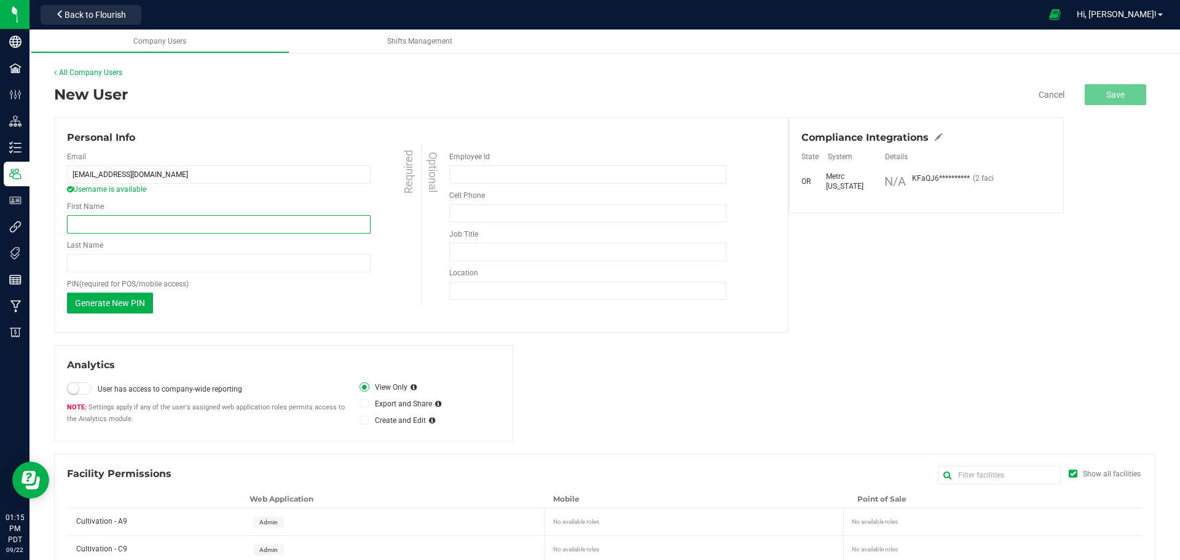
click at [312, 218] on input "First Name" at bounding box center [219, 224] width 304 height 18
type input "Jared"
click at [339, 295] on div "Generate New PIN This PIN will only be shown once. When you save your changes, …" at bounding box center [245, 303] width 357 height 21
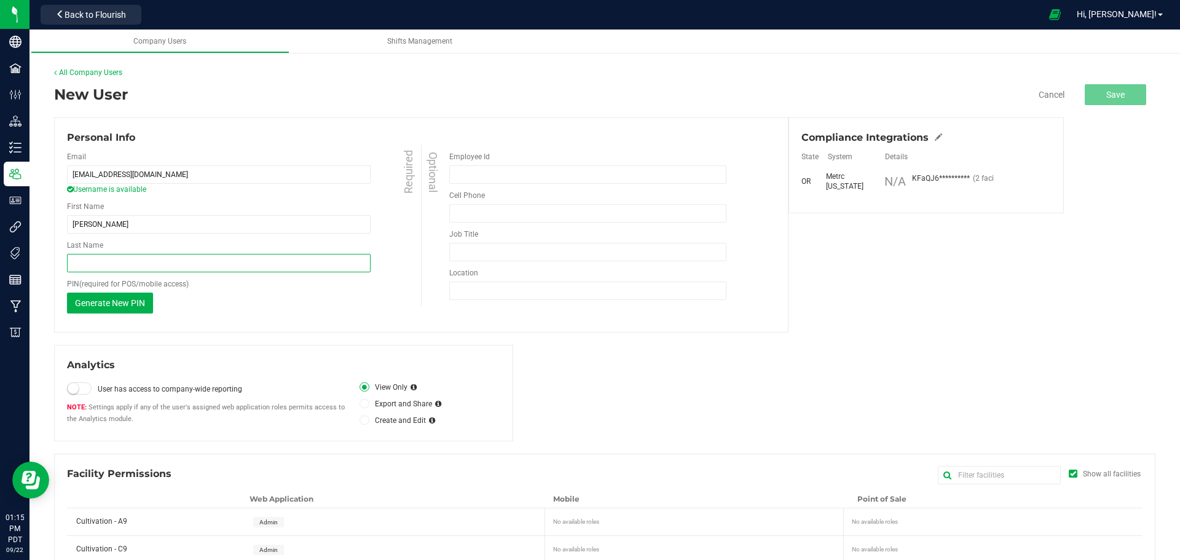
click at [165, 259] on input "Last Name" at bounding box center [219, 263] width 304 height 18
type input "Saenz"
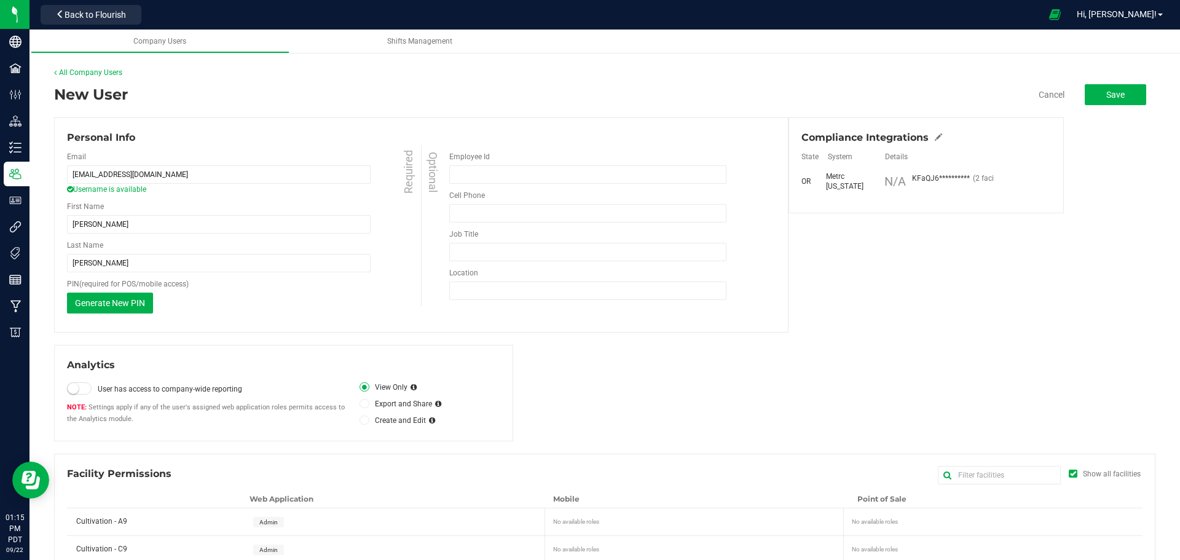
click at [386, 323] on div "Personal Info Email jsaenz.canna@gmail.com Username is available Required First…" at bounding box center [421, 224] width 734 height 215
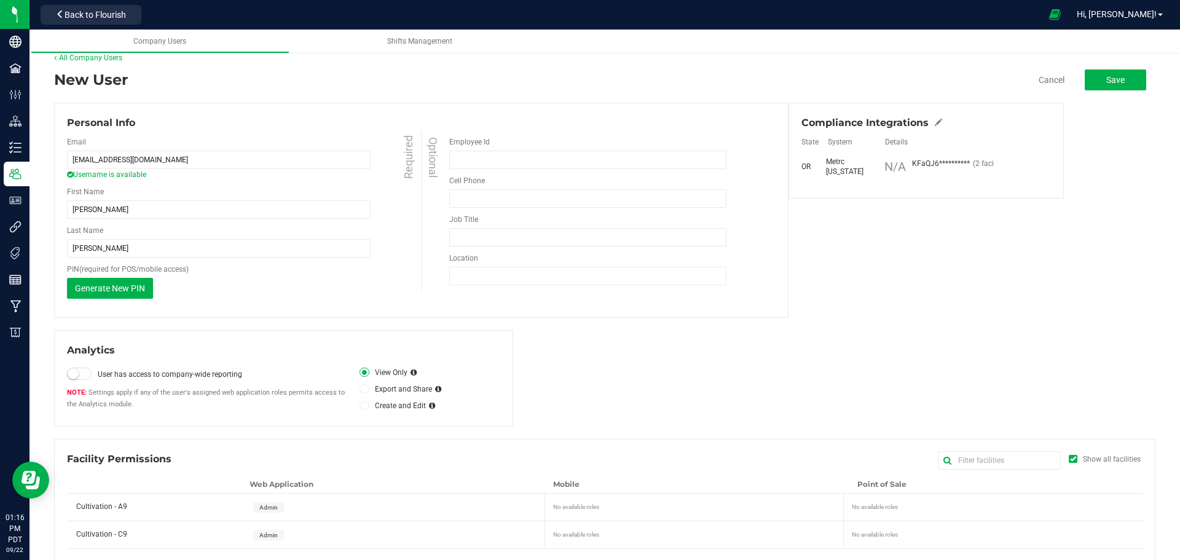
scroll to position [29, 0]
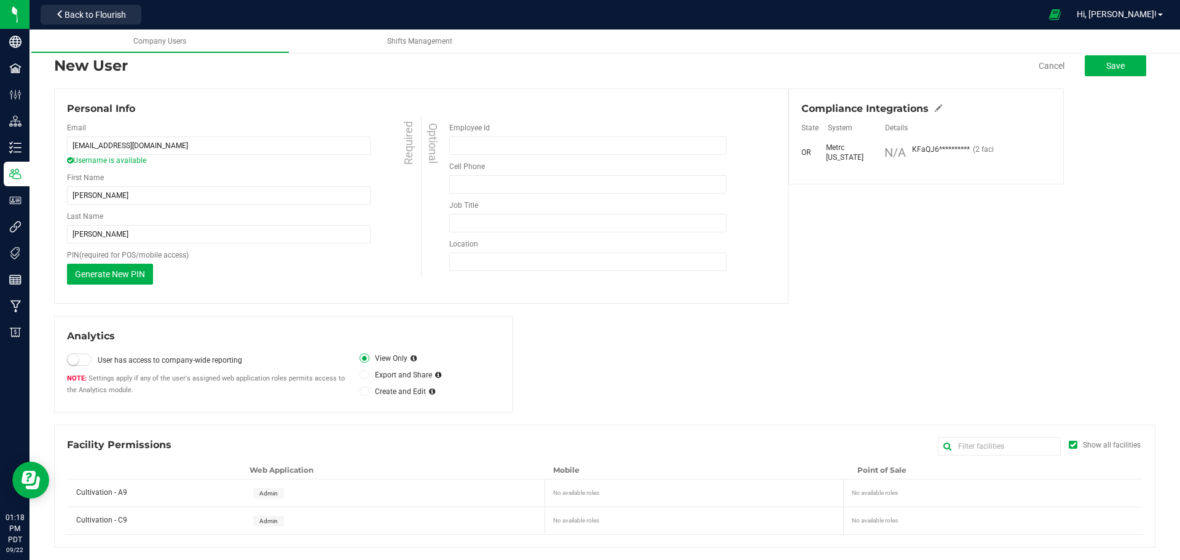
click at [471, 133] on div "Employee Id" at bounding box center [612, 138] width 326 height 33
click at [471, 136] on div "Employee Id" at bounding box center [612, 138] width 326 height 33
click at [1106, 66] on span "Save" at bounding box center [1115, 66] width 18 height 10
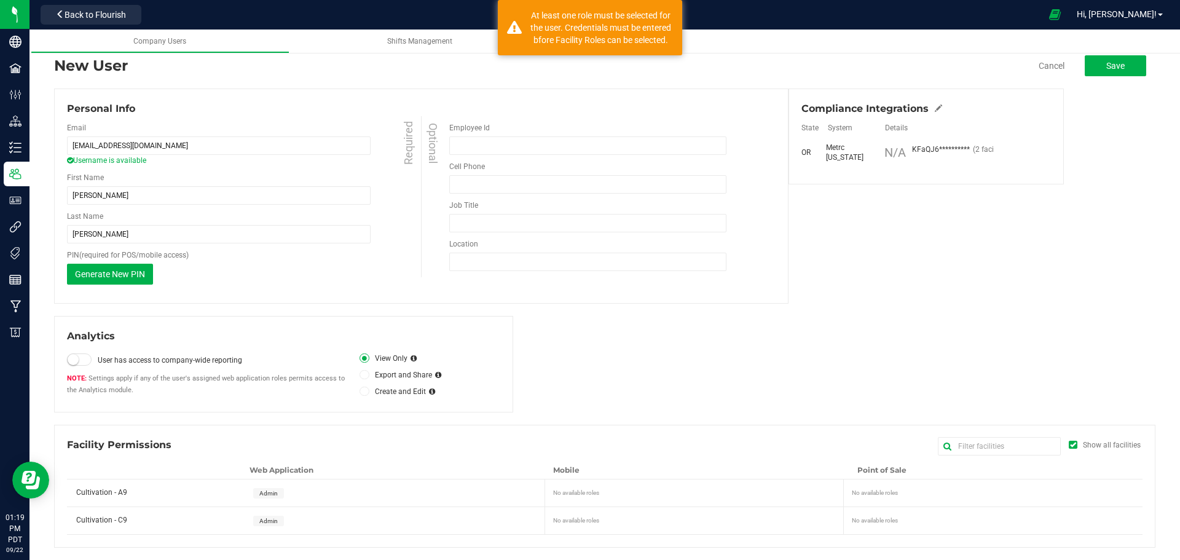
click at [979, 358] on div "Analytics User has access to company-wide reporting Settings apply if any of th…" at bounding box center [604, 364] width 1101 height 96
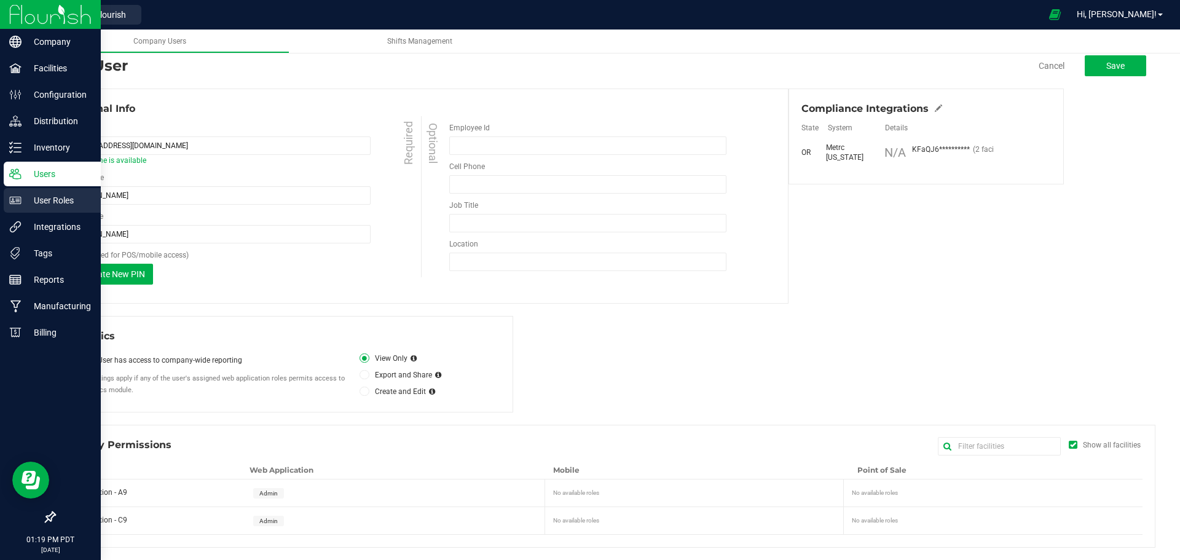
click at [50, 197] on p "User Roles" at bounding box center [59, 200] width 74 height 15
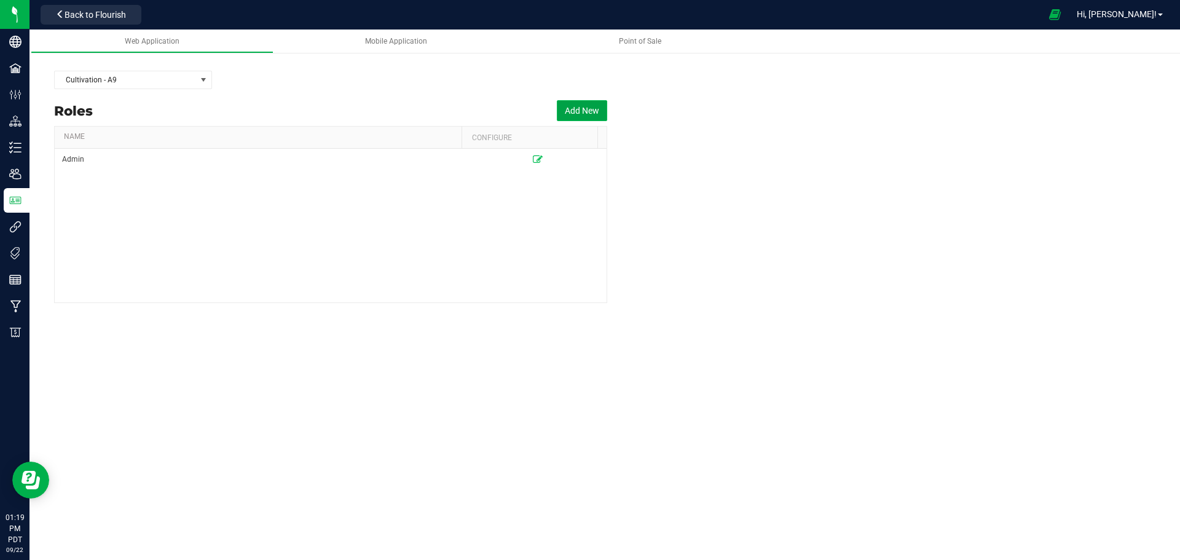
click at [585, 112] on button "Add New" at bounding box center [582, 110] width 50 height 21
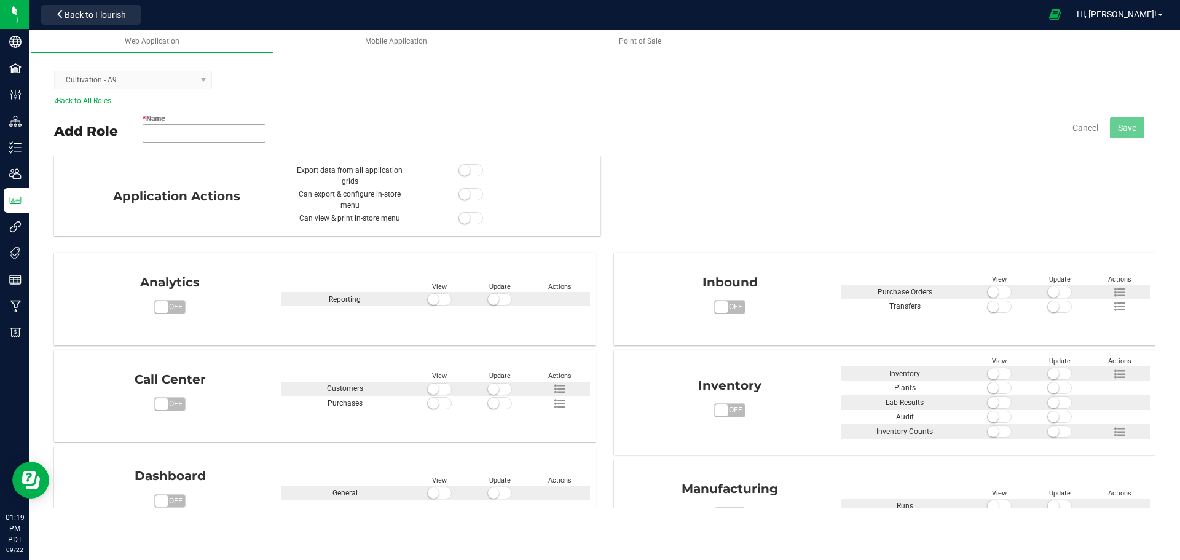
click at [183, 136] on input "* Name" at bounding box center [204, 133] width 123 height 18
click at [165, 133] on input "* Name" at bounding box center [204, 133] width 123 height 18
type input "Sales"
click at [465, 114] on div "* Name Sales Role name is available Cancel Save" at bounding box center [649, 127] width 1013 height 43
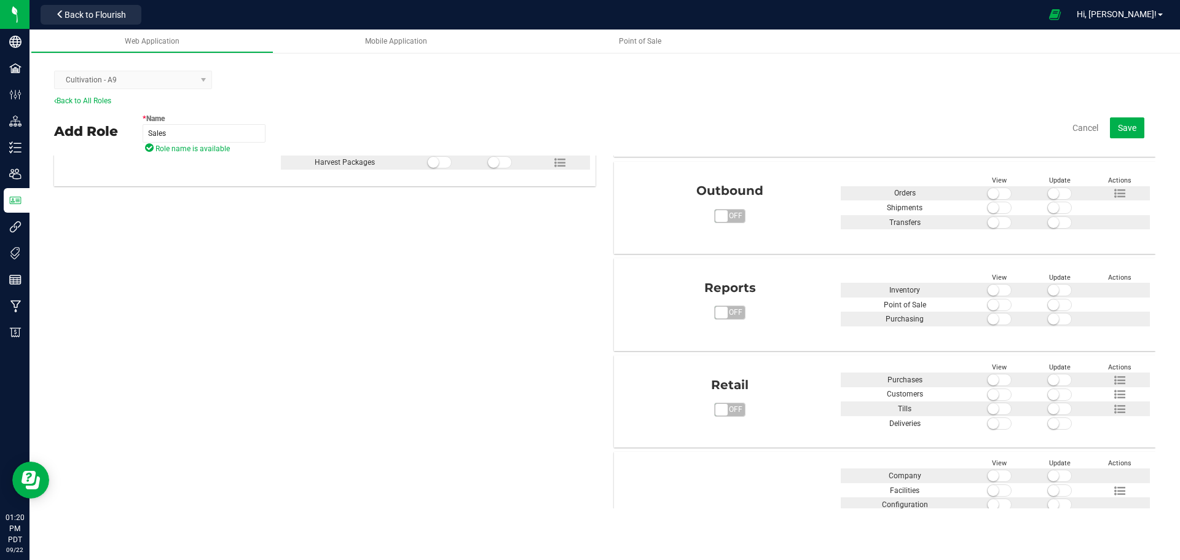
scroll to position [430, 0]
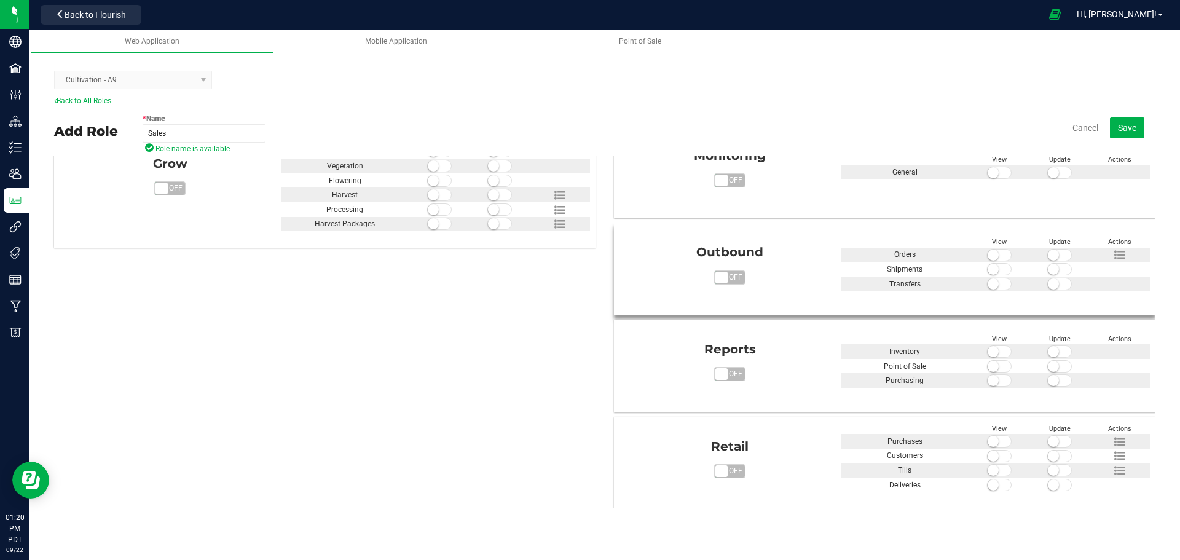
click at [719, 277] on span "on off" at bounding box center [721, 278] width 12 height 12
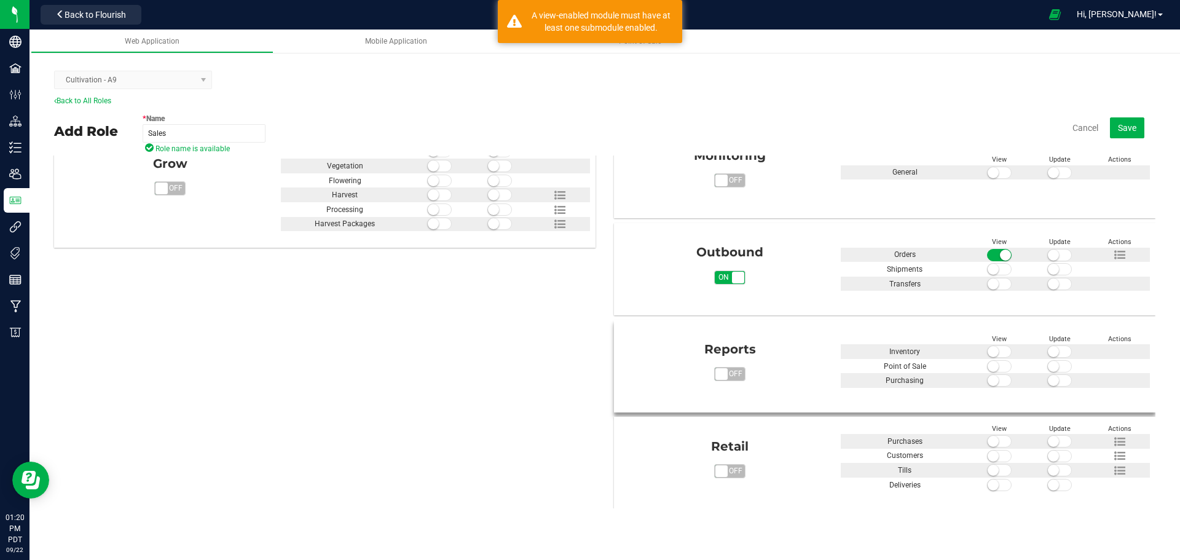
click at [715, 376] on span "on off" at bounding box center [721, 374] width 12 height 12
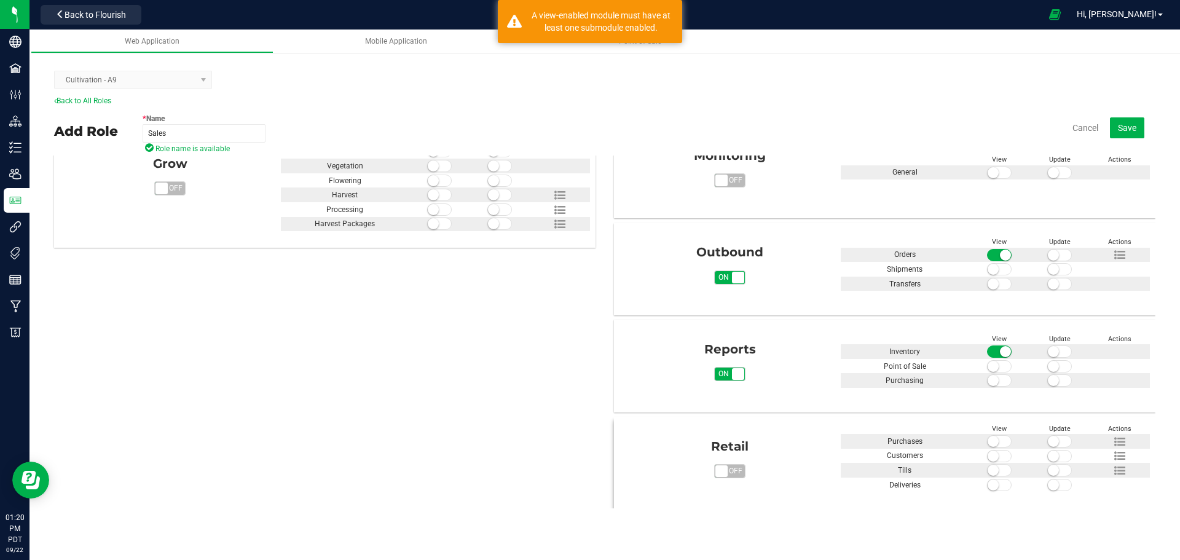
click at [727, 475] on span "off" at bounding box center [736, 471] width 18 height 13
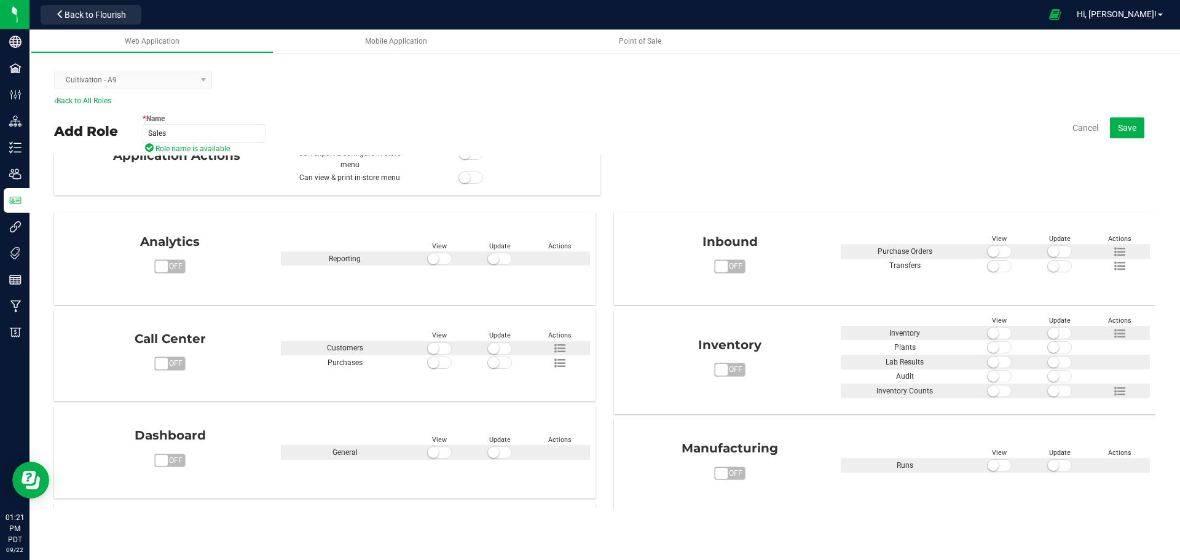
scroll to position [61, 0]
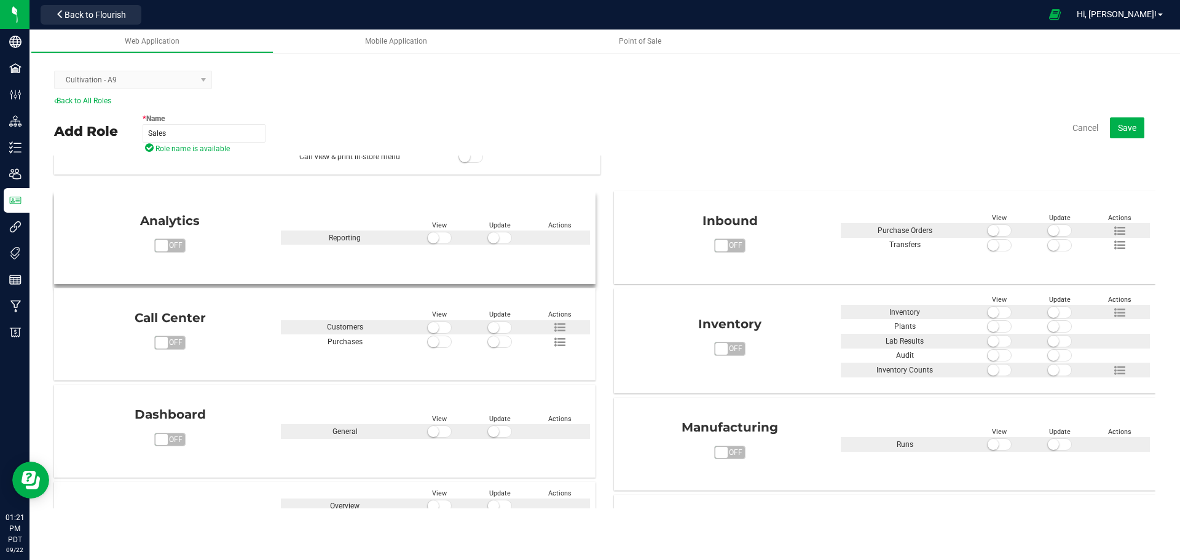
click at [178, 245] on span "off" at bounding box center [176, 245] width 18 height 13
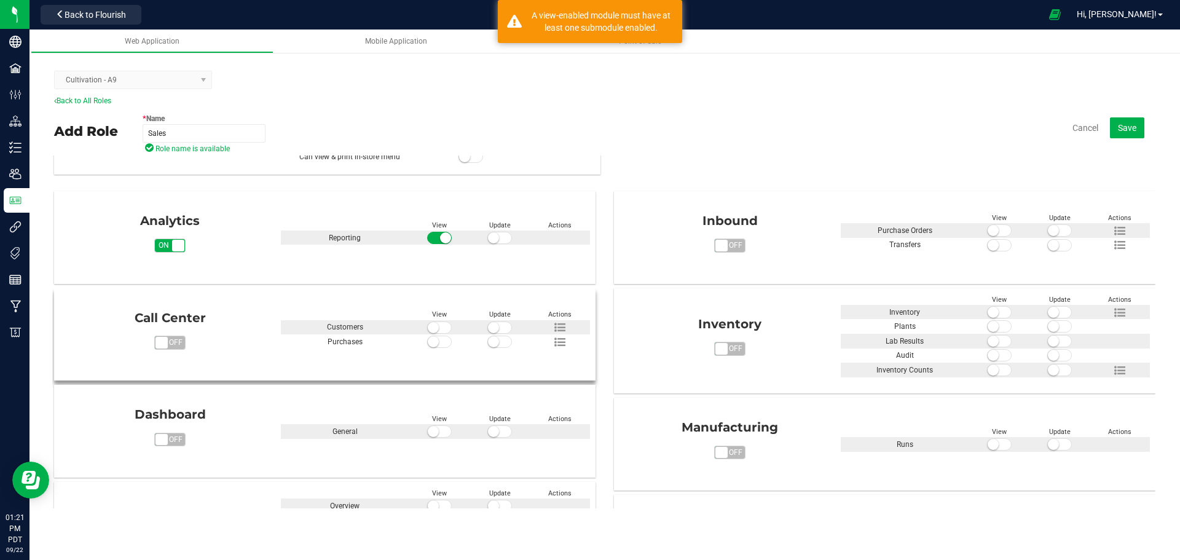
click at [178, 340] on span "off" at bounding box center [176, 342] width 18 height 13
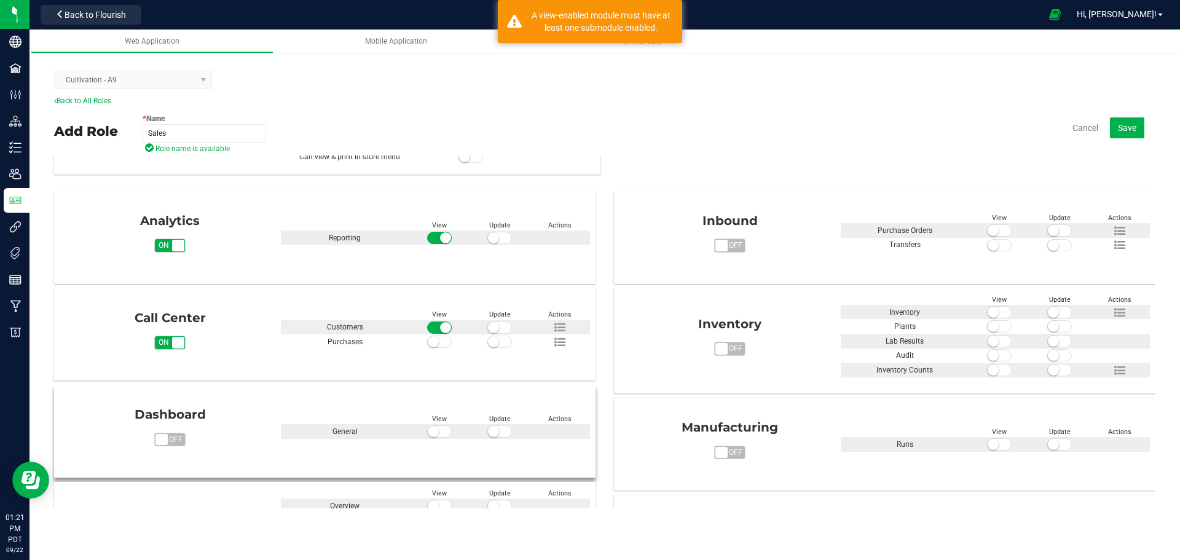
click at [165, 443] on span "on off" at bounding box center [162, 440] width 12 height 12
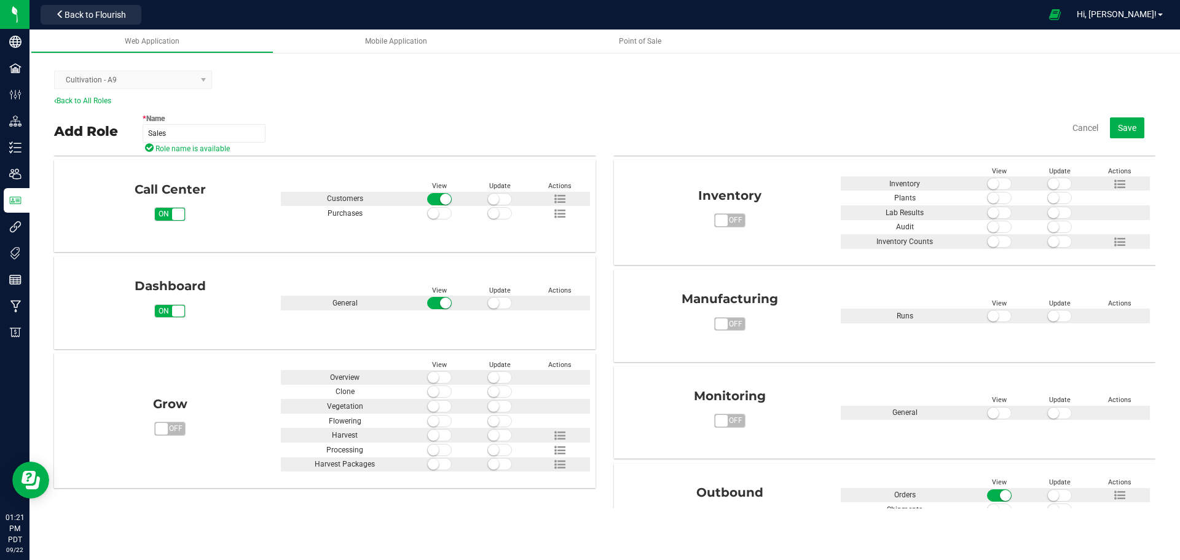
scroll to position [184, 0]
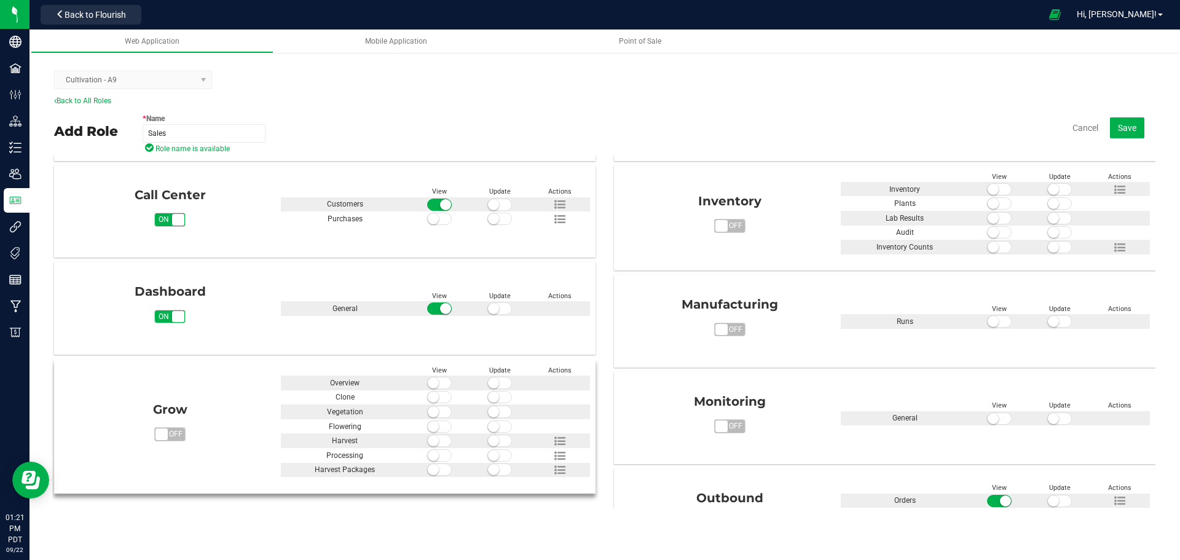
click at [167, 431] on span "off" at bounding box center [176, 434] width 18 height 13
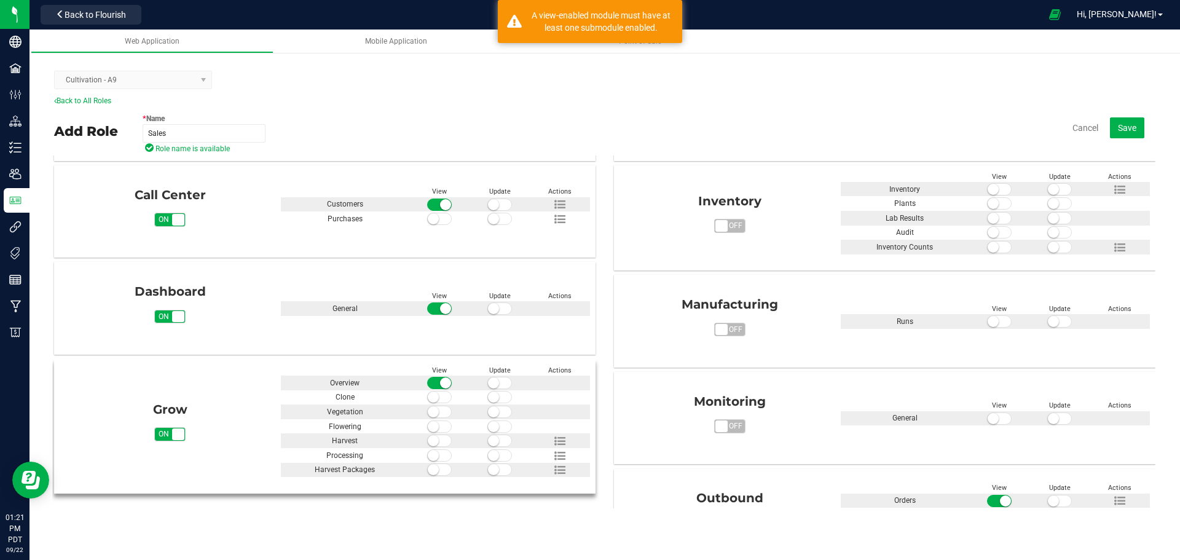
click at [440, 399] on span at bounding box center [439, 397] width 25 height 12
click at [435, 409] on small at bounding box center [433, 411] width 11 height 11
click at [436, 423] on span at bounding box center [439, 426] width 25 height 12
click at [436, 441] on span at bounding box center [439, 441] width 25 height 12
click at [438, 452] on span at bounding box center [439, 455] width 25 height 12
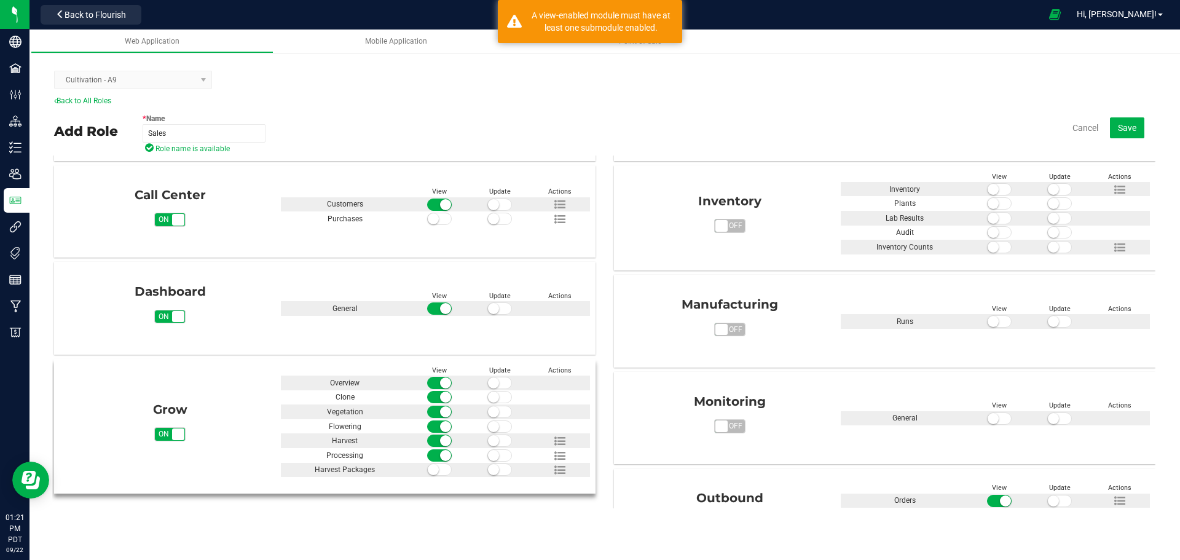
click at [435, 471] on small at bounding box center [433, 469] width 11 height 11
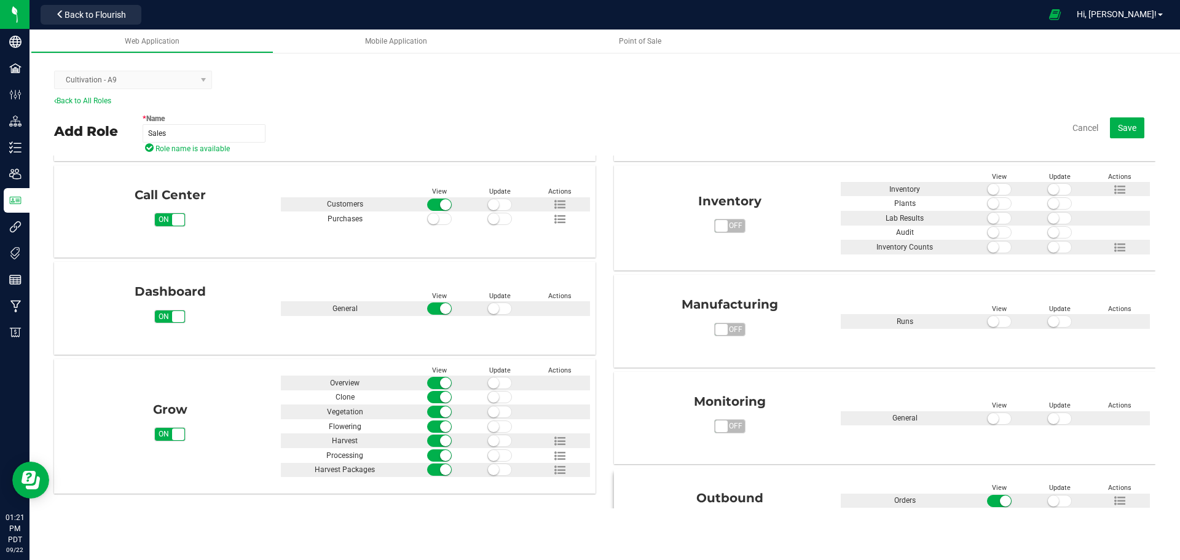
click at [1054, 498] on span at bounding box center [1059, 501] width 25 height 12
click at [988, 417] on small at bounding box center [993, 418] width 11 height 11
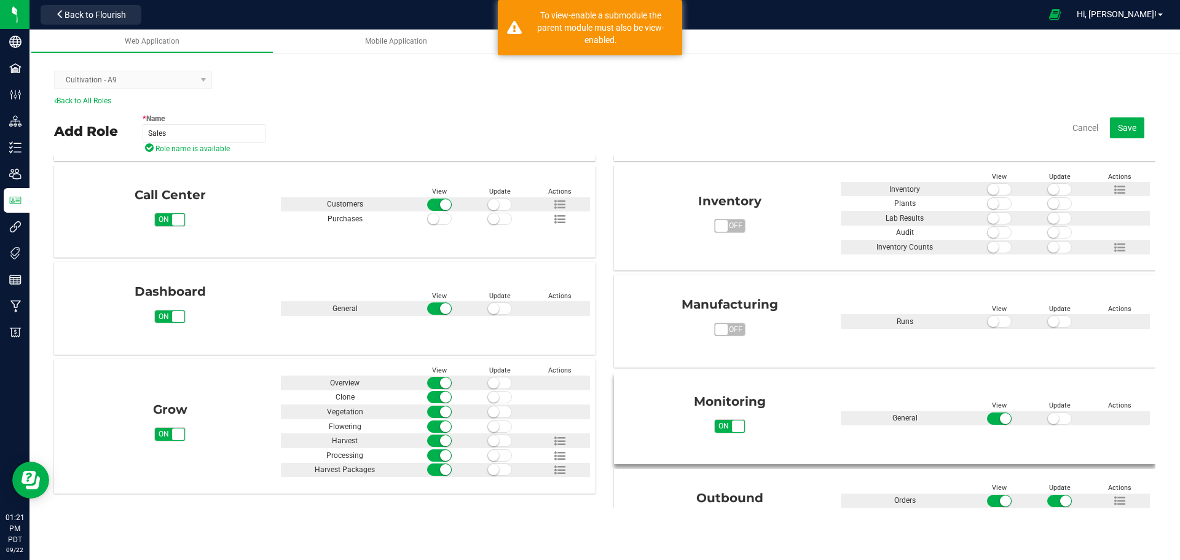
click at [1052, 418] on span at bounding box center [1059, 418] width 25 height 12
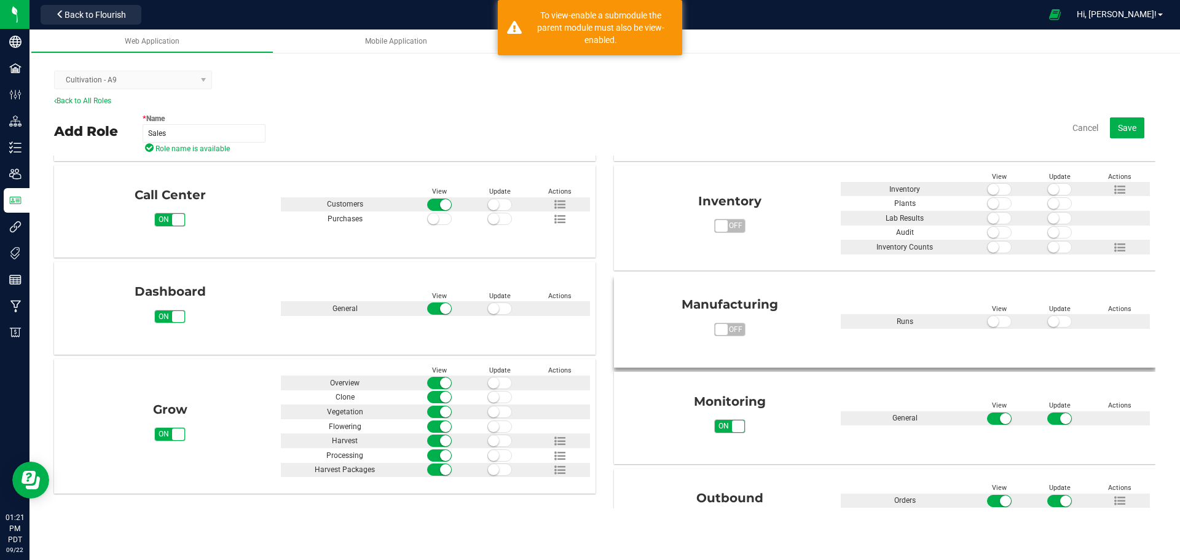
click at [989, 319] on small at bounding box center [993, 321] width 11 height 11
click at [1053, 320] on span at bounding box center [1059, 321] width 25 height 12
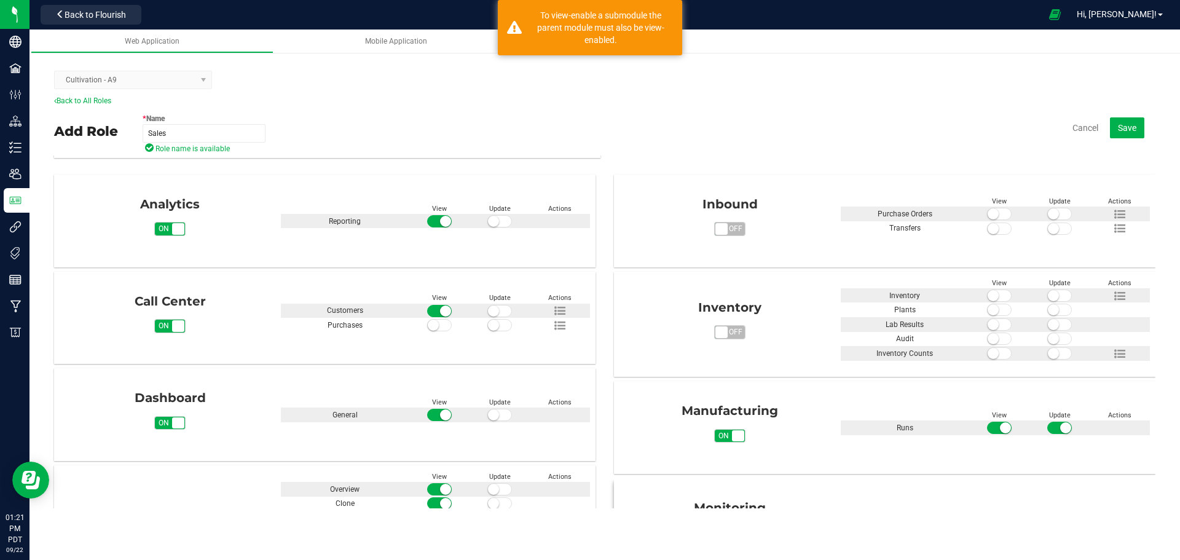
scroll to position [61, 0]
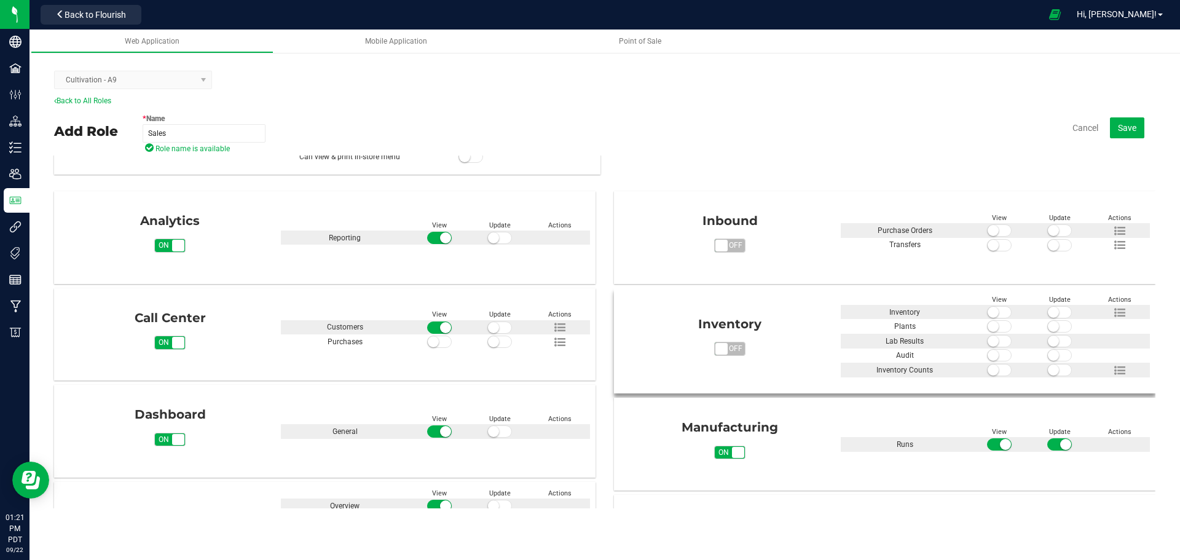
click at [991, 313] on small at bounding box center [993, 312] width 11 height 11
click at [1057, 310] on span at bounding box center [1059, 312] width 25 height 12
click at [994, 329] on span at bounding box center [999, 326] width 25 height 12
click at [1049, 326] on small at bounding box center [1053, 326] width 11 height 11
click at [988, 342] on small at bounding box center [993, 341] width 11 height 11
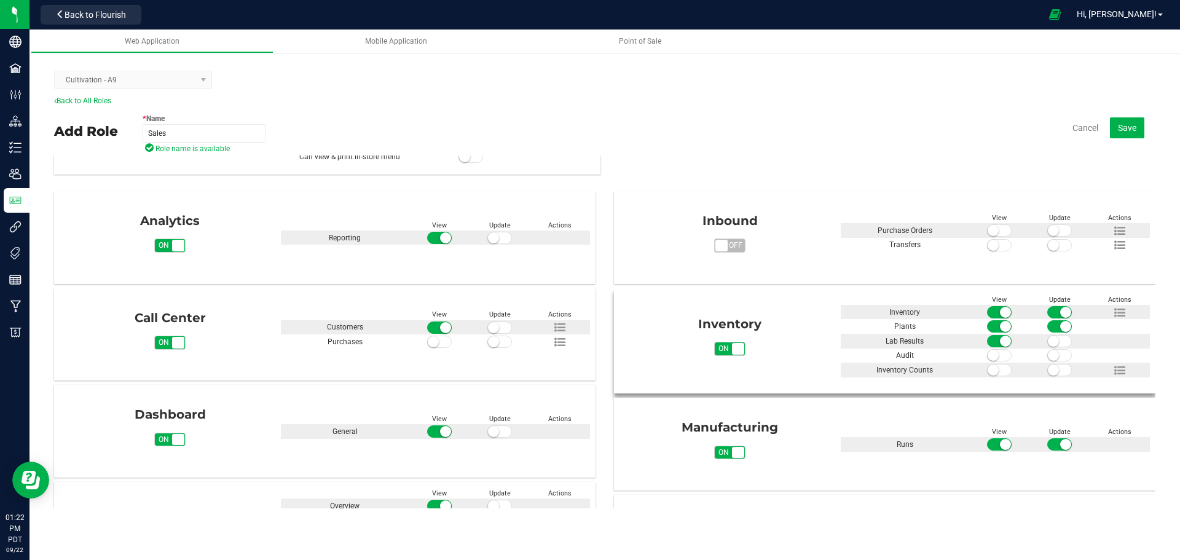
click at [1057, 344] on span at bounding box center [1059, 341] width 25 height 12
click at [988, 357] on small at bounding box center [993, 355] width 11 height 11
click at [1052, 353] on span at bounding box center [1059, 355] width 25 height 12
click at [996, 368] on span at bounding box center [999, 370] width 25 height 12
click at [1055, 368] on span at bounding box center [1059, 370] width 25 height 12
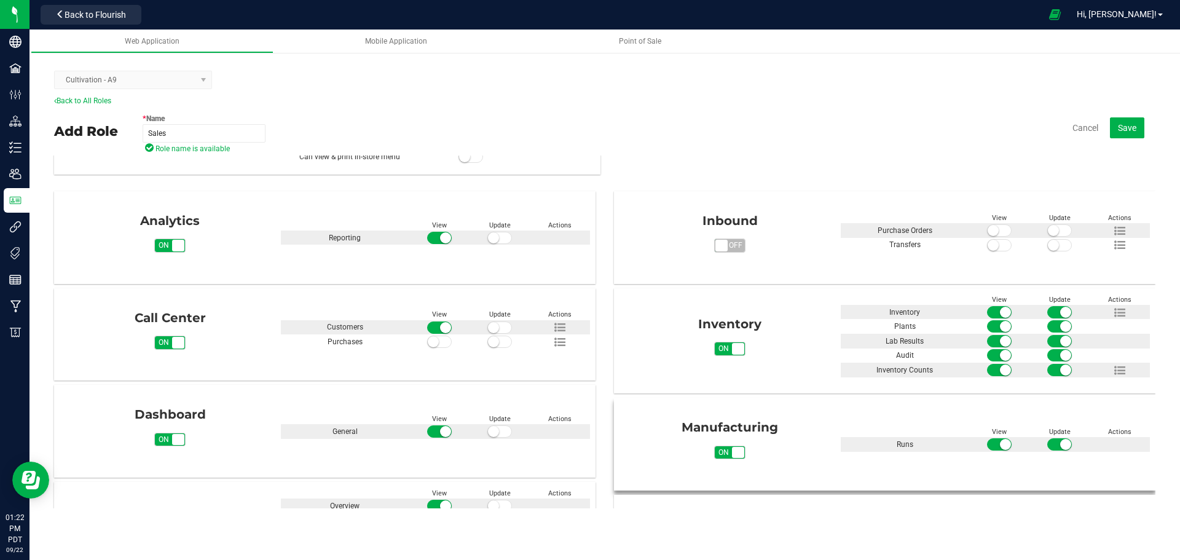
scroll to position [0, 0]
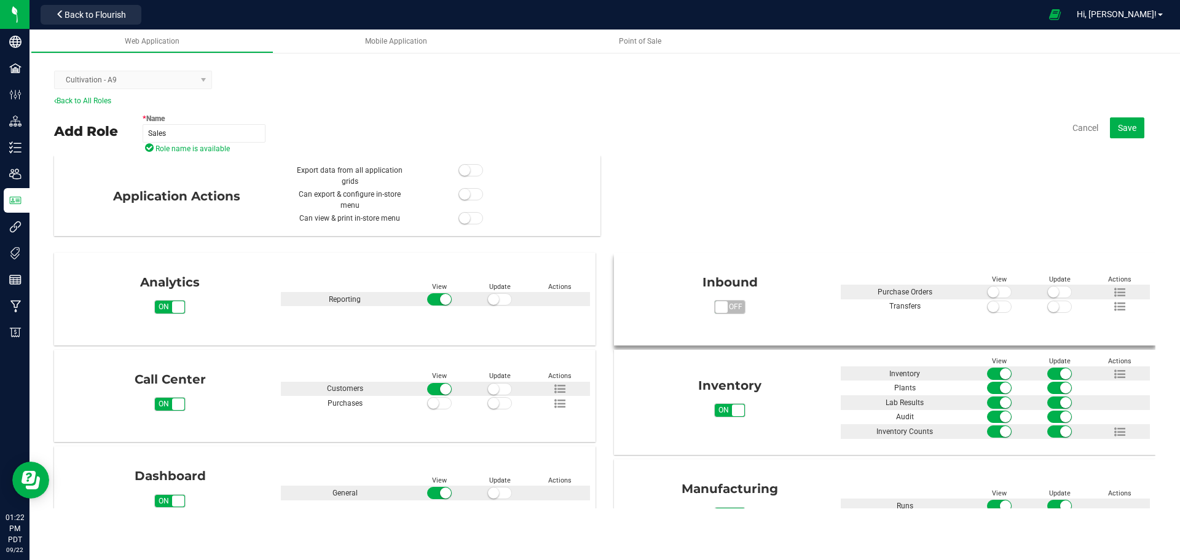
click at [998, 285] on div at bounding box center [999, 292] width 60 height 15
click at [996, 292] on span at bounding box center [999, 292] width 25 height 12
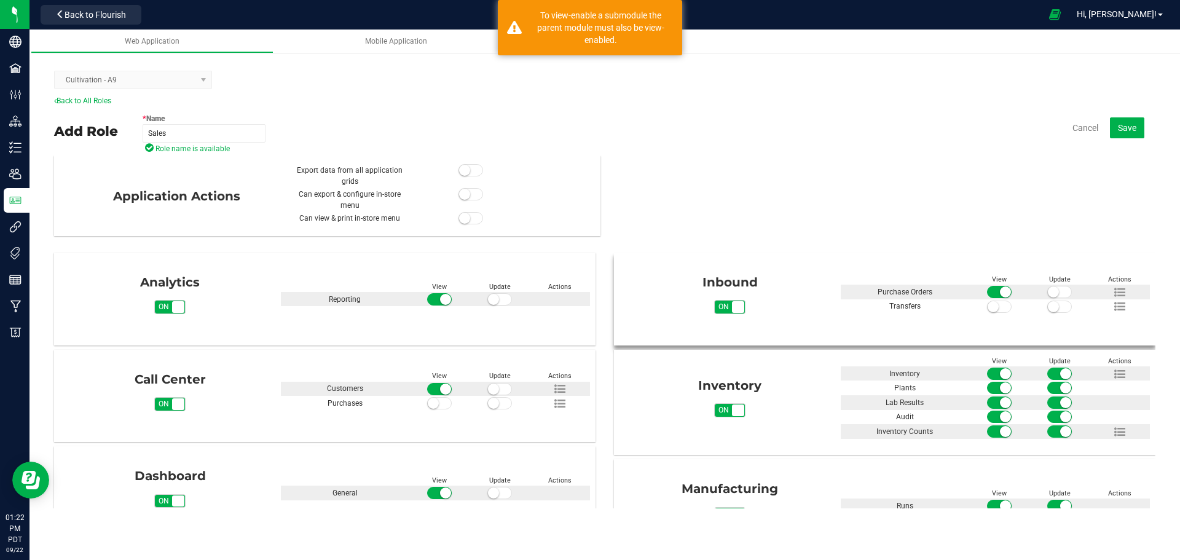
click at [1052, 292] on span at bounding box center [1059, 292] width 25 height 12
click at [994, 308] on span at bounding box center [999, 307] width 25 height 12
click at [1048, 307] on small at bounding box center [1053, 306] width 11 height 11
click at [890, 183] on div "Application Actions Export data from all application grids Can export & configu…" at bounding box center [603, 332] width 1103 height 353
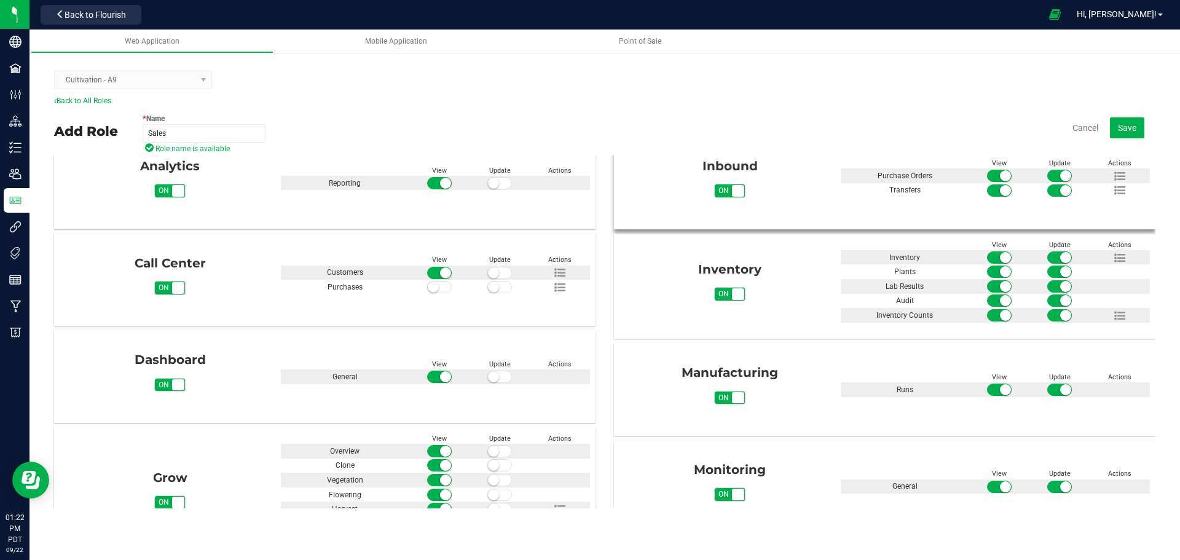
scroll to position [184, 0]
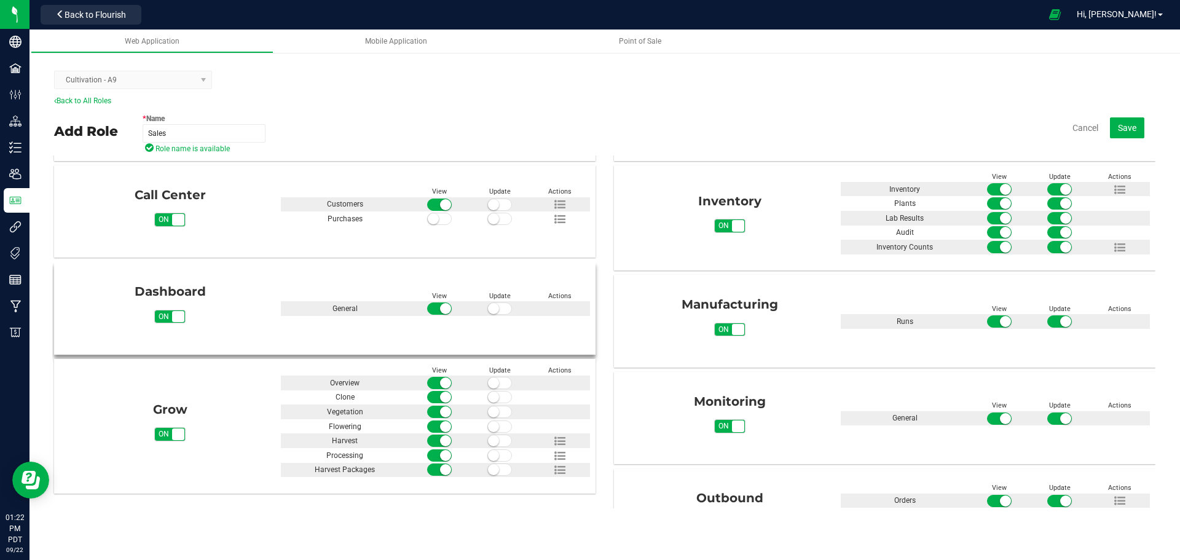
click at [497, 310] on span at bounding box center [499, 308] width 25 height 12
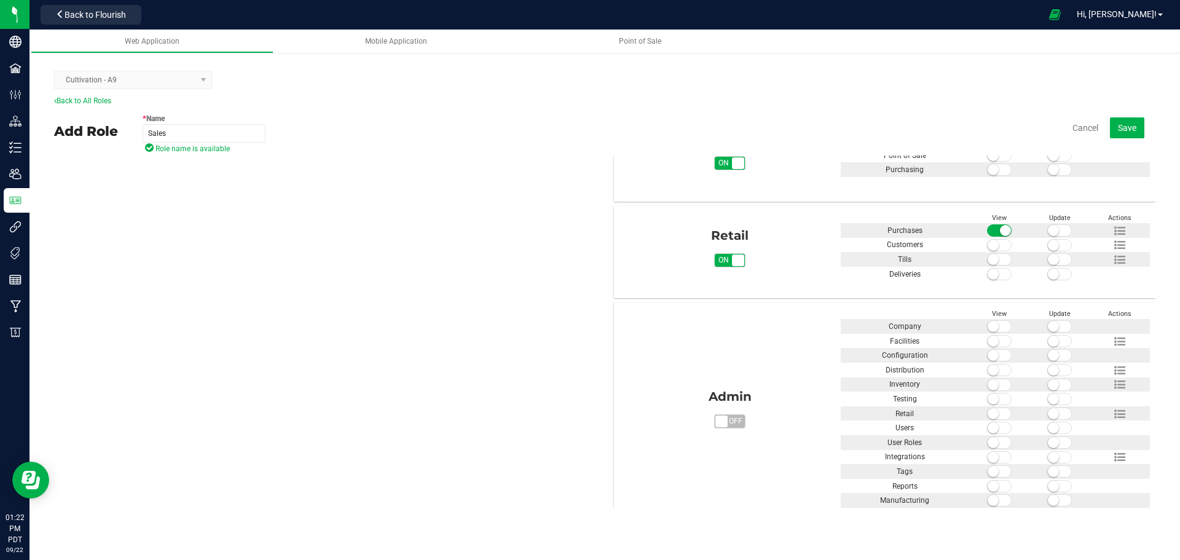
scroll to position [655, 0]
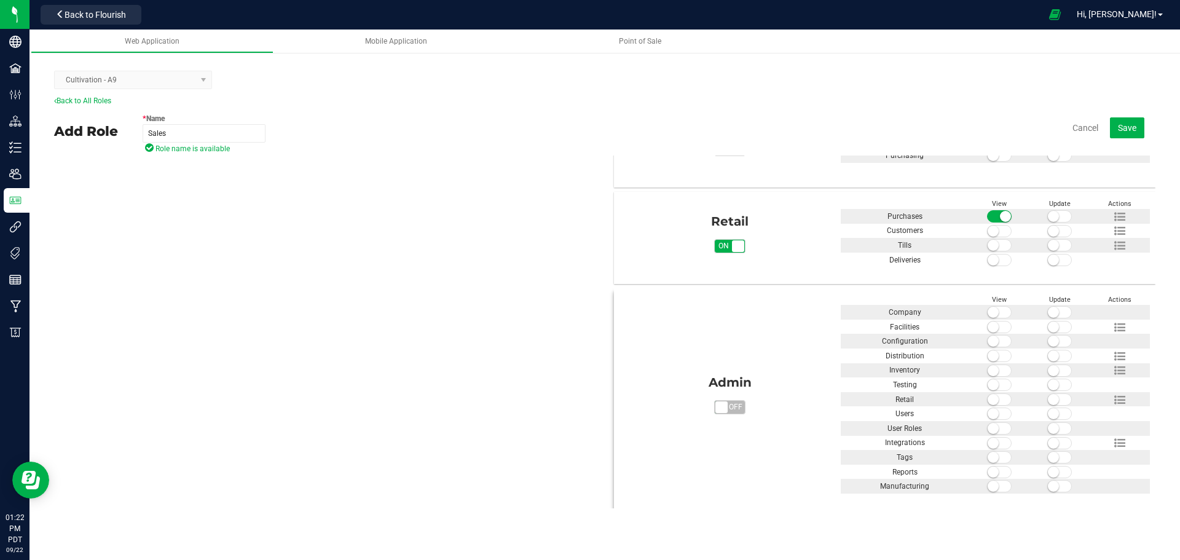
click at [988, 310] on small at bounding box center [993, 312] width 11 height 11
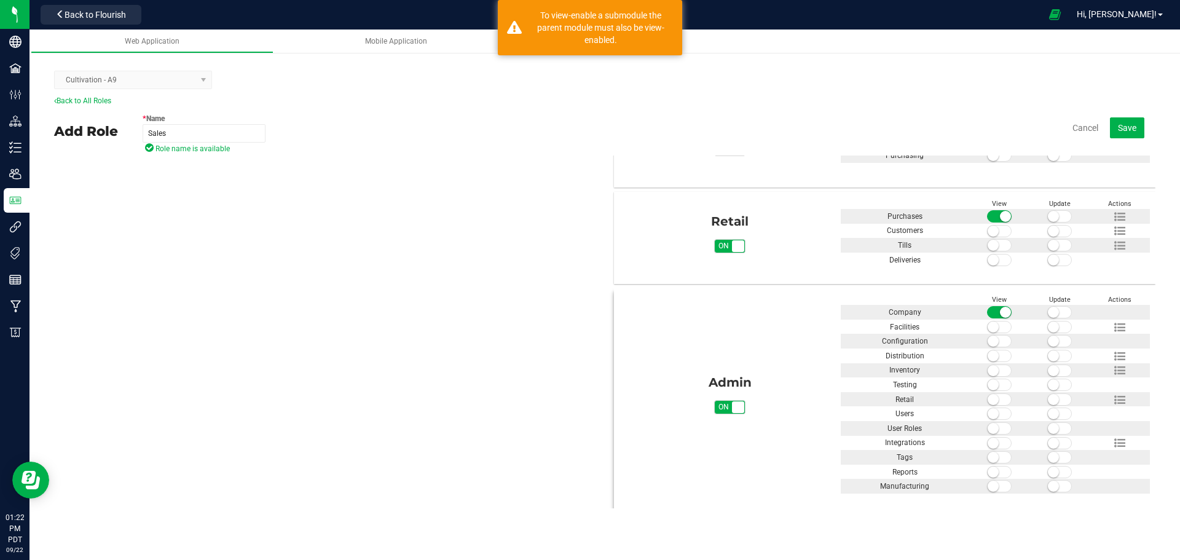
click at [990, 327] on small at bounding box center [993, 326] width 11 height 11
click at [988, 339] on small at bounding box center [993, 341] width 11 height 11
click at [990, 356] on small at bounding box center [993, 355] width 11 height 11
click at [988, 365] on small at bounding box center [993, 370] width 11 height 11
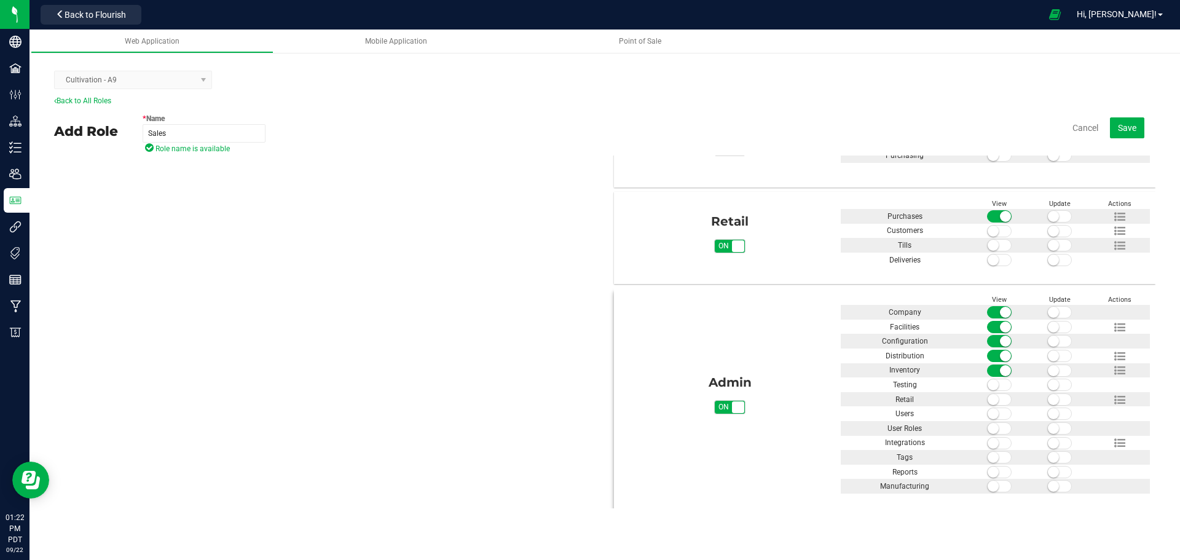
click at [1049, 315] on span at bounding box center [1059, 312] width 25 height 12
click at [1055, 326] on span at bounding box center [1059, 327] width 25 height 12
click at [1058, 344] on span at bounding box center [1059, 341] width 25 height 12
click at [1055, 353] on span at bounding box center [1059, 356] width 25 height 12
click at [1055, 369] on span at bounding box center [1059, 370] width 25 height 12
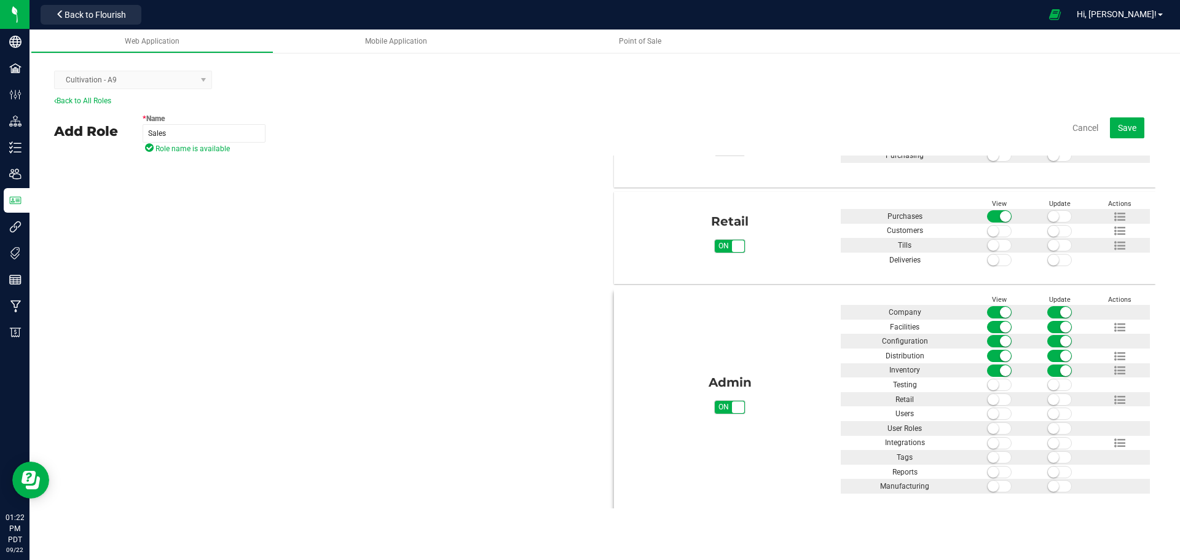
click at [1050, 384] on small at bounding box center [1053, 384] width 11 height 11
click at [1055, 400] on span at bounding box center [1059, 399] width 25 height 12
click at [1048, 415] on small at bounding box center [1053, 413] width 11 height 11
click at [1049, 426] on small at bounding box center [1053, 428] width 11 height 11
click at [1053, 441] on span at bounding box center [1059, 443] width 25 height 12
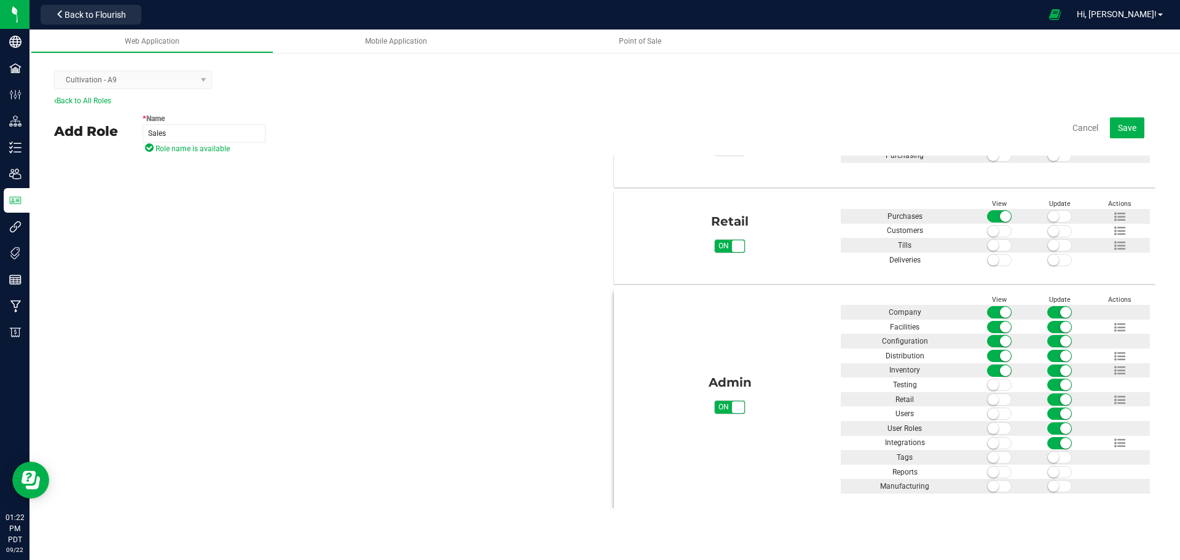
click at [1052, 457] on span at bounding box center [1059, 457] width 25 height 12
click at [1052, 473] on span at bounding box center [1059, 472] width 25 height 12
click at [1050, 489] on span at bounding box center [1059, 486] width 25 height 12
click at [991, 492] on div "Admin on off View Update Actions Company Facilities Configuration" at bounding box center [884, 398] width 541 height 221
click at [991, 482] on small at bounding box center [993, 486] width 11 height 11
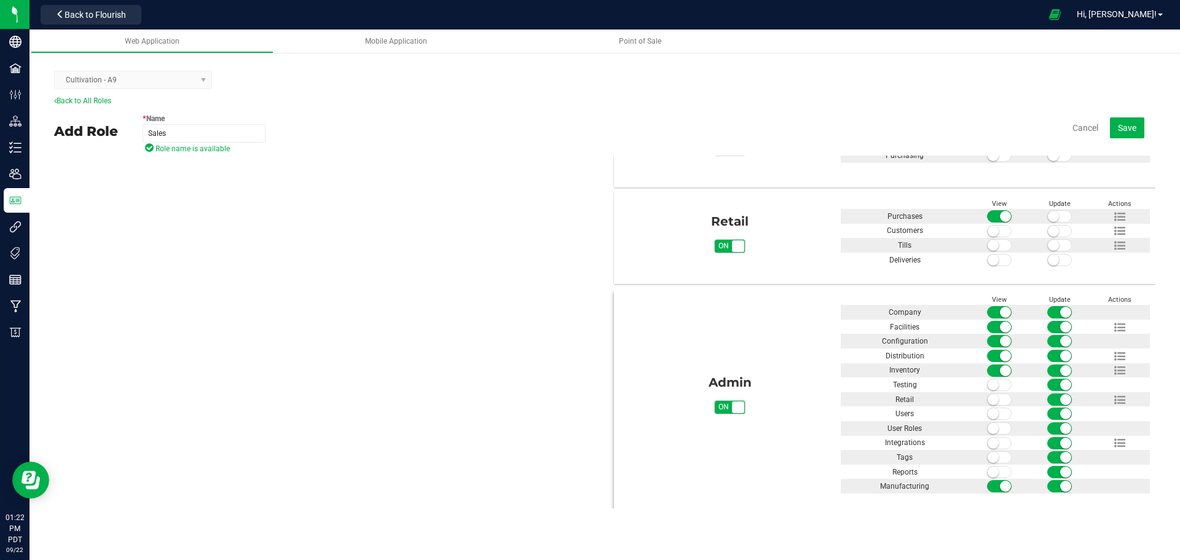
click at [993, 471] on span at bounding box center [999, 472] width 25 height 12
click at [993, 458] on span at bounding box center [999, 457] width 25 height 12
click at [991, 447] on span at bounding box center [999, 443] width 25 height 12
click at [990, 429] on small at bounding box center [993, 428] width 11 height 11
click at [990, 416] on small at bounding box center [993, 413] width 11 height 11
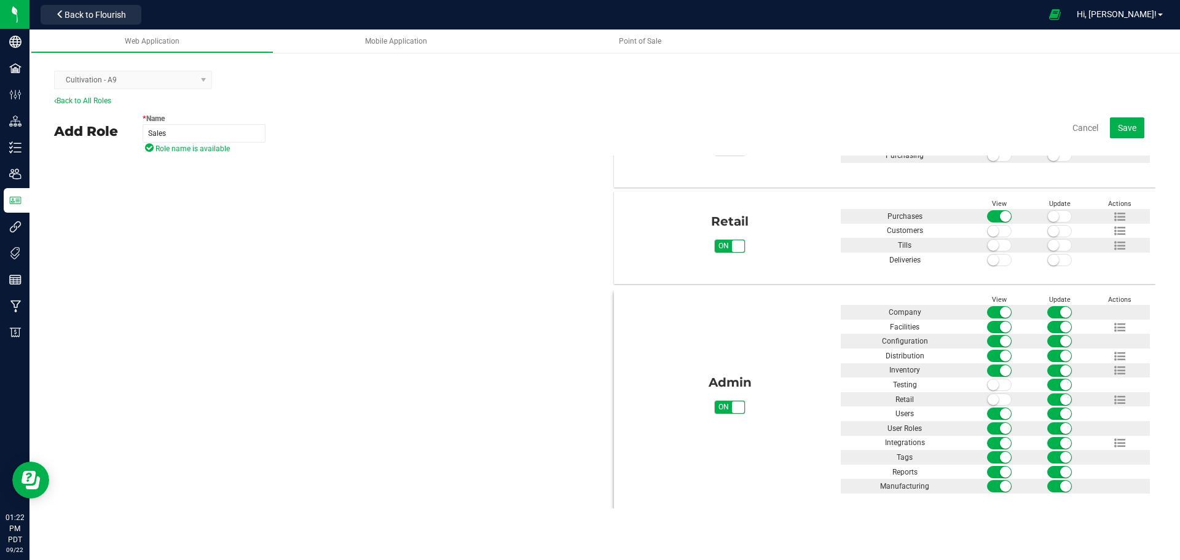
click at [990, 400] on small at bounding box center [993, 399] width 11 height 11
click at [990, 374] on span at bounding box center [999, 370] width 25 height 12
click at [993, 380] on span at bounding box center [999, 385] width 25 height 12
click at [992, 369] on span at bounding box center [999, 370] width 25 height 12
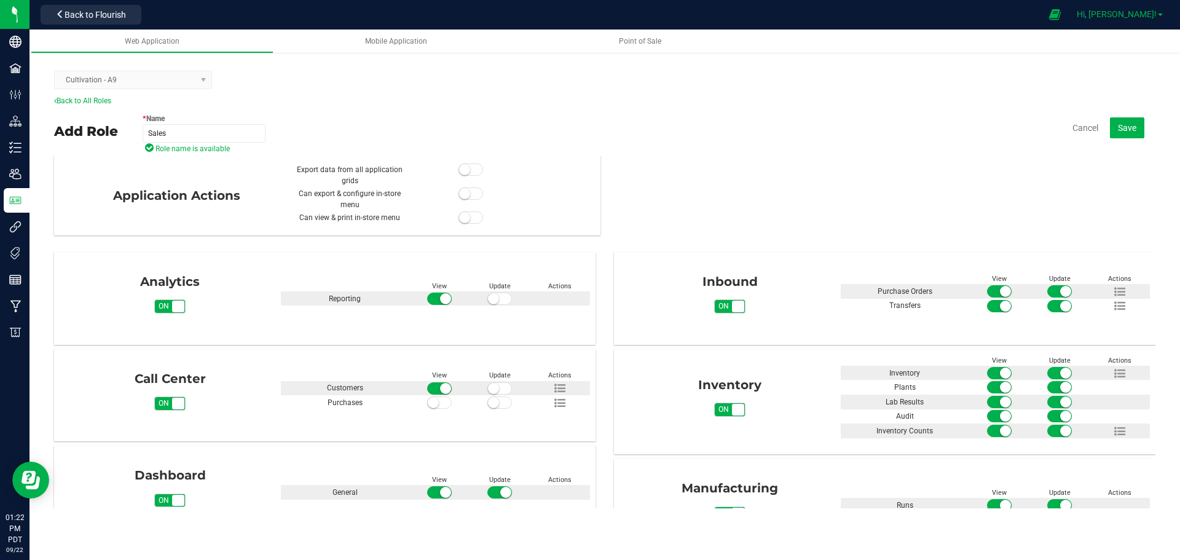
scroll to position [0, 0]
click at [1128, 127] on span "Save" at bounding box center [1127, 128] width 18 height 10
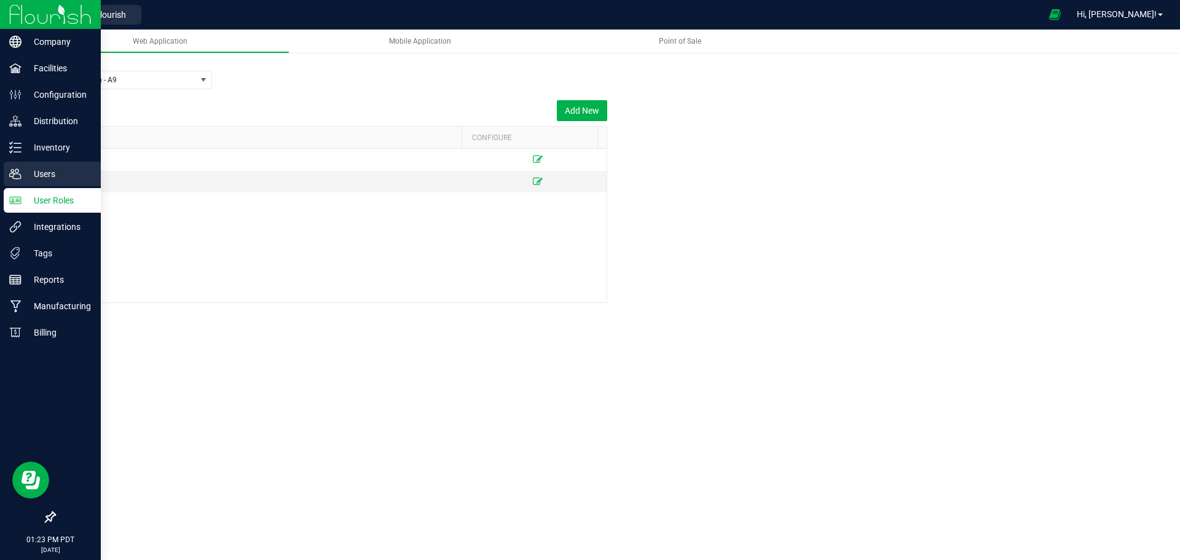
click at [49, 173] on p "Users" at bounding box center [59, 174] width 74 height 15
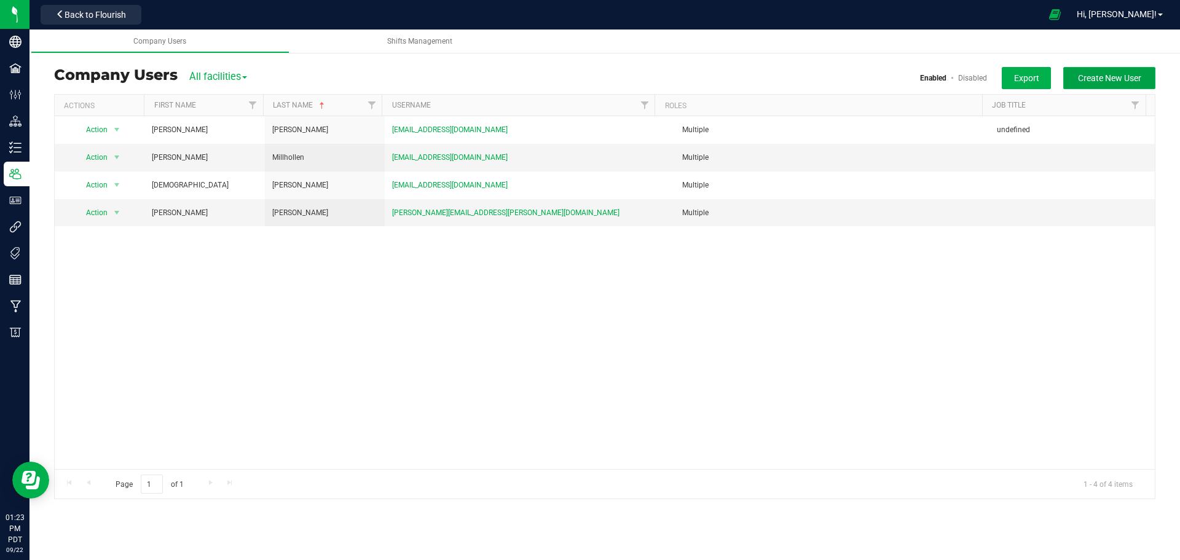
click at [1105, 76] on span "Create New User" at bounding box center [1109, 78] width 63 height 10
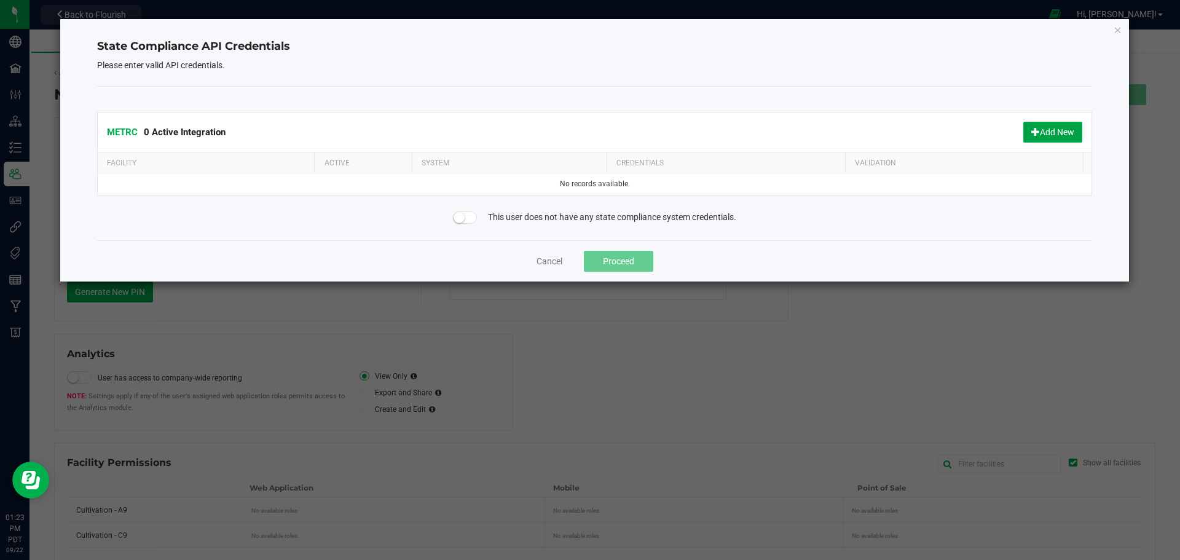
click at [1052, 135] on button "Add New" at bounding box center [1052, 132] width 59 height 21
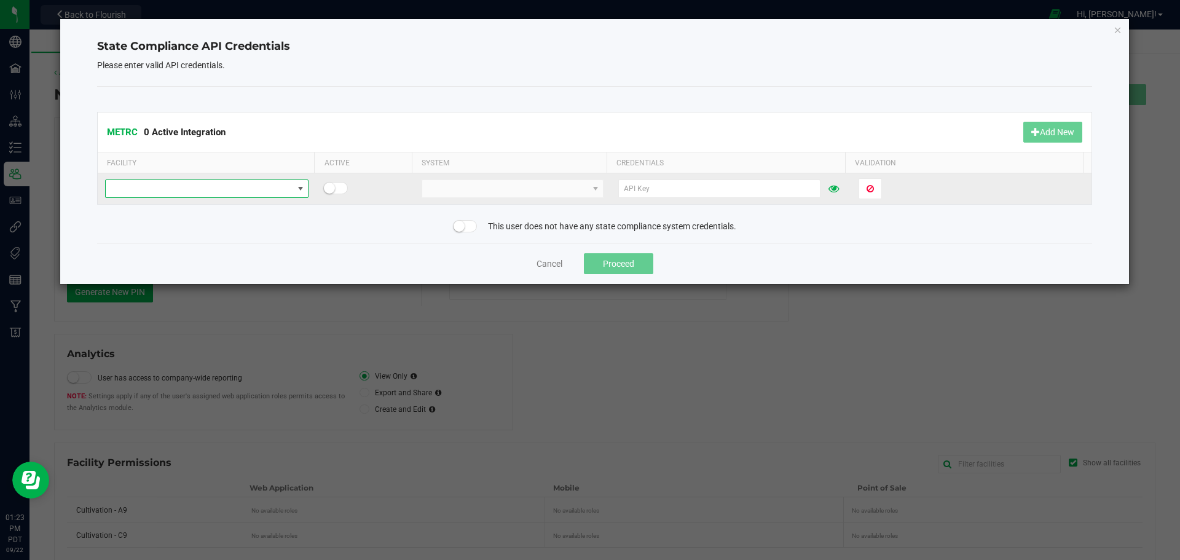
click at [186, 191] on span at bounding box center [199, 188] width 187 height 17
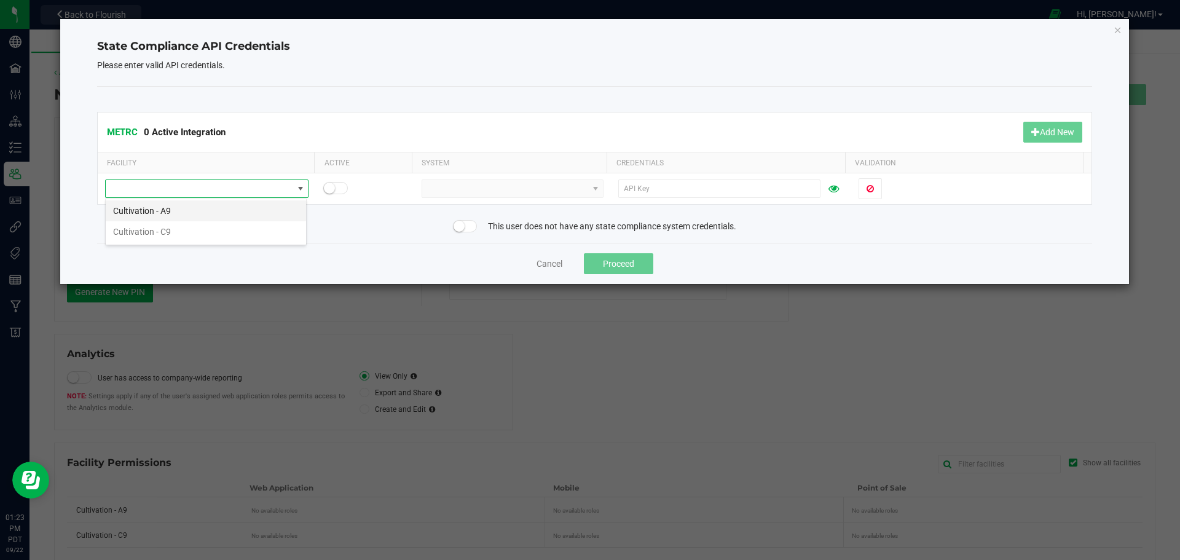
click at [153, 209] on li "Cultivation - A9" at bounding box center [206, 210] width 200 height 21
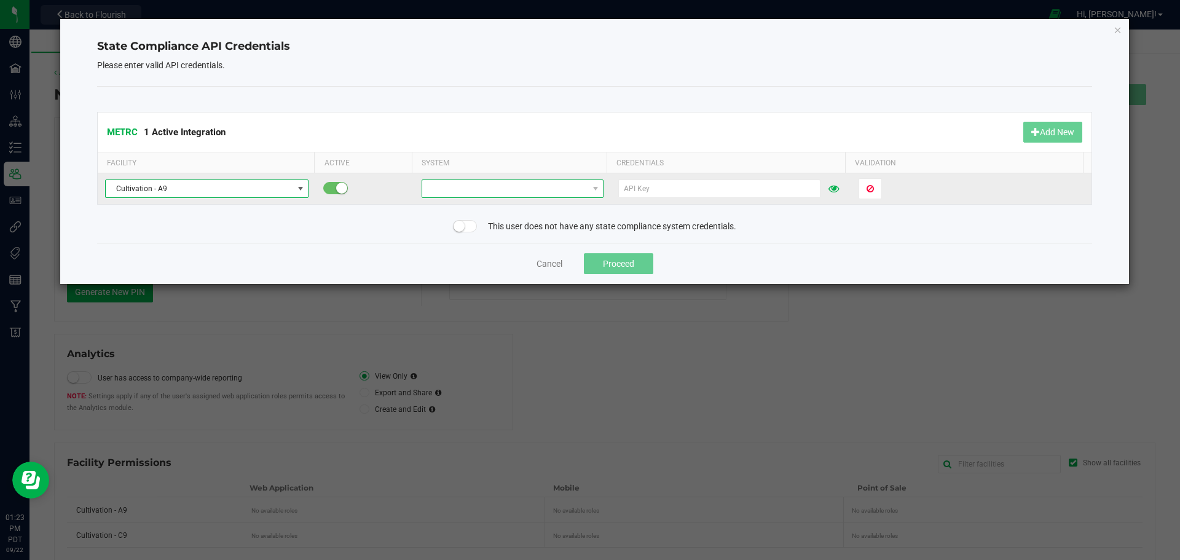
click at [473, 187] on span at bounding box center [504, 188] width 165 height 17
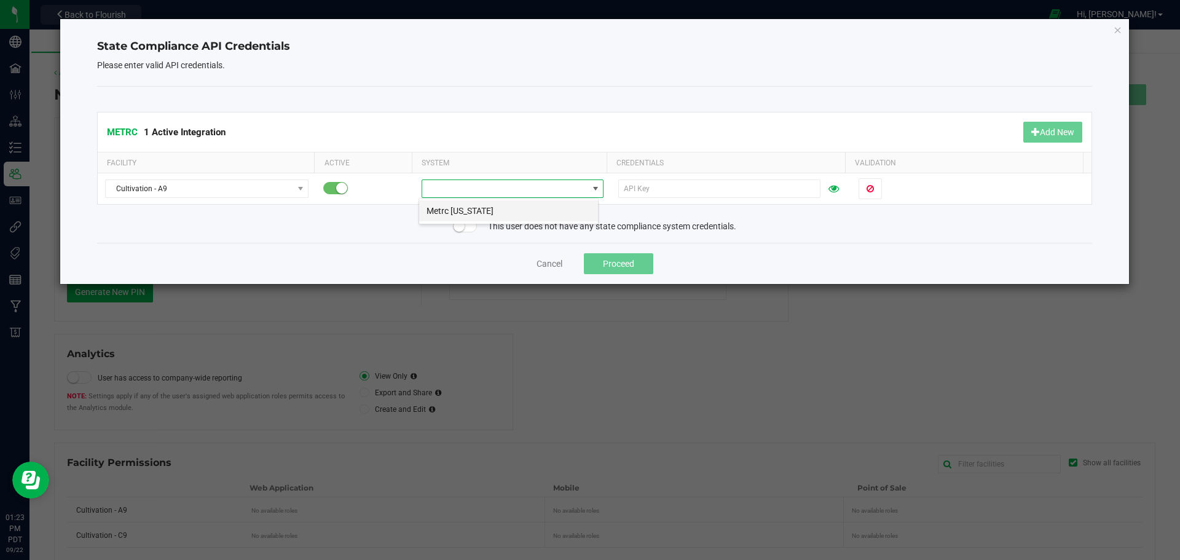
click at [465, 210] on li "Metrc Oregon" at bounding box center [508, 210] width 179 height 21
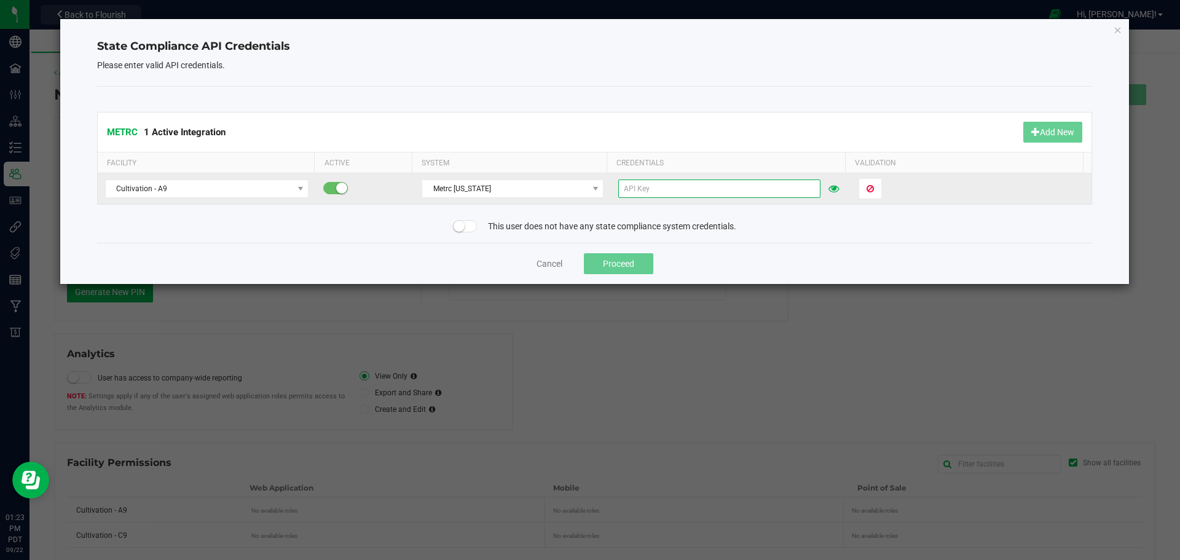
click at [652, 187] on input "text" at bounding box center [719, 188] width 202 height 18
paste input "KFaQJ6U9zm9H6r7H-SZhaVCpanHur7SXFA1A21opQMONmmSK"
type input "KFaQJ6U9zm9H6r7H-SZhaVCpanHur7SXFA1A21opQMONmmSK"
click at [883, 188] on span "Validate" at bounding box center [882, 189] width 31 height 10
click at [1063, 128] on button "Add New" at bounding box center [1052, 132] width 59 height 21
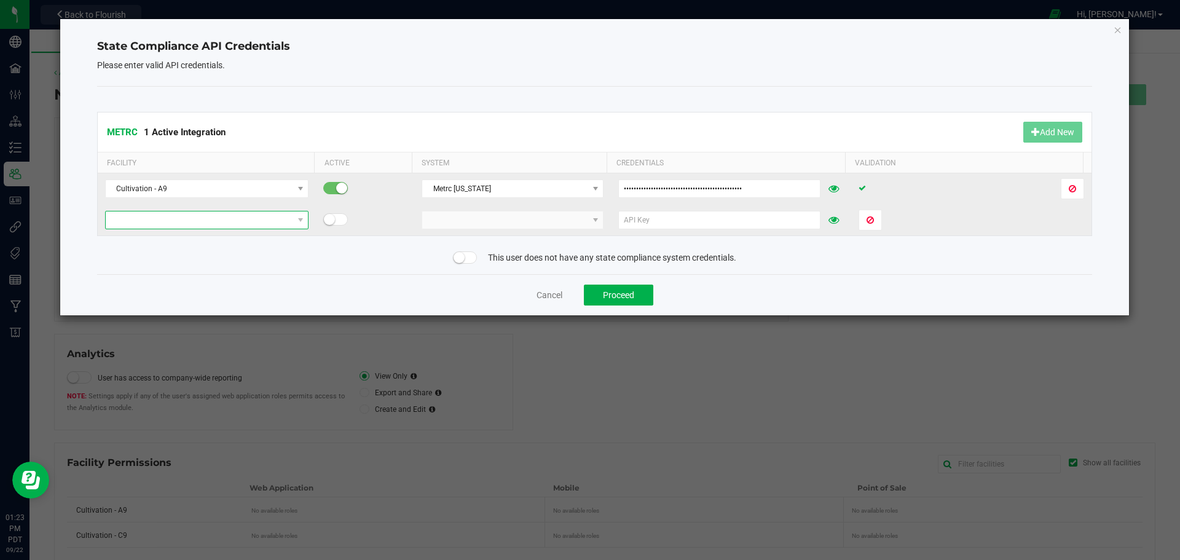
click at [293, 218] on span at bounding box center [300, 219] width 15 height 17
click at [149, 242] on li "Cultivation - C9" at bounding box center [206, 242] width 200 height 21
click at [463, 220] on span at bounding box center [504, 219] width 165 height 17
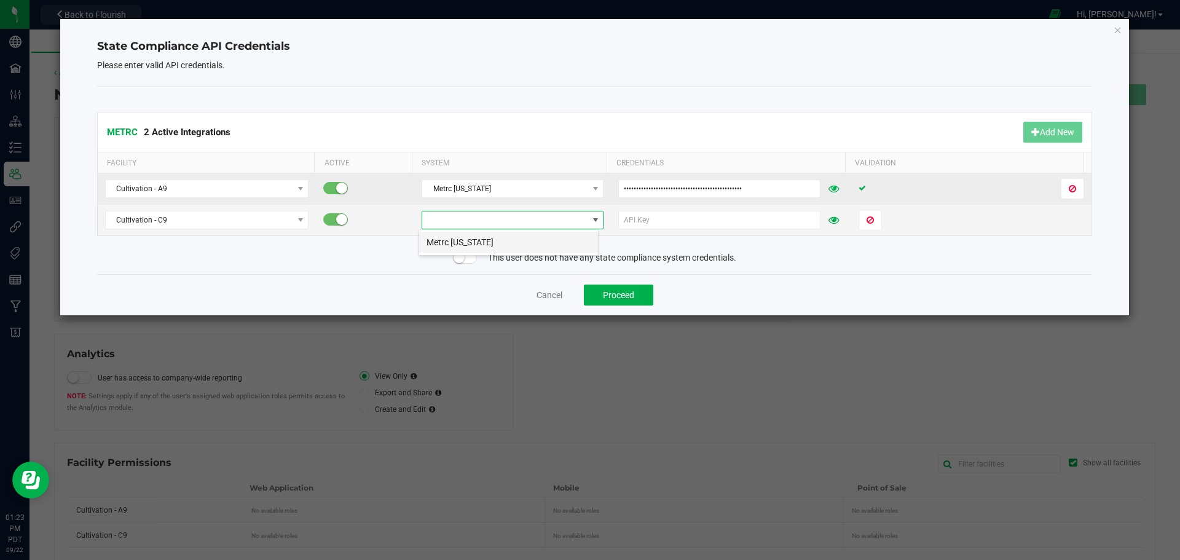
click at [463, 242] on li "Metrc Oregon" at bounding box center [508, 242] width 179 height 21
click at [625, 218] on input "text" at bounding box center [719, 220] width 202 height 18
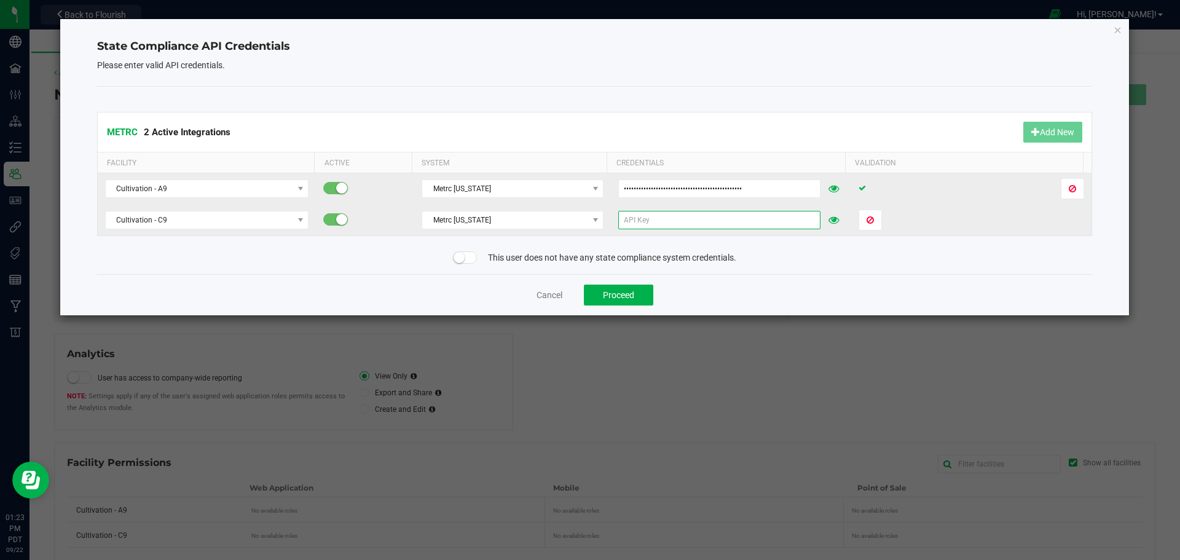
paste input "KFaQJ6U9zm9H6r7H-SZhaVCpanHur7SXFA1A21opQMONmmSK"
type input "KFaQJ6U9zm9H6r7H-SZhaVCpanHur7SXFA1A21opQMONmmSK"
click at [918, 292] on div "Cancel Proceed" at bounding box center [595, 294] width 996 height 41
click at [871, 216] on span "Validate" at bounding box center [882, 220] width 31 height 10
click at [617, 296] on button "Proceed" at bounding box center [618, 295] width 69 height 21
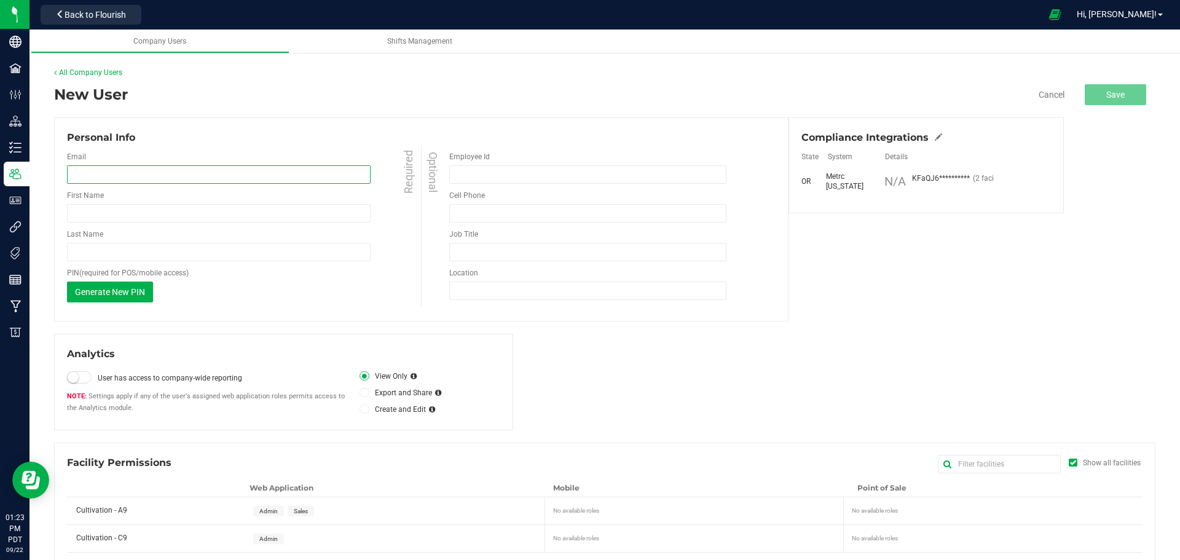
click at [100, 172] on input "email" at bounding box center [219, 174] width 304 height 18
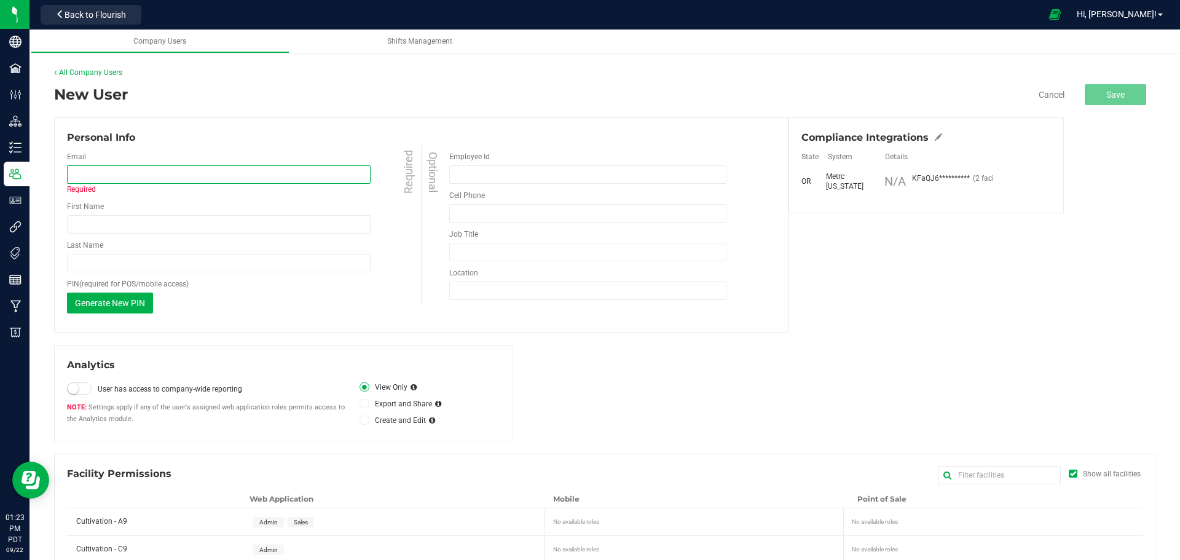
click at [110, 174] on input "email" at bounding box center [219, 174] width 304 height 18
paste input "jsaenz.canna@gmail.com"
type input "jsaenz.canna@gmail.com"
click at [209, 134] on div "Personal Info" at bounding box center [421, 137] width 709 height 15
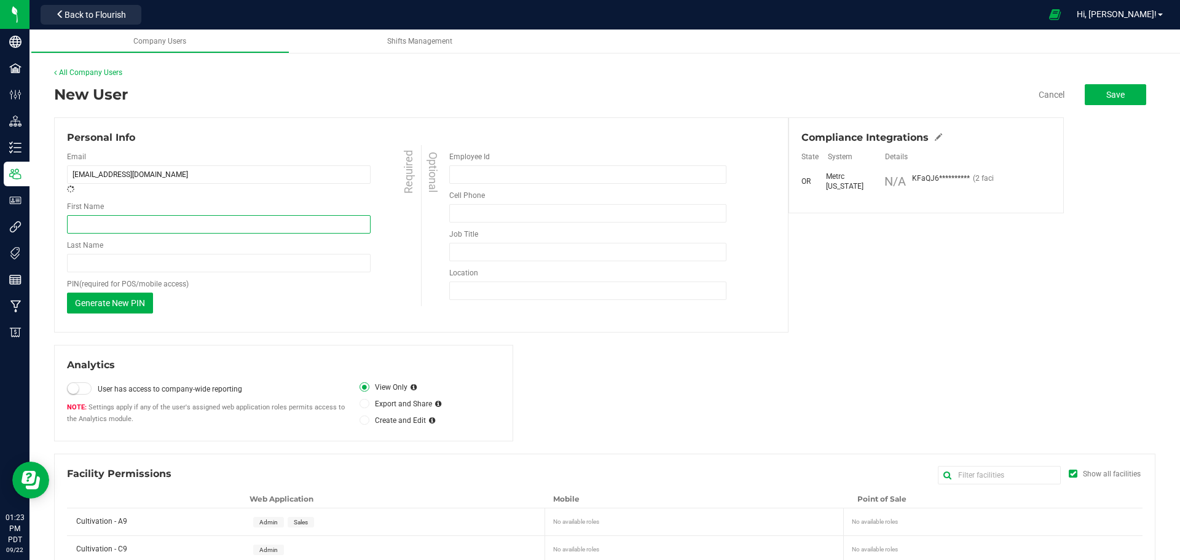
click at [87, 222] on input "First Name" at bounding box center [219, 224] width 304 height 18
type input "Jared"
click at [316, 328] on div "Personal Info Email jsaenz.canna@gmail.com Required First Name Jared Required L…" at bounding box center [421, 224] width 734 height 215
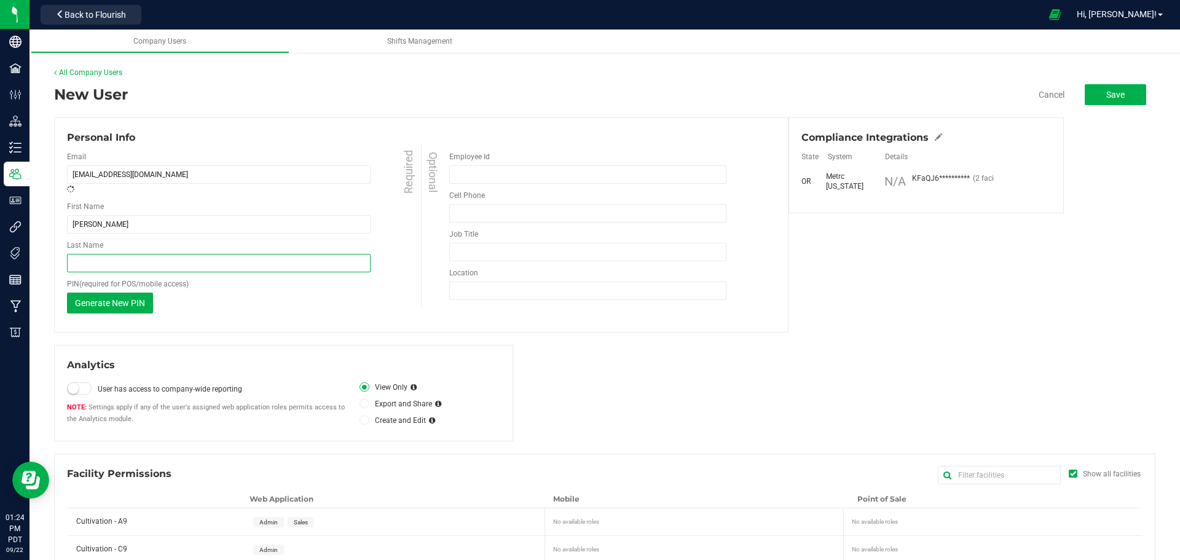
click at [107, 261] on input "Last Name" at bounding box center [219, 263] width 304 height 18
type input "Saenz"
click at [604, 355] on div "Analytics User has access to company-wide reporting Settings apply if any of th…" at bounding box center [604, 393] width 1101 height 96
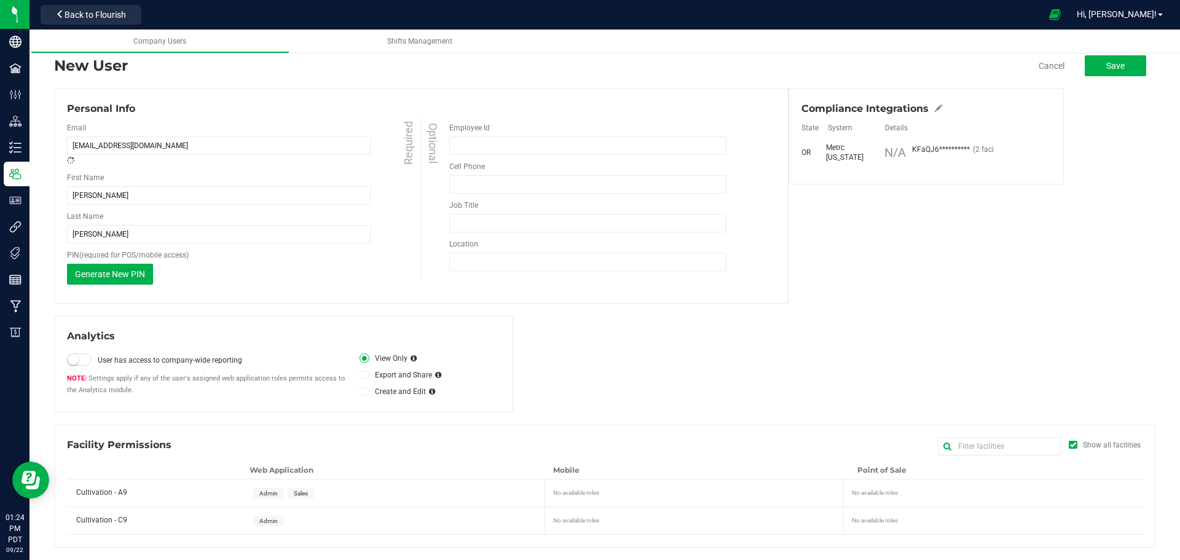
scroll to position [0, 0]
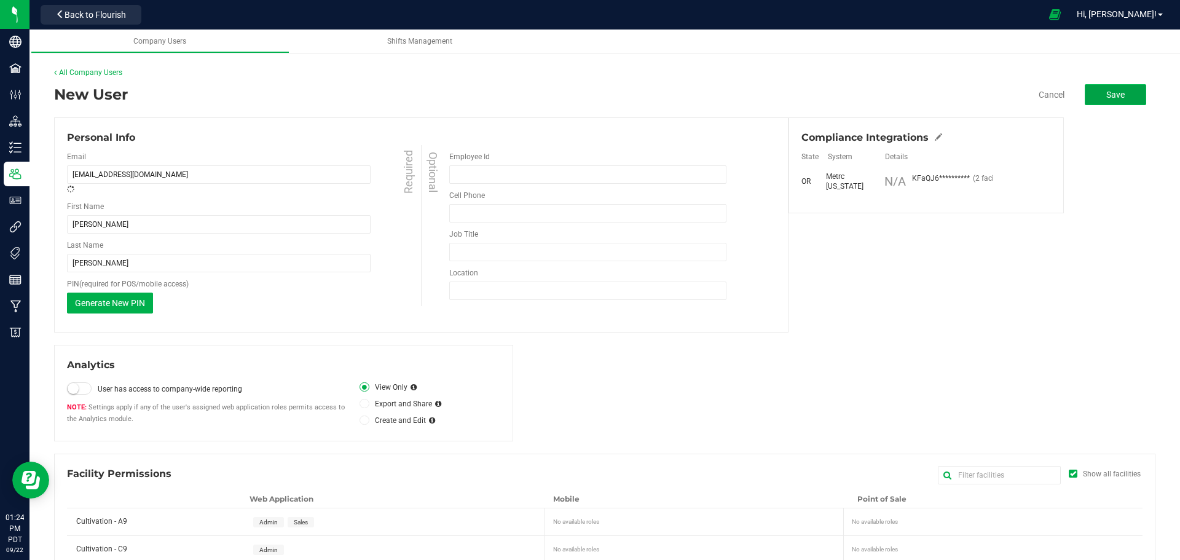
click at [1108, 100] on button "Save" at bounding box center [1115, 94] width 61 height 21
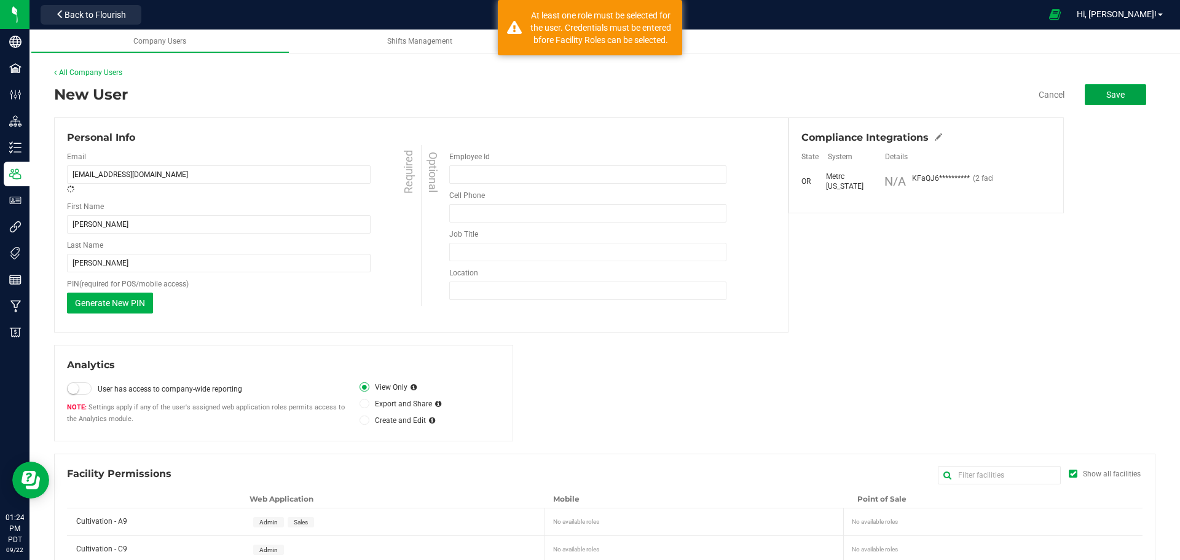
scroll to position [29, 0]
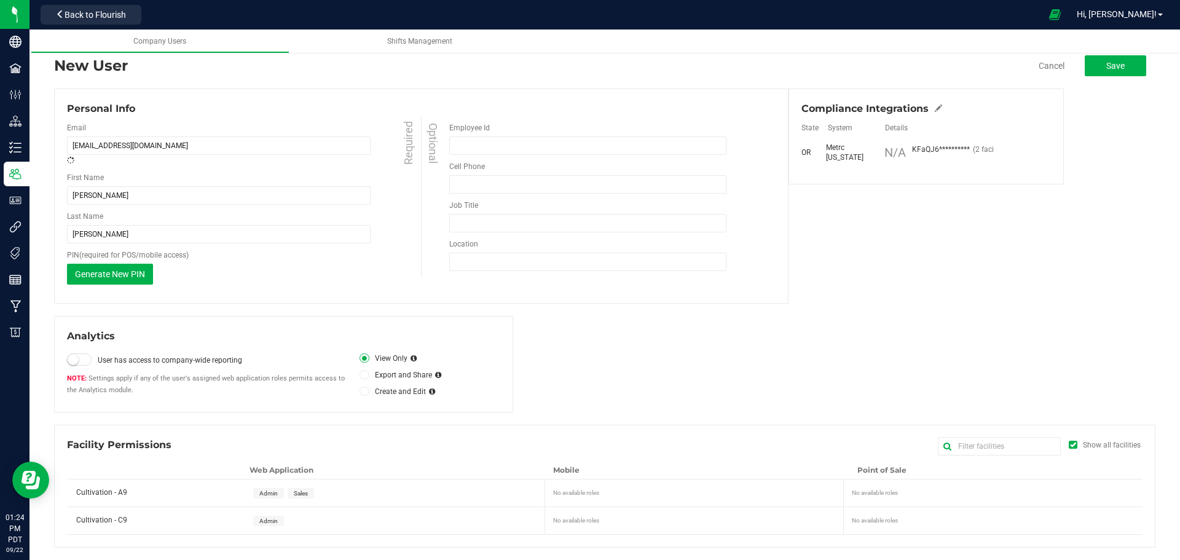
click at [78, 361] on small at bounding box center [73, 359] width 11 height 11
click at [78, 361] on span at bounding box center [79, 359] width 25 height 12
click at [297, 521] on div "Admin" at bounding box center [396, 520] width 301 height 27
click at [967, 520] on div "No available roles" at bounding box center [995, 518] width 286 height 13
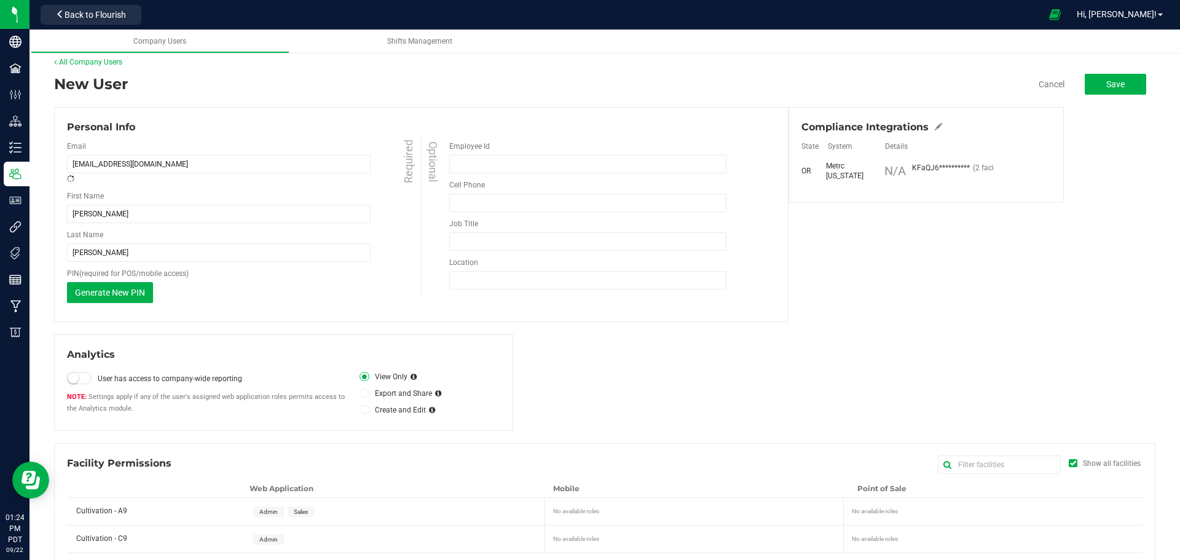
scroll to position [0, 0]
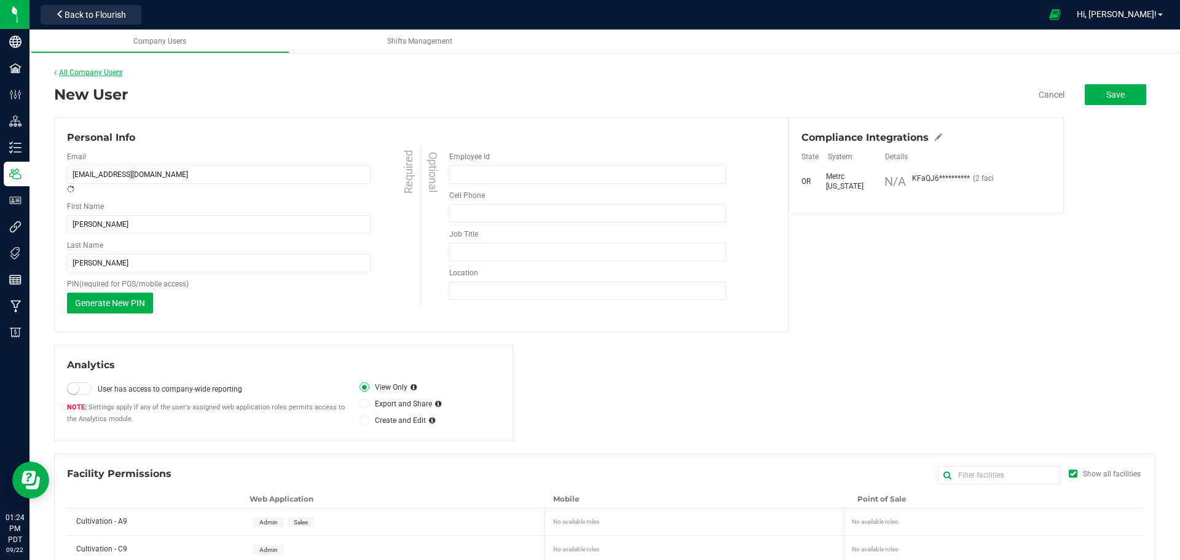
click at [59, 69] on link "All Company Users" at bounding box center [88, 72] width 68 height 9
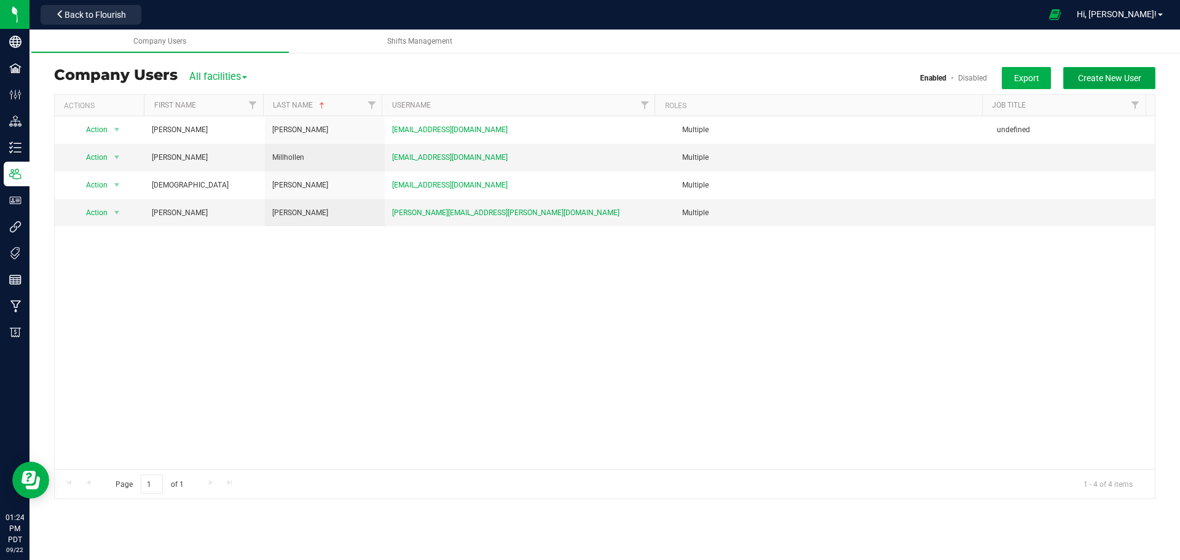
click at [1109, 75] on span "Create New User" at bounding box center [1109, 78] width 63 height 10
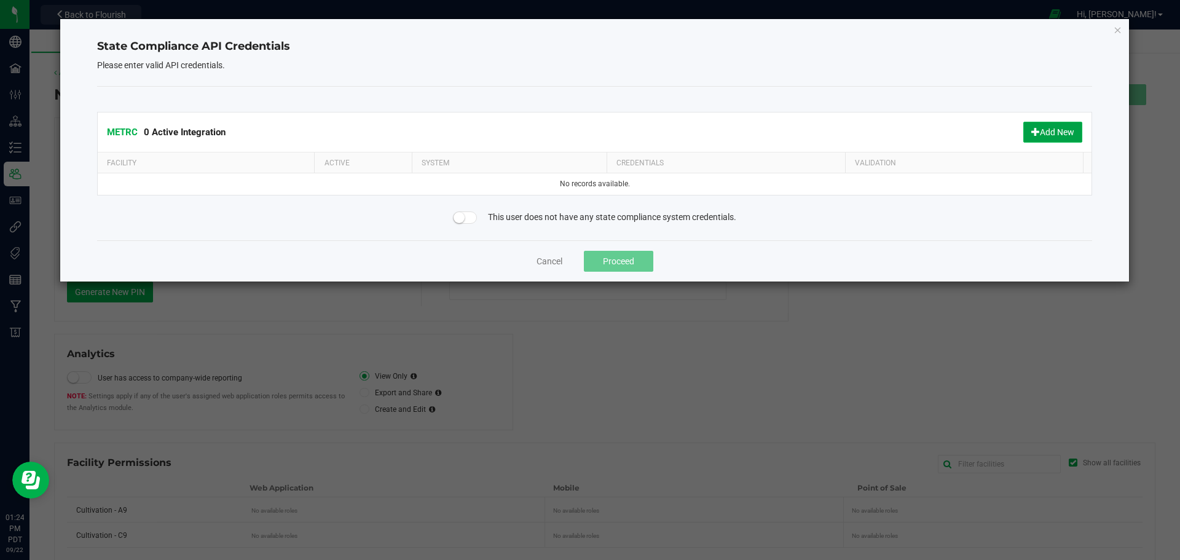
click at [1041, 130] on button "Add New" at bounding box center [1052, 132] width 59 height 21
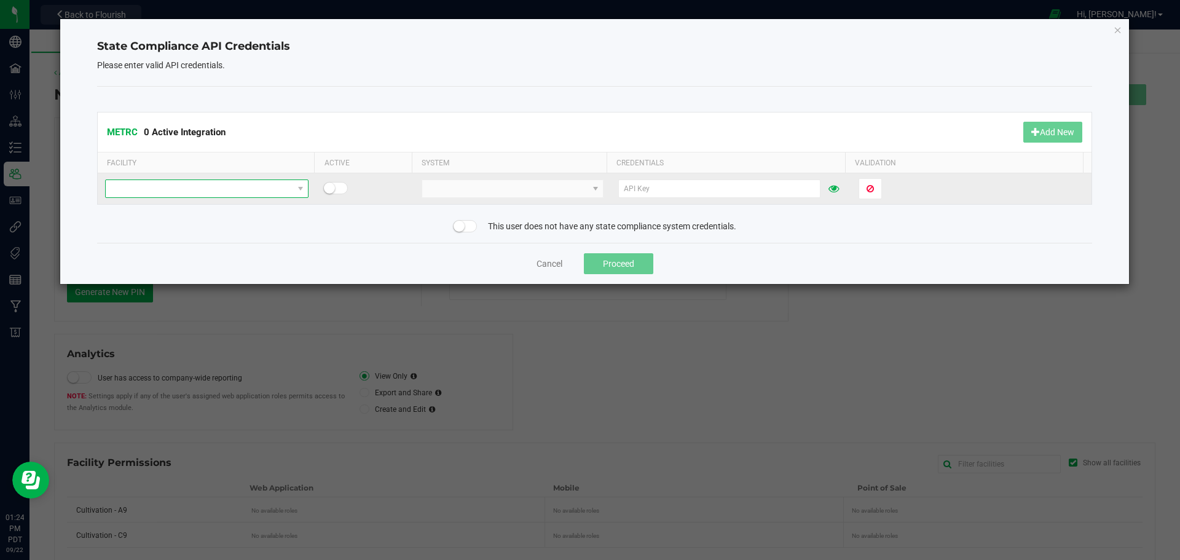
click at [194, 187] on span at bounding box center [199, 188] width 187 height 17
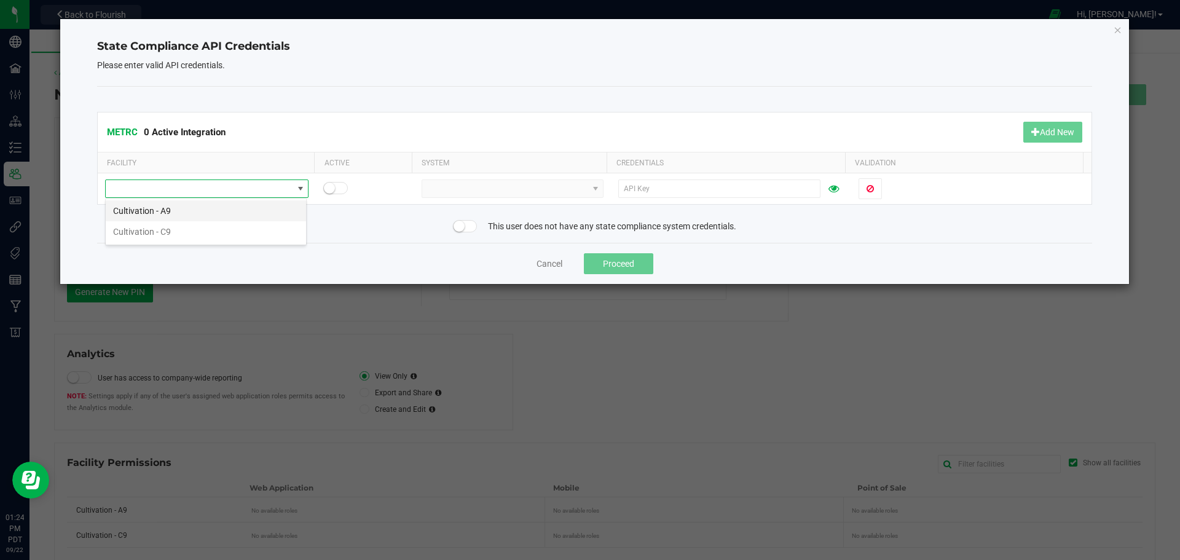
click at [167, 211] on li "Cultivation - A9" at bounding box center [206, 210] width 200 height 21
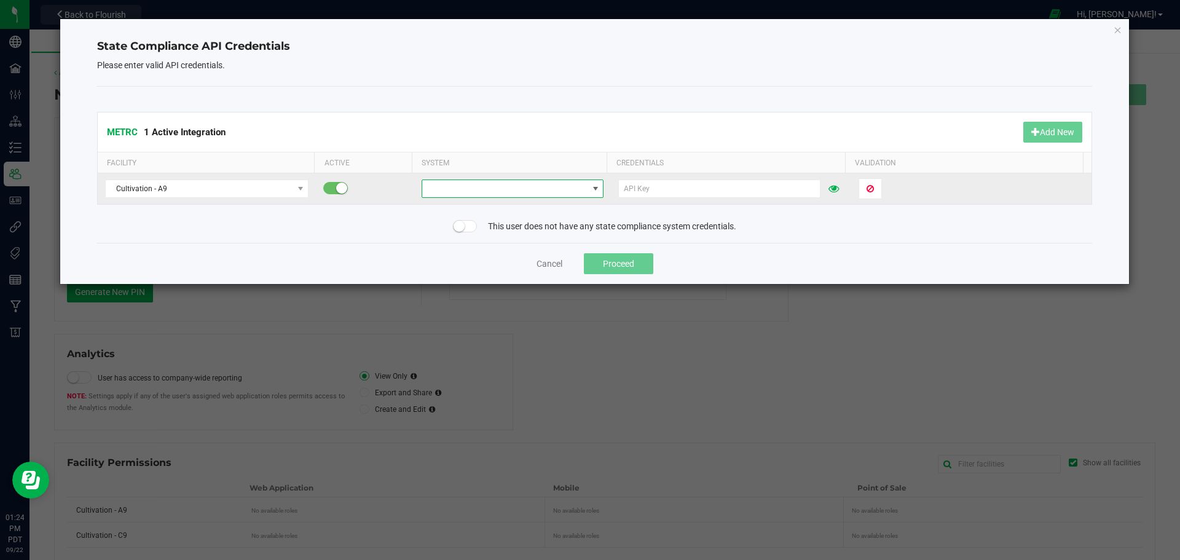
click at [463, 189] on span at bounding box center [504, 188] width 165 height 17
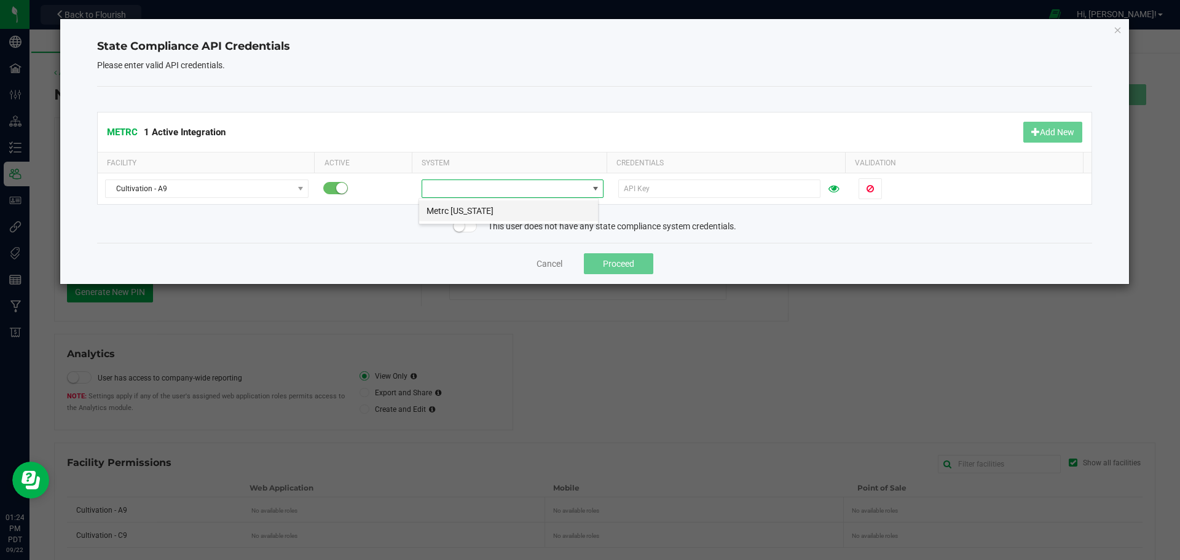
click at [452, 211] on li "Metrc Oregon" at bounding box center [508, 210] width 179 height 21
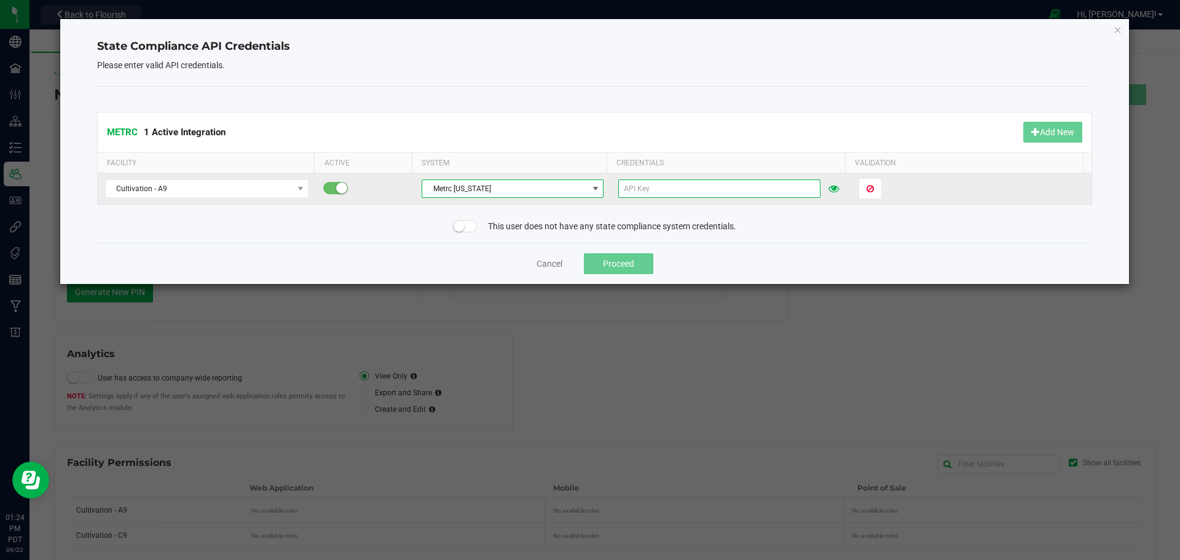
click at [652, 182] on input "text" at bounding box center [719, 188] width 202 height 18
paste input "KFaQJ6U9zm9H6r7H-SZhaVCpanHur7SXFA1A21opQMONmmSK"
type input "KFaQJ6U9zm9H6r7H-SZhaVCpanHur7SXFA1A21opQMONmmSK"
click at [880, 186] on span "Validate" at bounding box center [882, 189] width 31 height 10
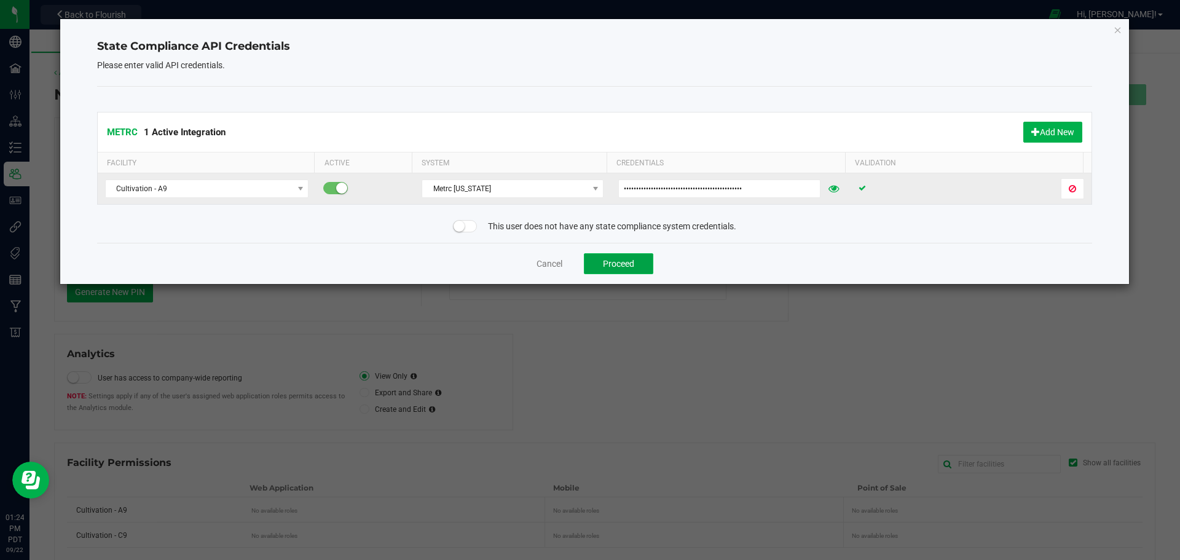
click at [623, 266] on button "Proceed" at bounding box center [618, 263] width 69 height 21
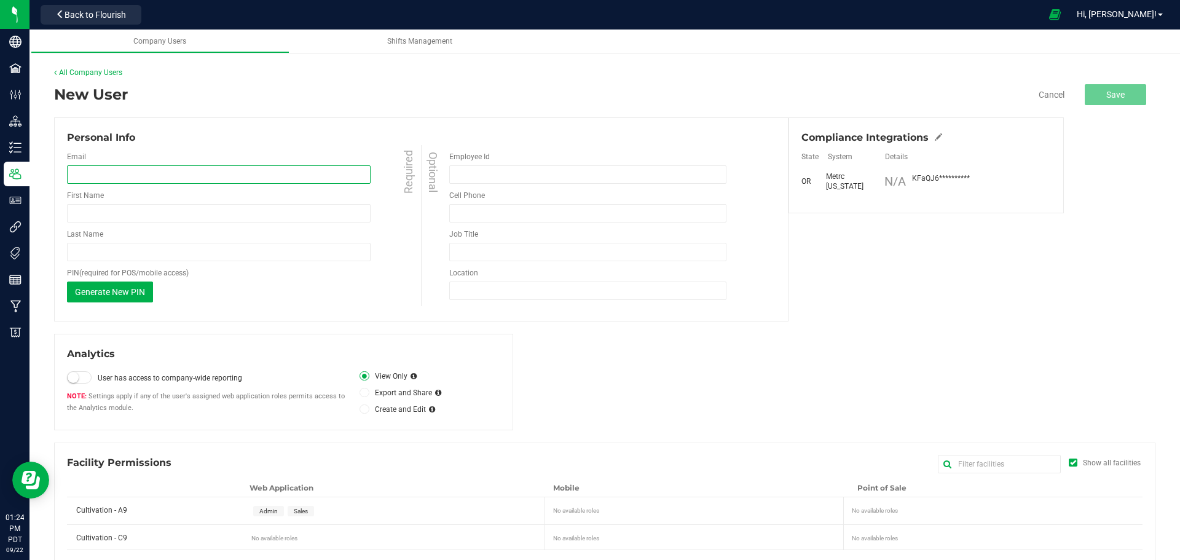
click at [128, 176] on input "email" at bounding box center [219, 174] width 304 height 18
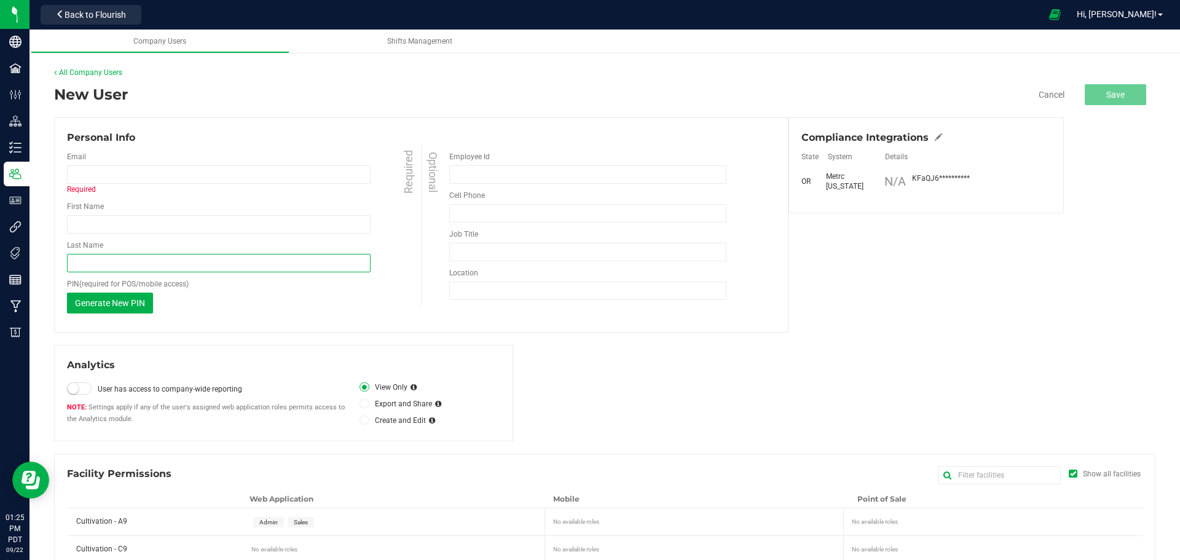
click at [86, 247] on div "Last Name Required" at bounding box center [245, 256] width 357 height 33
type input "Saenz"
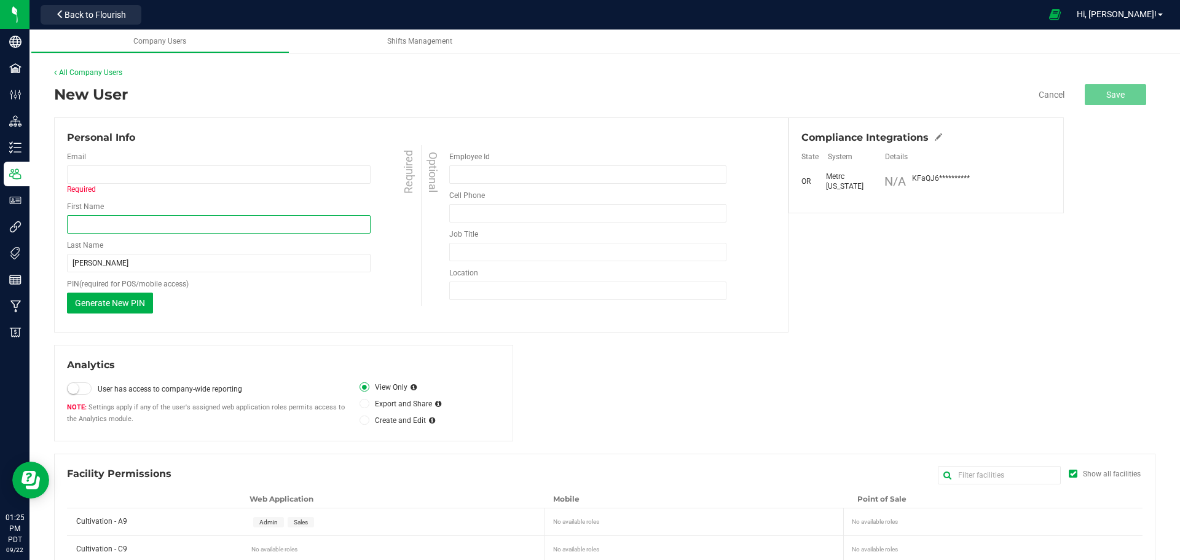
click at [111, 223] on input "First Name" at bounding box center [219, 224] width 304 height 18
type input "Jared"
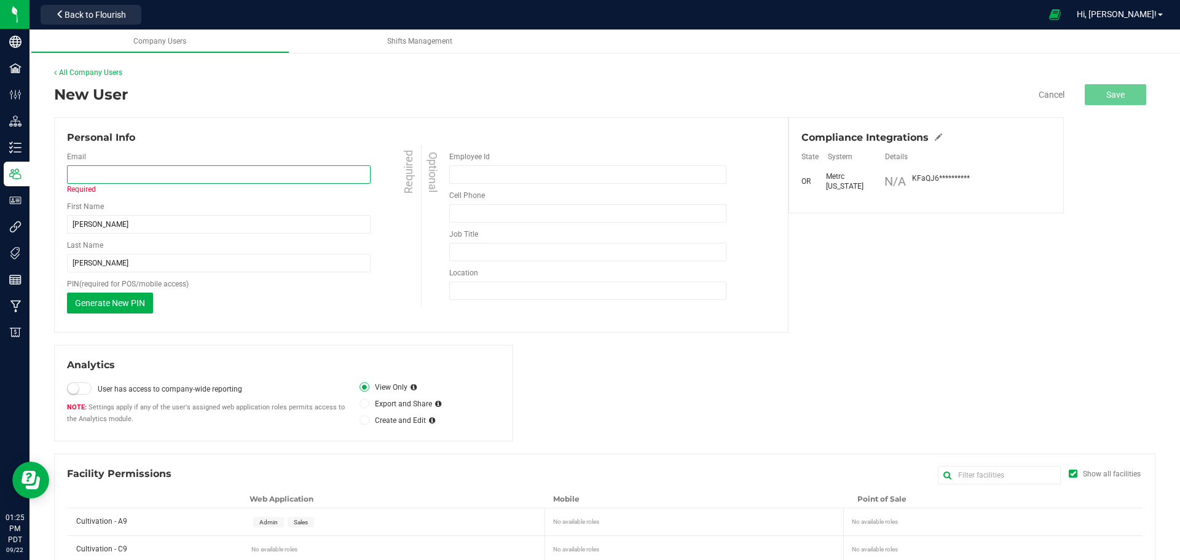
click at [179, 166] on input "email" at bounding box center [219, 174] width 304 height 18
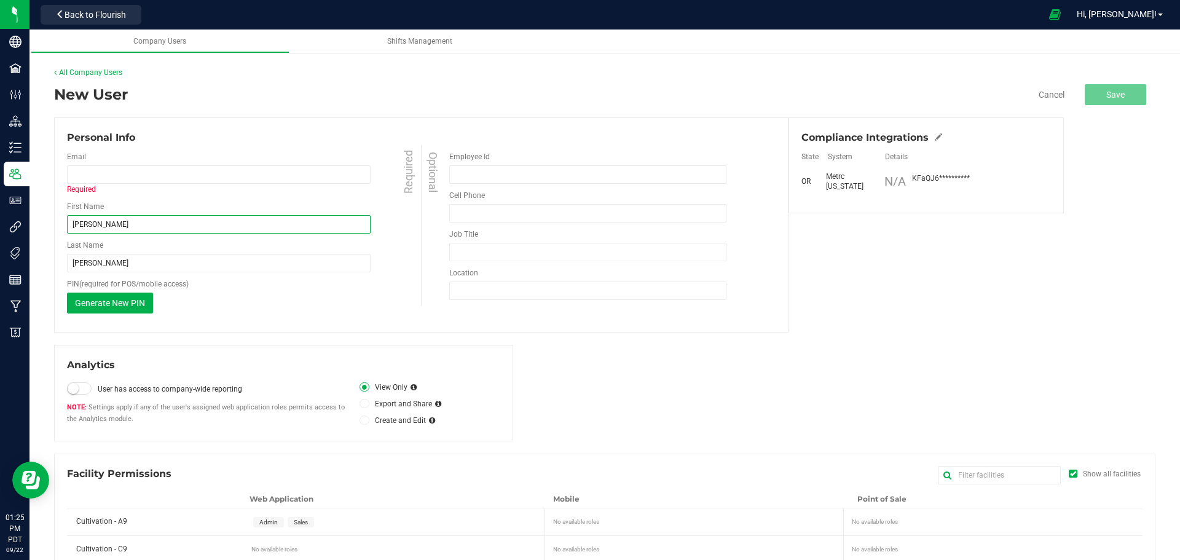
click at [315, 224] on input "Jared" at bounding box center [219, 224] width 304 height 18
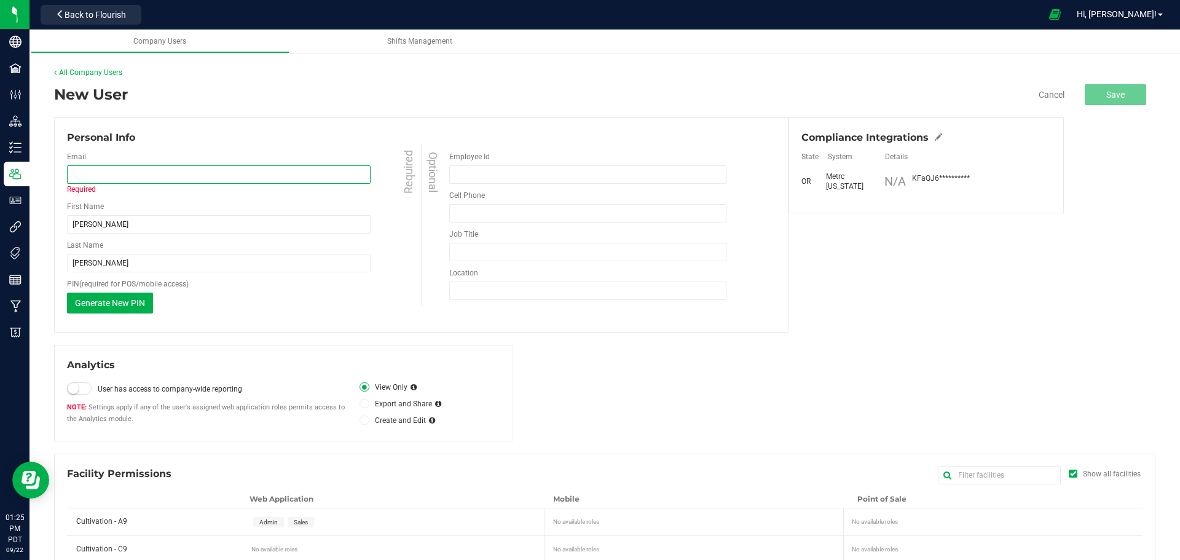
click at [86, 172] on input "email" at bounding box center [219, 174] width 304 height 18
paste input "jsaenz.canna@gmail.com"
type input "jsaenz.canna@gmail.com"
click at [776, 416] on div "Analytics User has access to company-wide reporting Settings apply if any of th…" at bounding box center [604, 393] width 1101 height 96
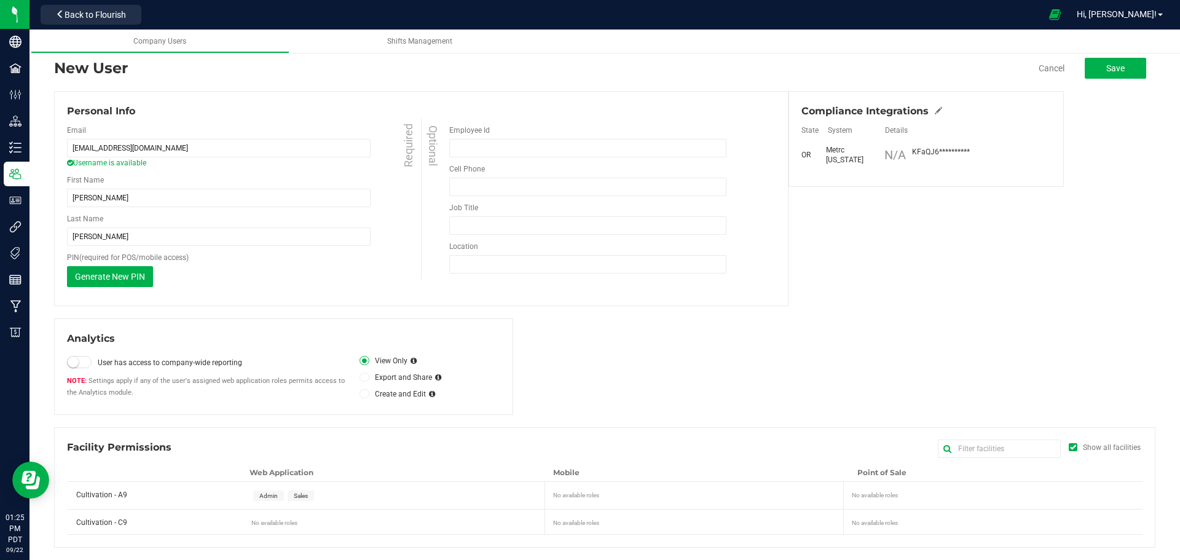
click at [101, 493] on span "Cultivation - A9" at bounding box center [101, 494] width 51 height 9
click at [256, 494] on span "Admin" at bounding box center [268, 495] width 31 height 10
click at [297, 498] on span "Sales" at bounding box center [301, 495] width 14 height 7
click at [1106, 65] on span "Save" at bounding box center [1115, 68] width 18 height 10
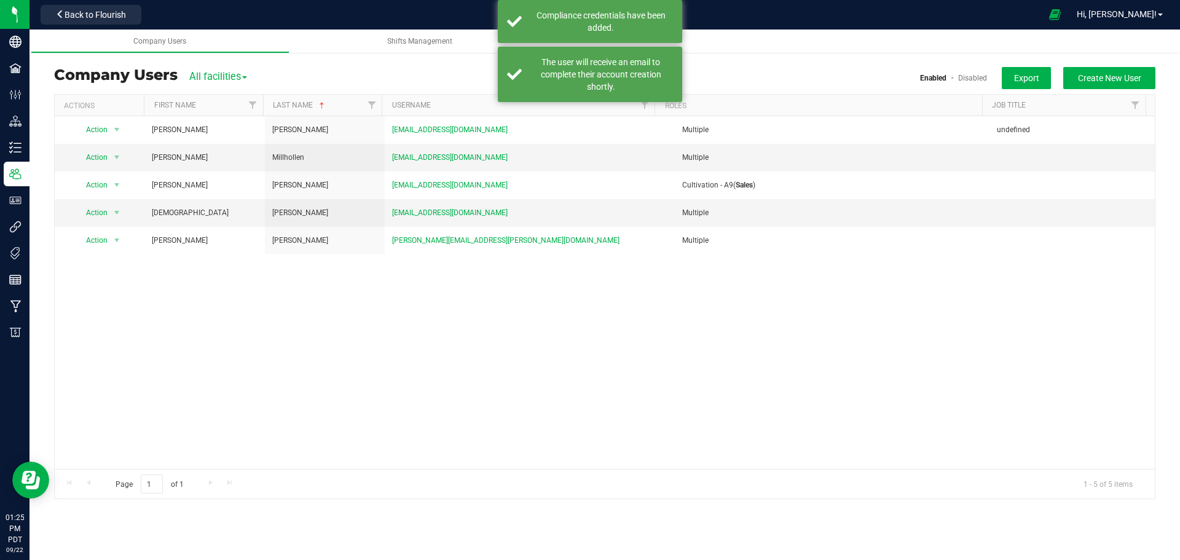
click at [517, 500] on div "Cultivation - A9 Users Company Users All facilities All facilities Cultivation …" at bounding box center [605, 283] width 1151 height 457
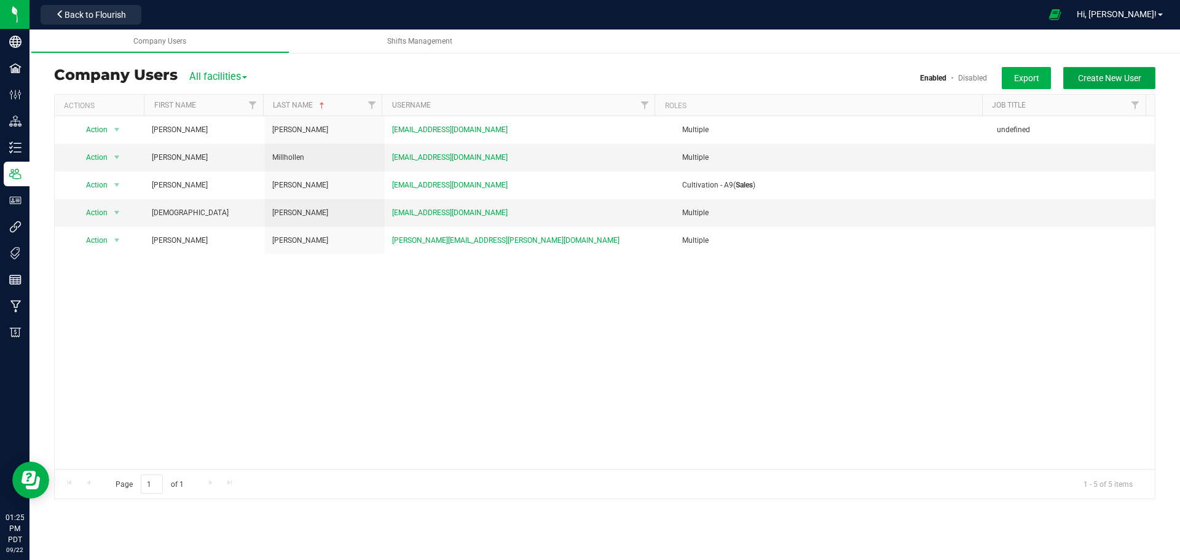
click at [1096, 78] on span "Create New User" at bounding box center [1109, 78] width 63 height 10
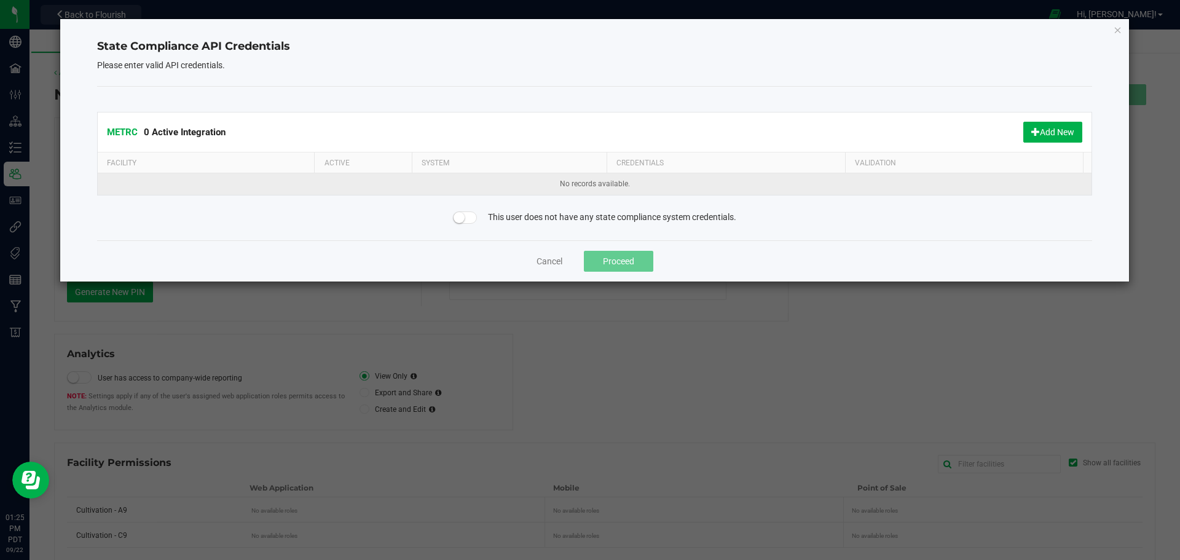
click at [217, 179] on td "No records available." at bounding box center [595, 184] width 994 height 22
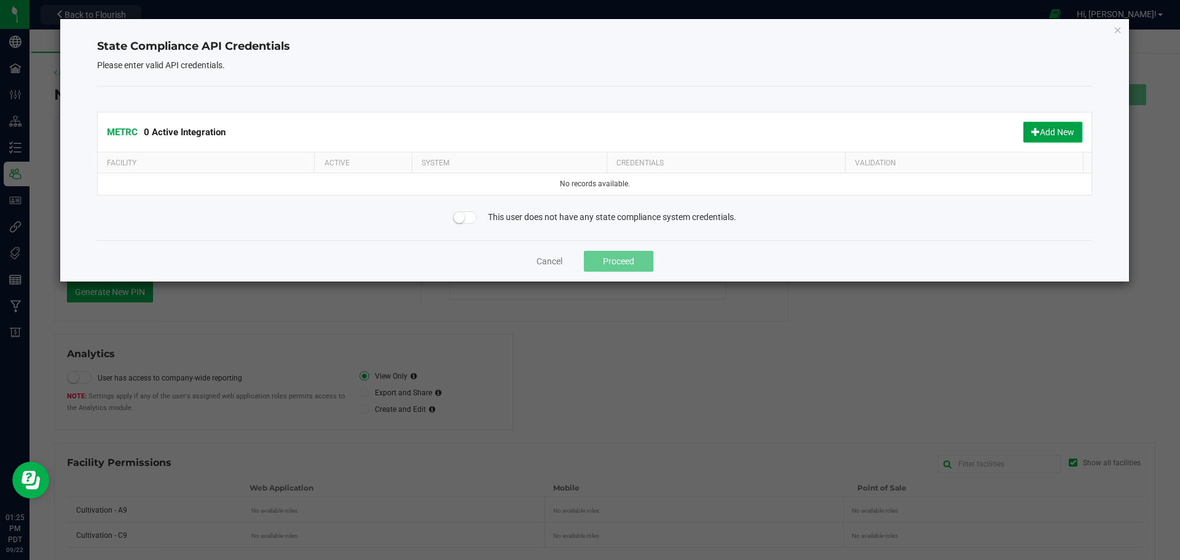
click at [1037, 137] on button "Add New" at bounding box center [1052, 132] width 59 height 21
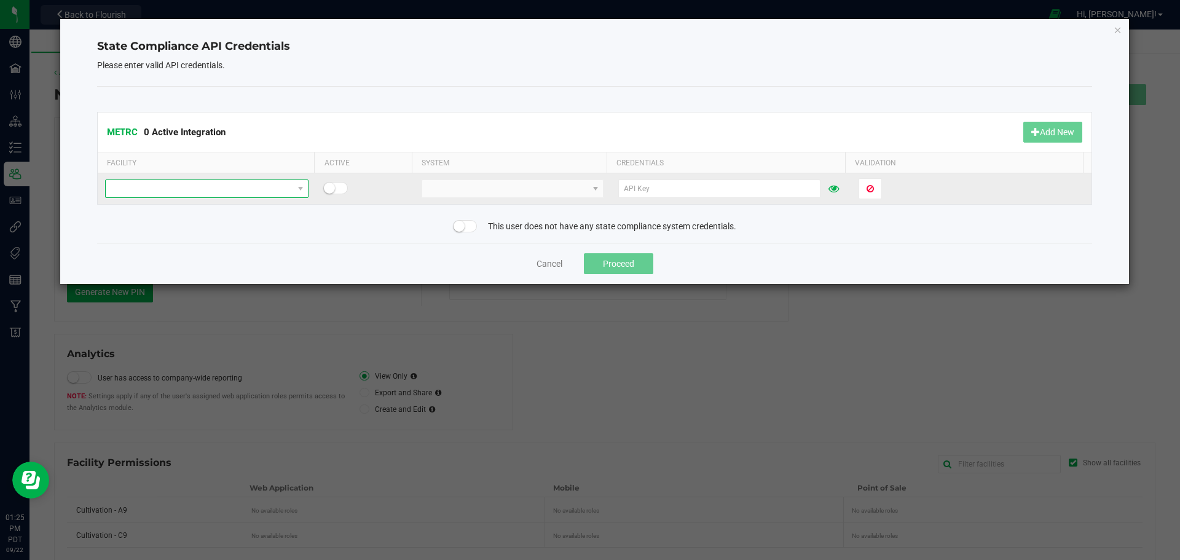
click at [293, 187] on span at bounding box center [300, 188] width 15 height 17
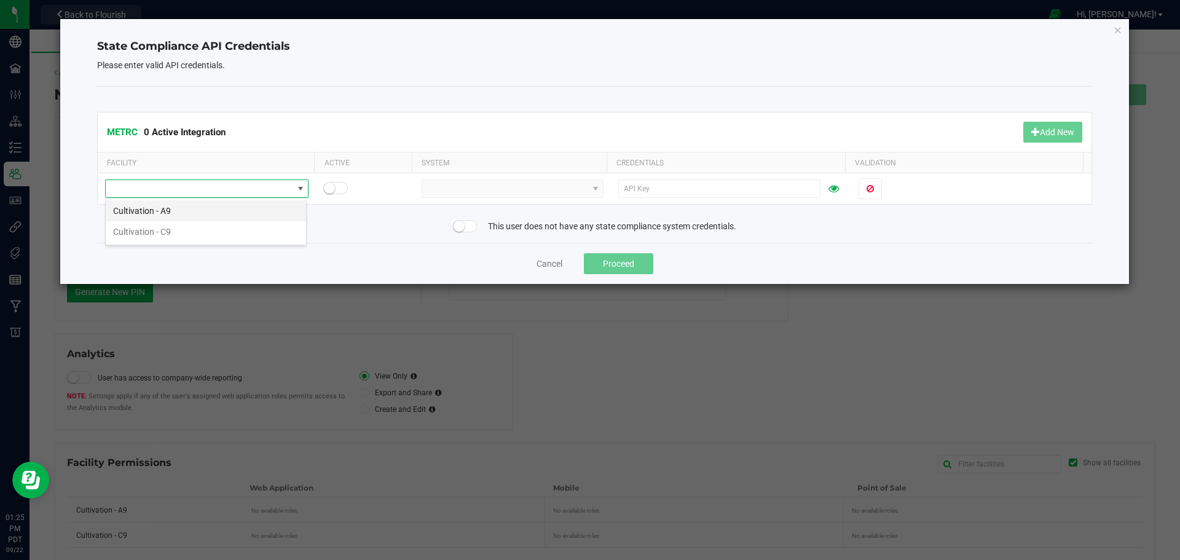
click at [163, 217] on li "Cultivation - A9" at bounding box center [206, 210] width 200 height 21
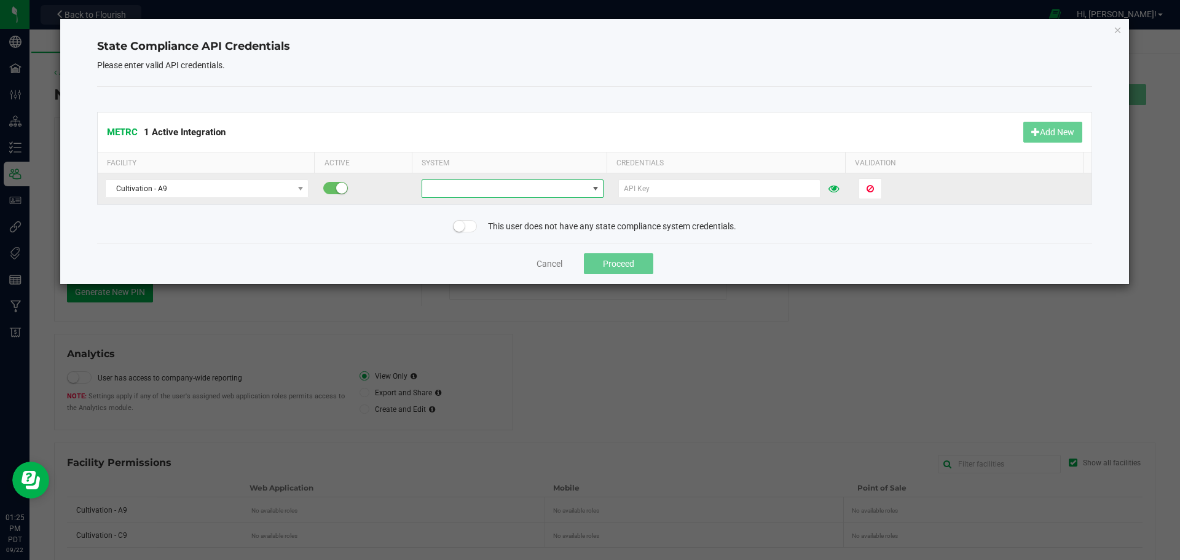
click at [563, 195] on span at bounding box center [504, 188] width 165 height 17
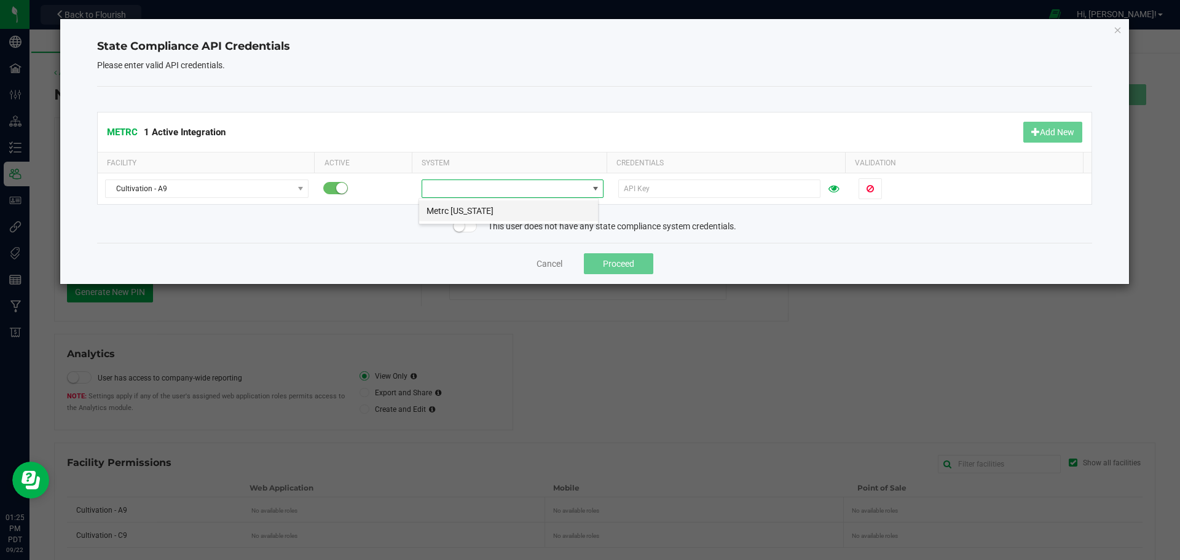
click at [490, 215] on li "Metrc Oregon" at bounding box center [508, 210] width 179 height 21
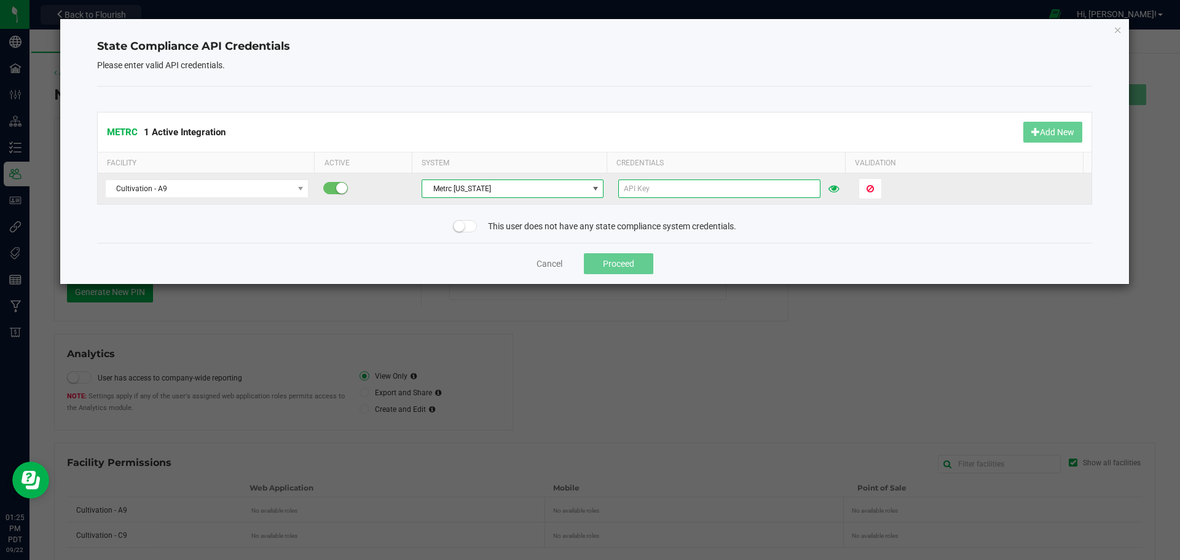
click at [645, 187] on input "text" at bounding box center [719, 188] width 202 height 18
paste input "KFaQJ6U9zm9H6r7H-SZhaVCpanHur7SXFA1A21opQMONmmSK"
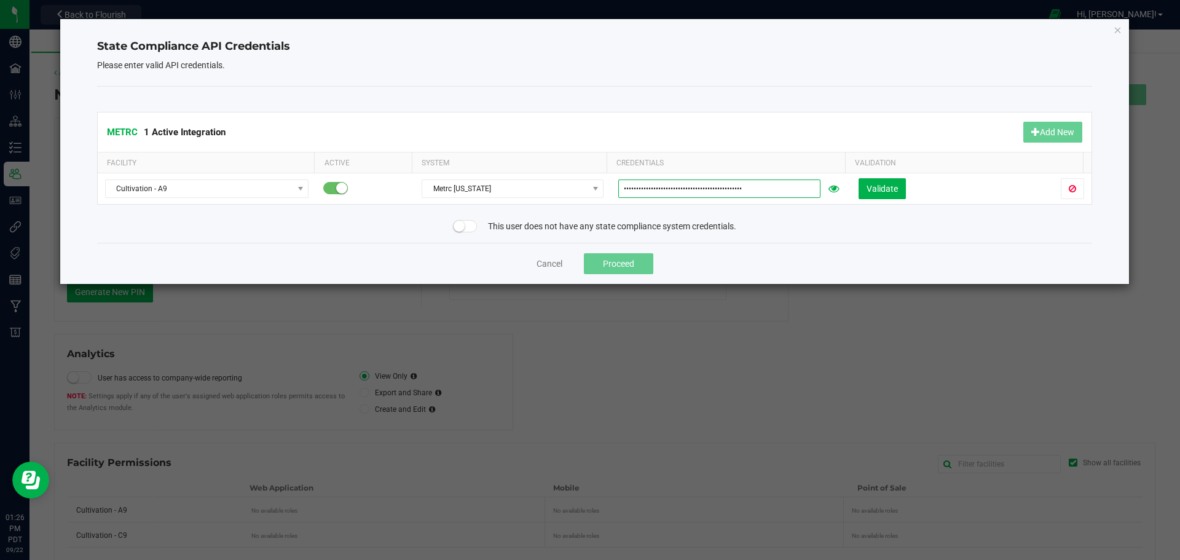
type input "KFaQJ6U9zm9H6r7H-SZhaVCpanHur7SXFA1A21opQMONmmSK"
click at [770, 260] on div "Cancel Proceed" at bounding box center [595, 263] width 996 height 41
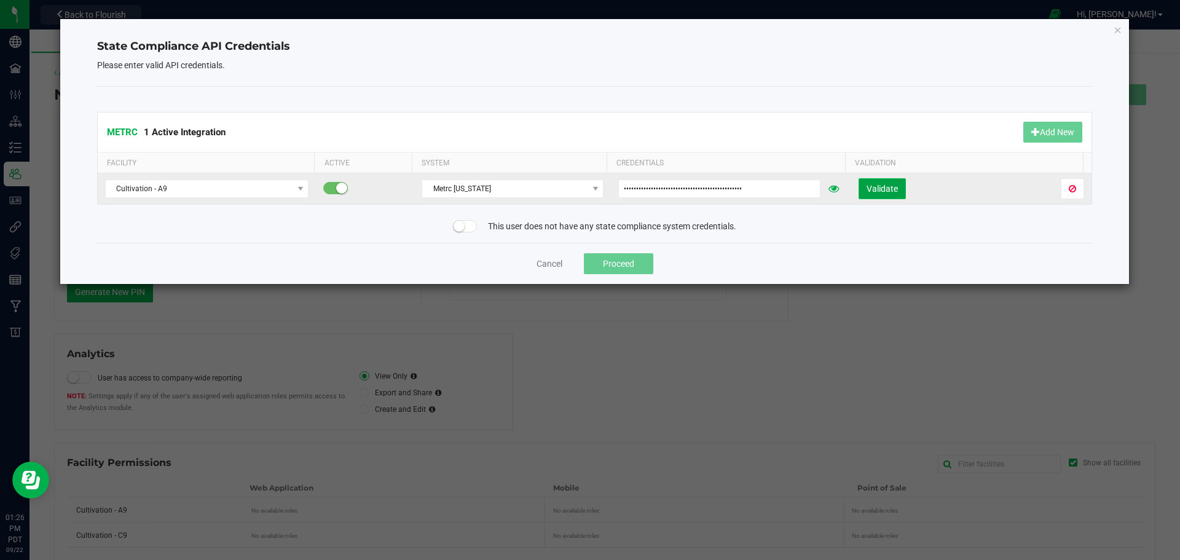
click at [867, 192] on span "Validate" at bounding box center [882, 189] width 31 height 10
click at [621, 266] on button "Proceed" at bounding box center [618, 263] width 69 height 21
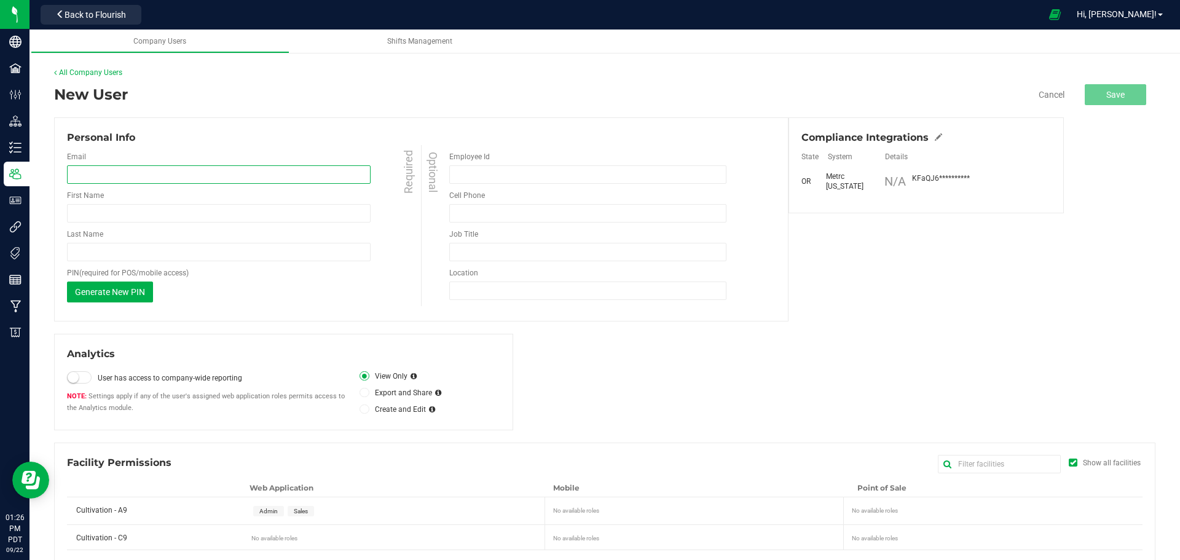
click at [93, 178] on input "email" at bounding box center [219, 174] width 304 height 18
click at [259, 175] on input "email" at bounding box center [219, 174] width 304 height 18
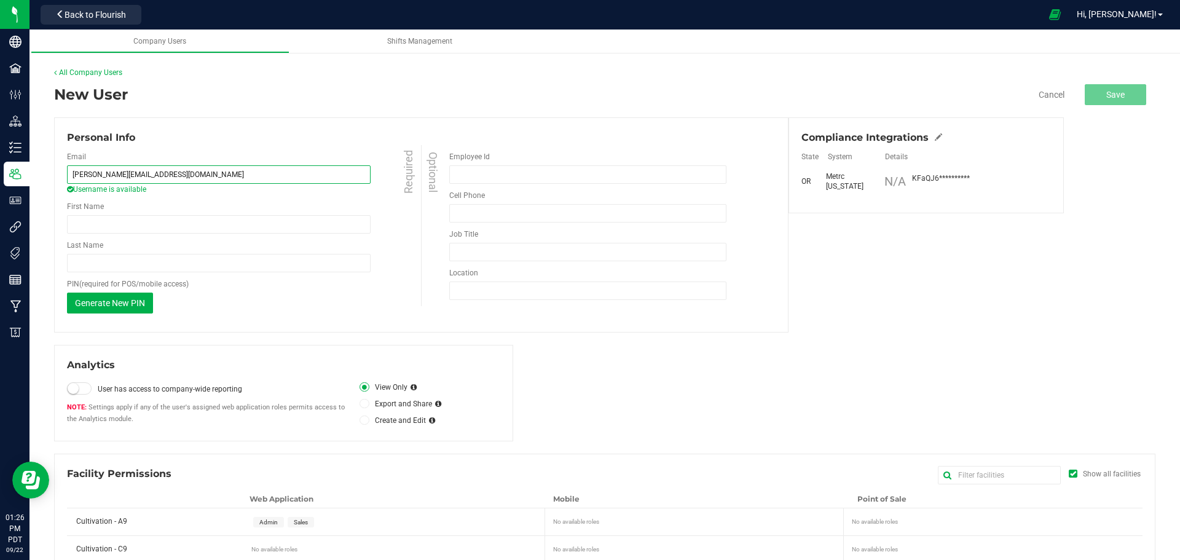
type input "ryan@theheightsco.com"
click at [189, 144] on div "Personal Info" at bounding box center [421, 137] width 709 height 15
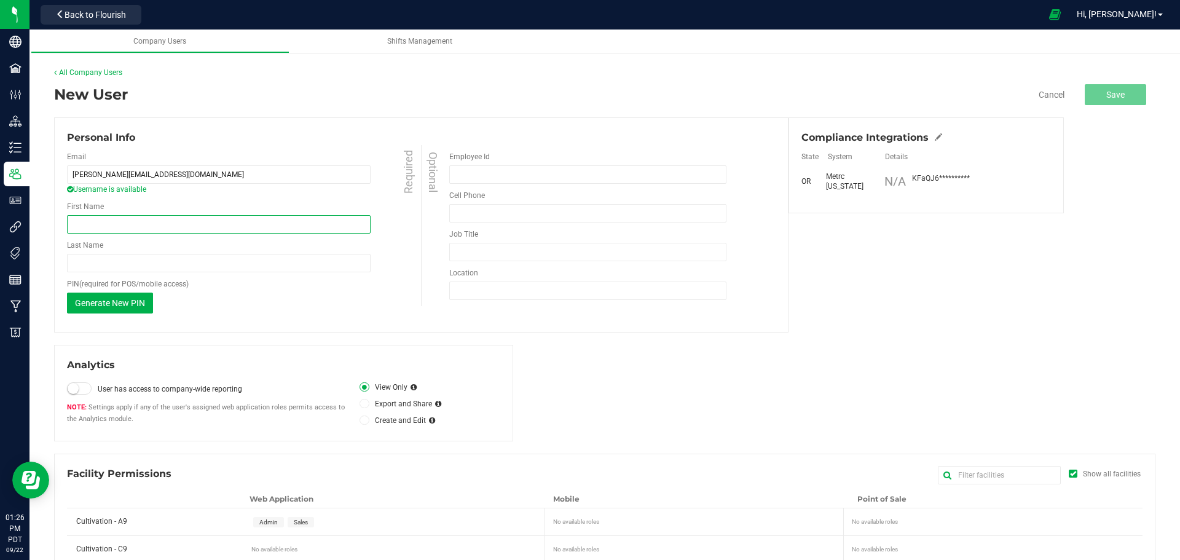
click at [120, 222] on input "First Name" at bounding box center [219, 224] width 304 height 18
type input "Ryan"
click at [289, 307] on div "Generate New PIN This PIN will only be shown once. When you save your changes, …" at bounding box center [245, 303] width 357 height 21
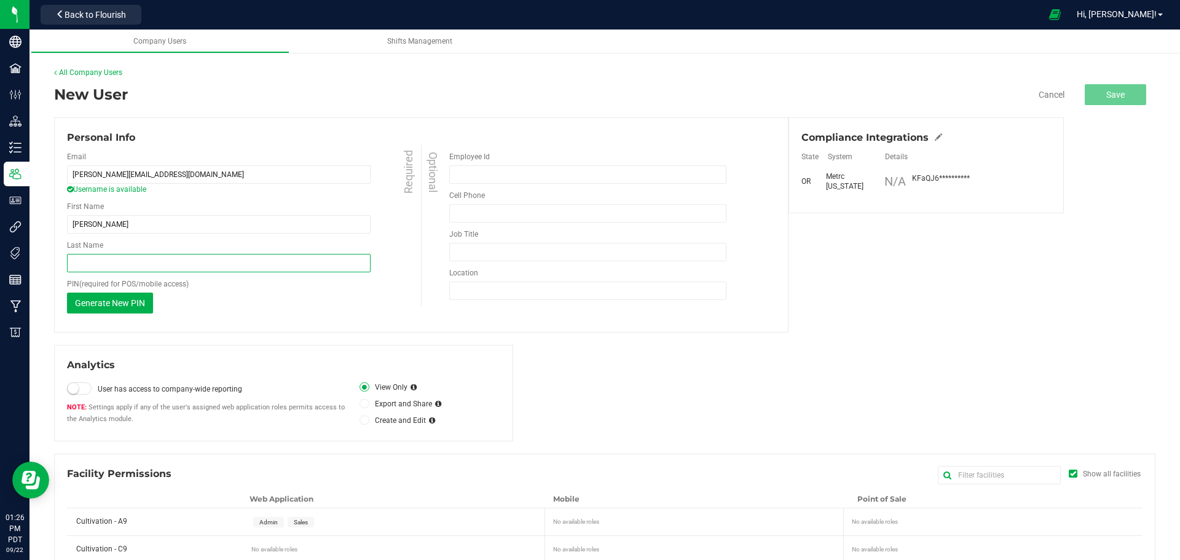
click at [85, 261] on input "Last Name" at bounding box center [219, 263] width 304 height 18
type input "McDowell"
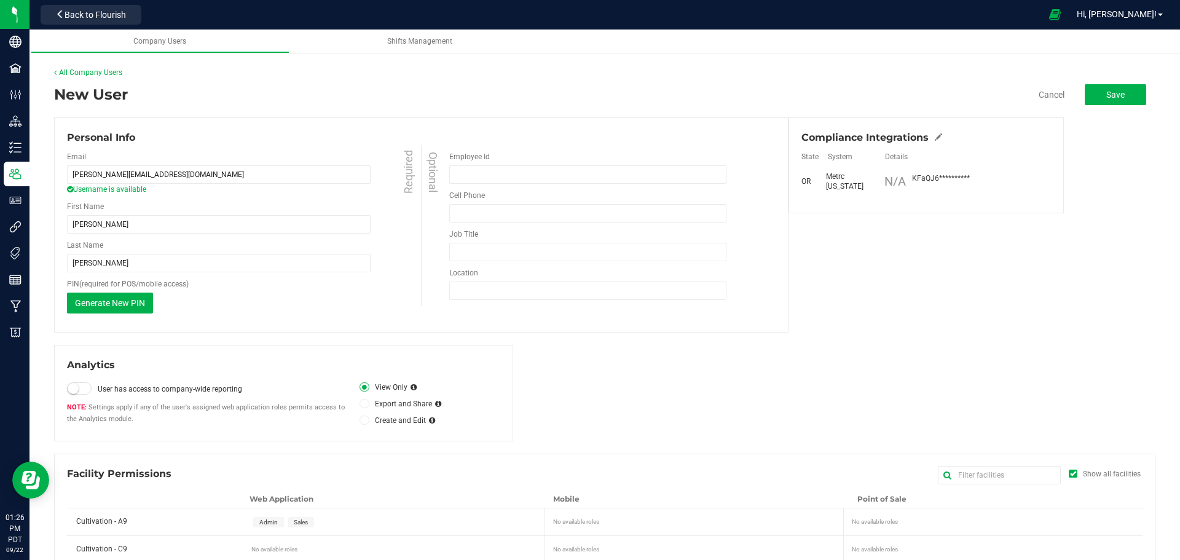
click at [282, 349] on div "Analytics User has access to company-wide reporting Settings apply if any of th…" at bounding box center [283, 393] width 459 height 96
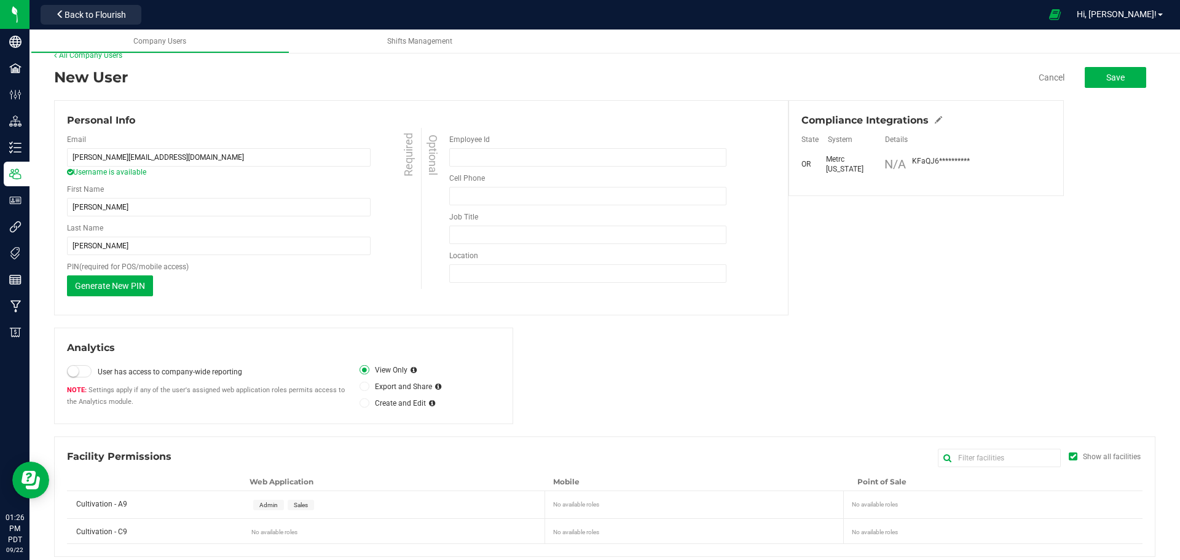
scroll to position [26, 0]
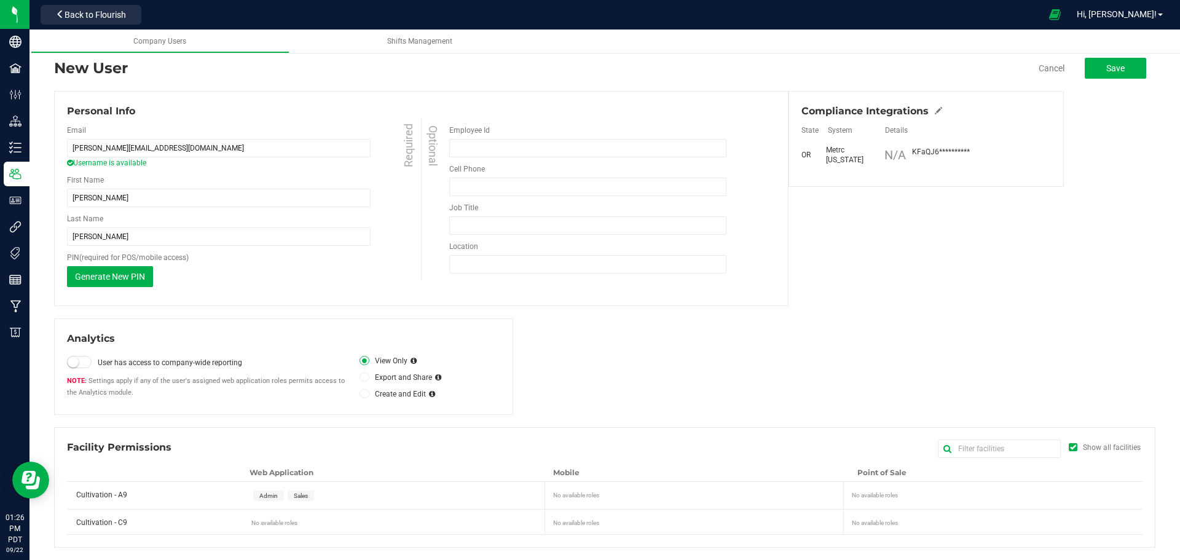
click at [294, 495] on span "Sales" at bounding box center [301, 495] width 14 height 7
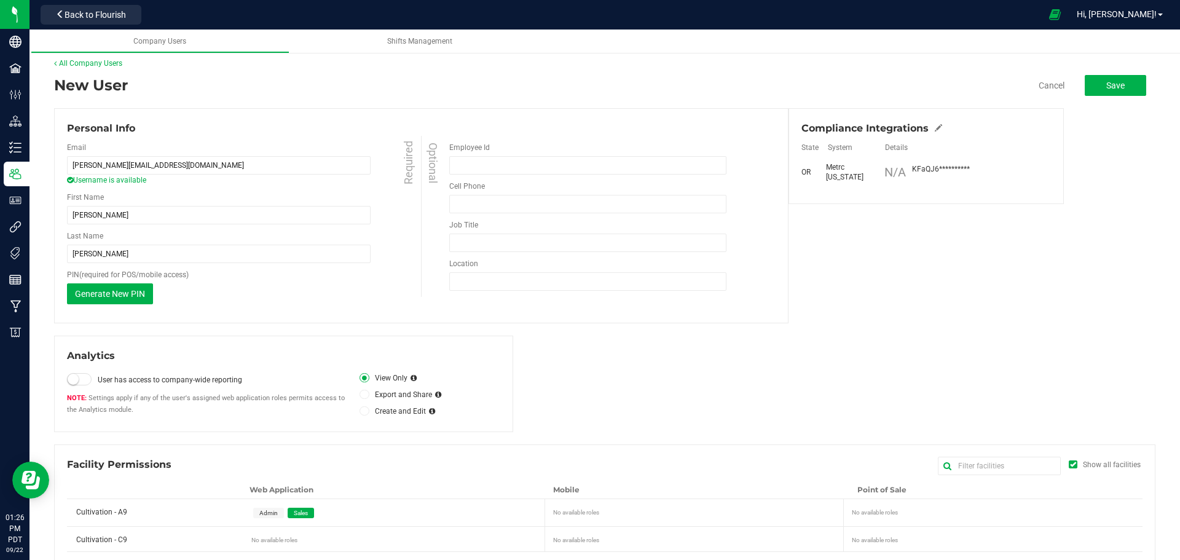
scroll to position [0, 0]
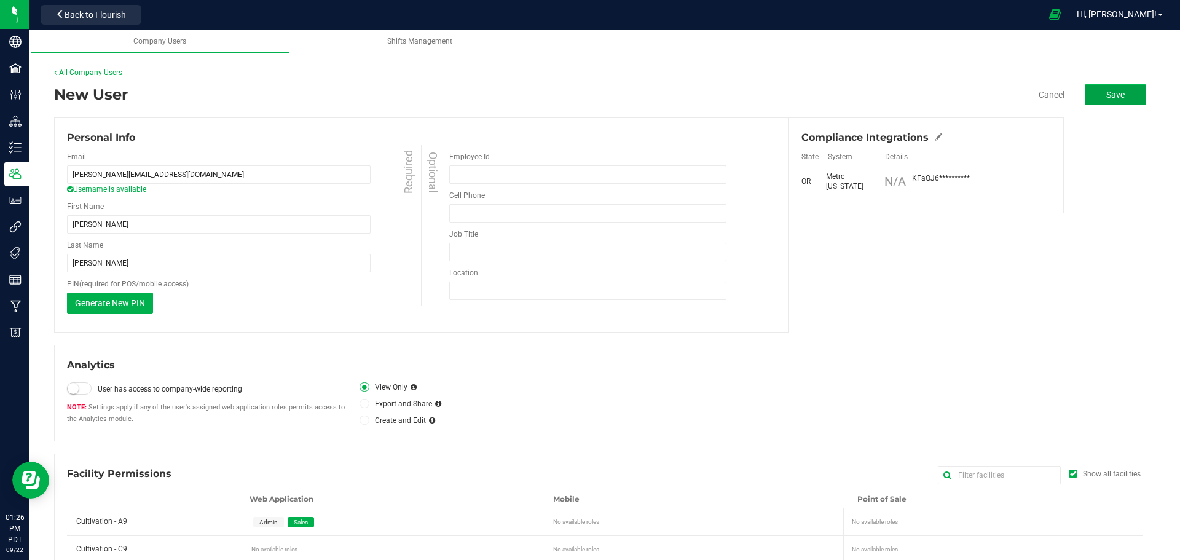
click at [1092, 100] on button "Save" at bounding box center [1115, 94] width 61 height 21
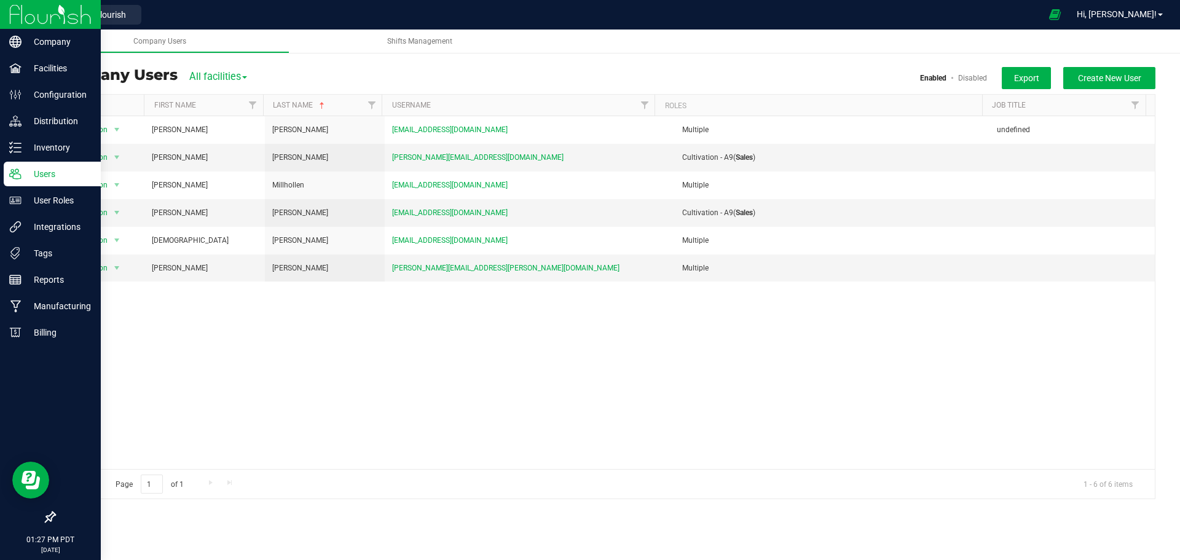
click at [47, 176] on p "Users" at bounding box center [59, 174] width 74 height 15
click at [52, 204] on p "User Roles" at bounding box center [59, 200] width 74 height 15
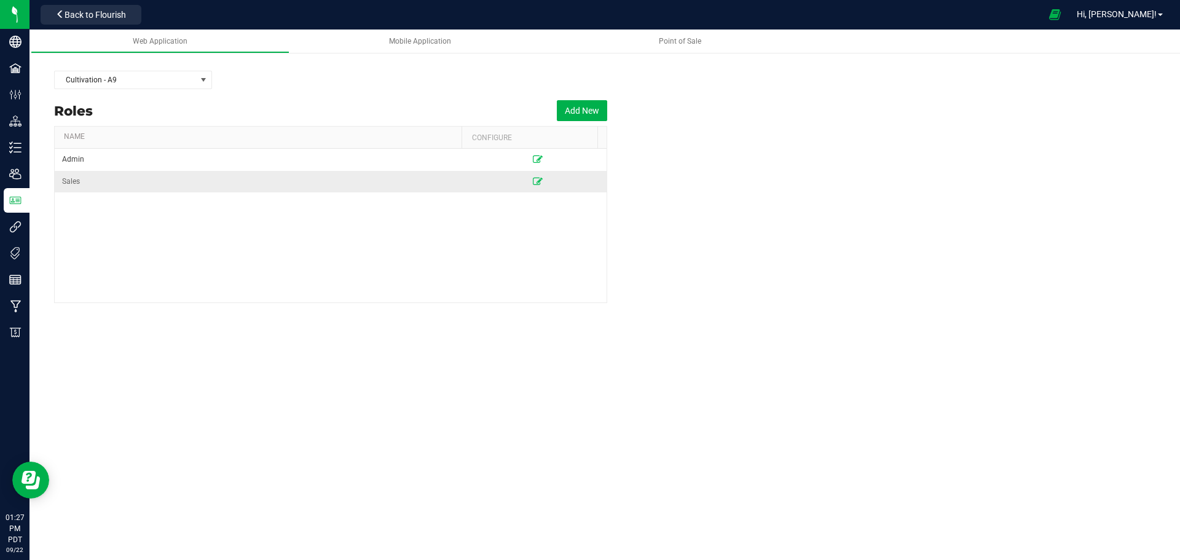
click at [133, 189] on td "Sales" at bounding box center [262, 182] width 414 height 22
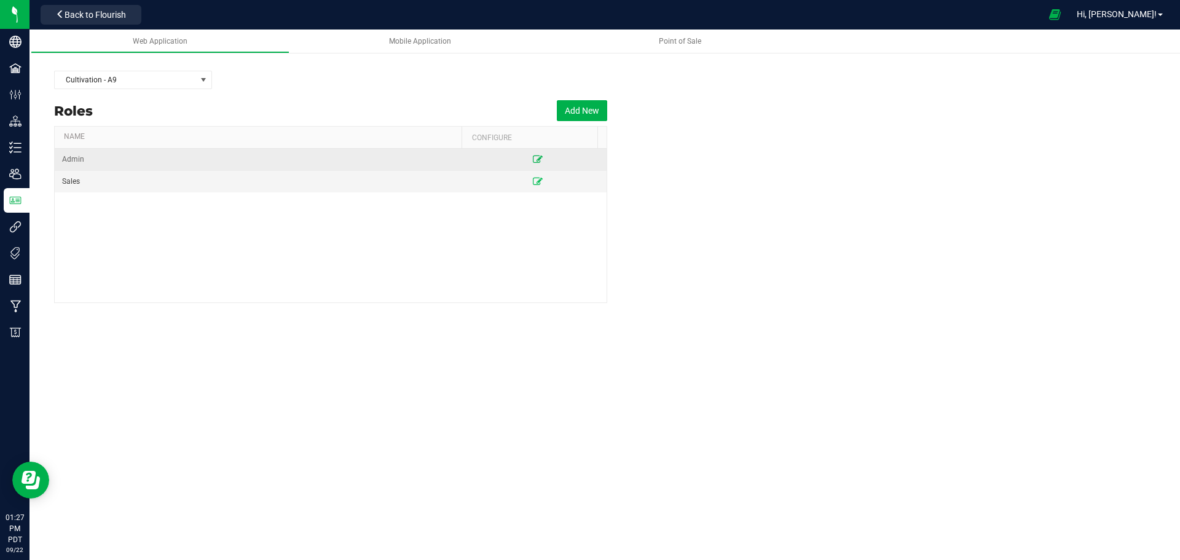
click at [533, 163] on icon at bounding box center [538, 159] width 10 height 7
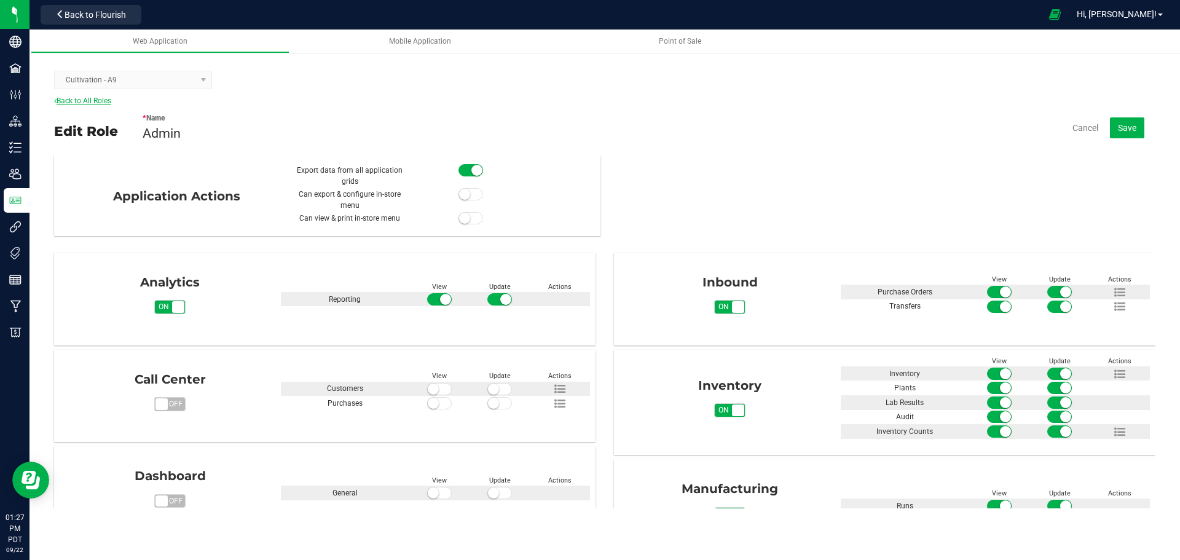
click at [98, 101] on link "Back to All Roles" at bounding box center [82, 100] width 57 height 9
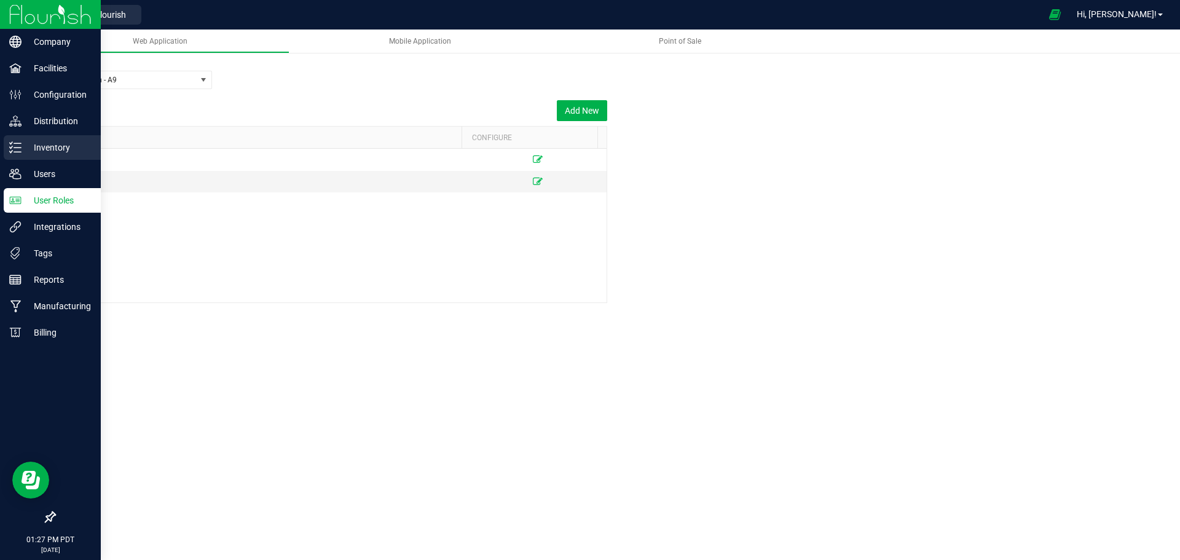
click at [49, 153] on p "Inventory" at bounding box center [59, 147] width 74 height 15
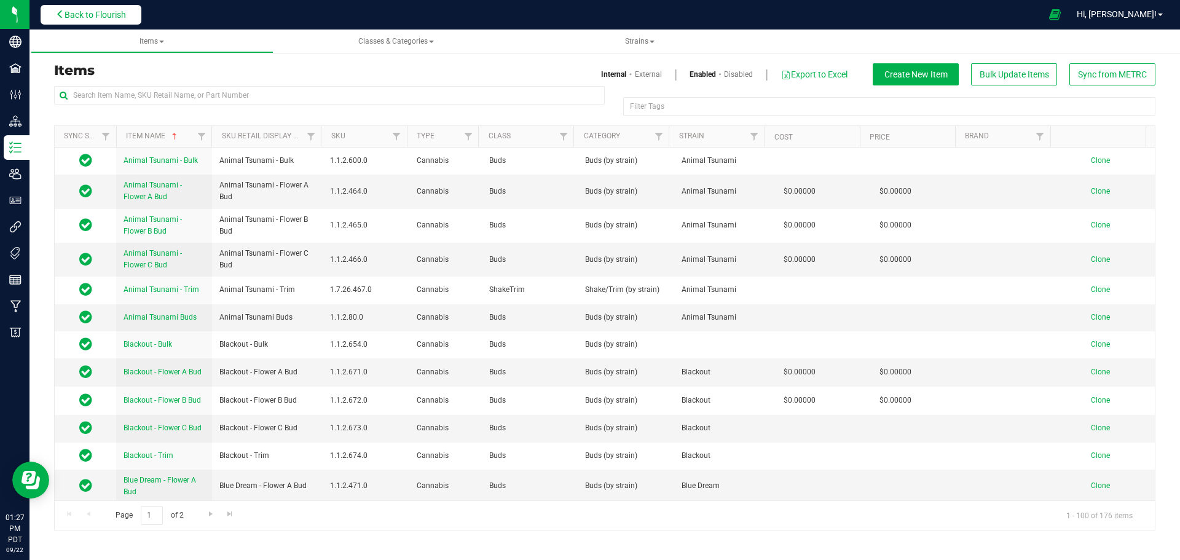
click at [94, 15] on span "Back to Flourish" at bounding box center [95, 15] width 61 height 10
